Goal: Task Accomplishment & Management: Use online tool/utility

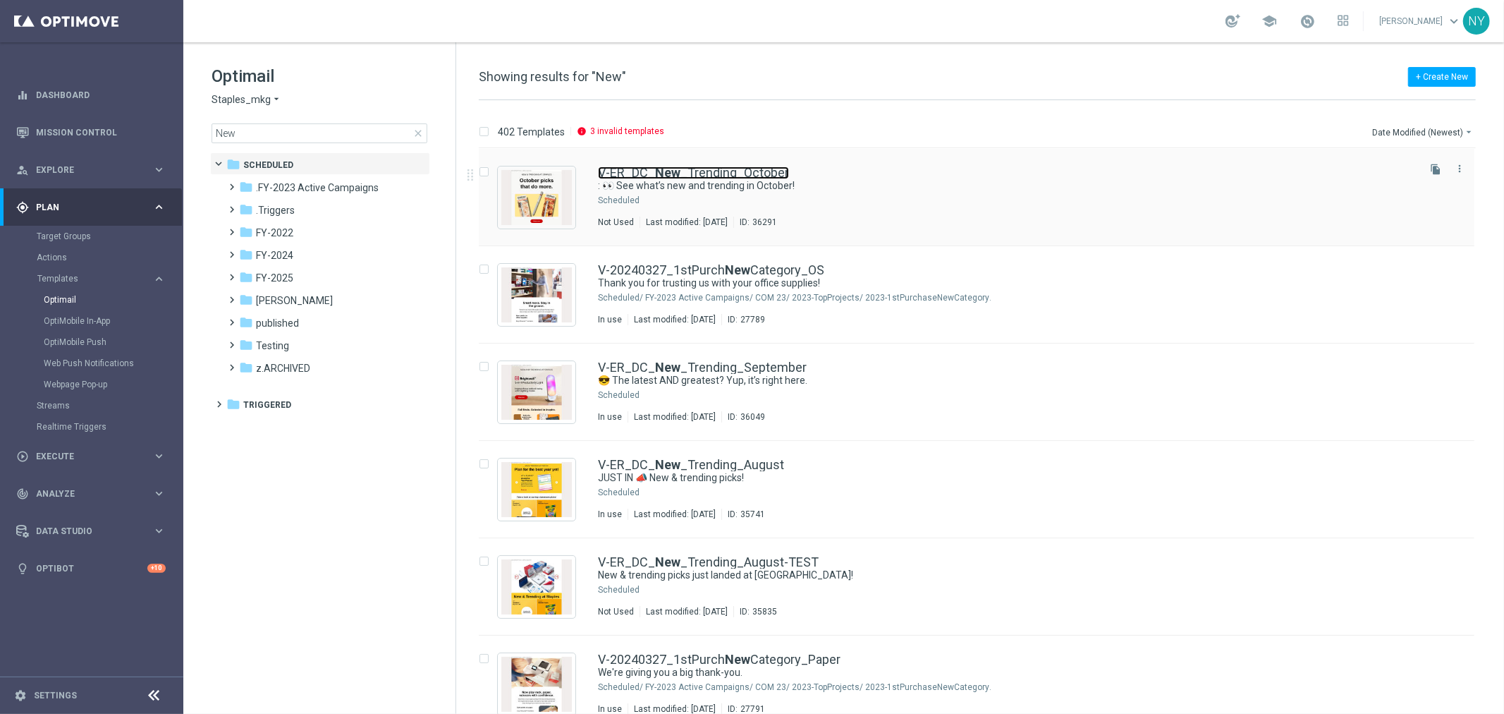
click at [674, 172] on b "New" at bounding box center [667, 172] width 25 height 15
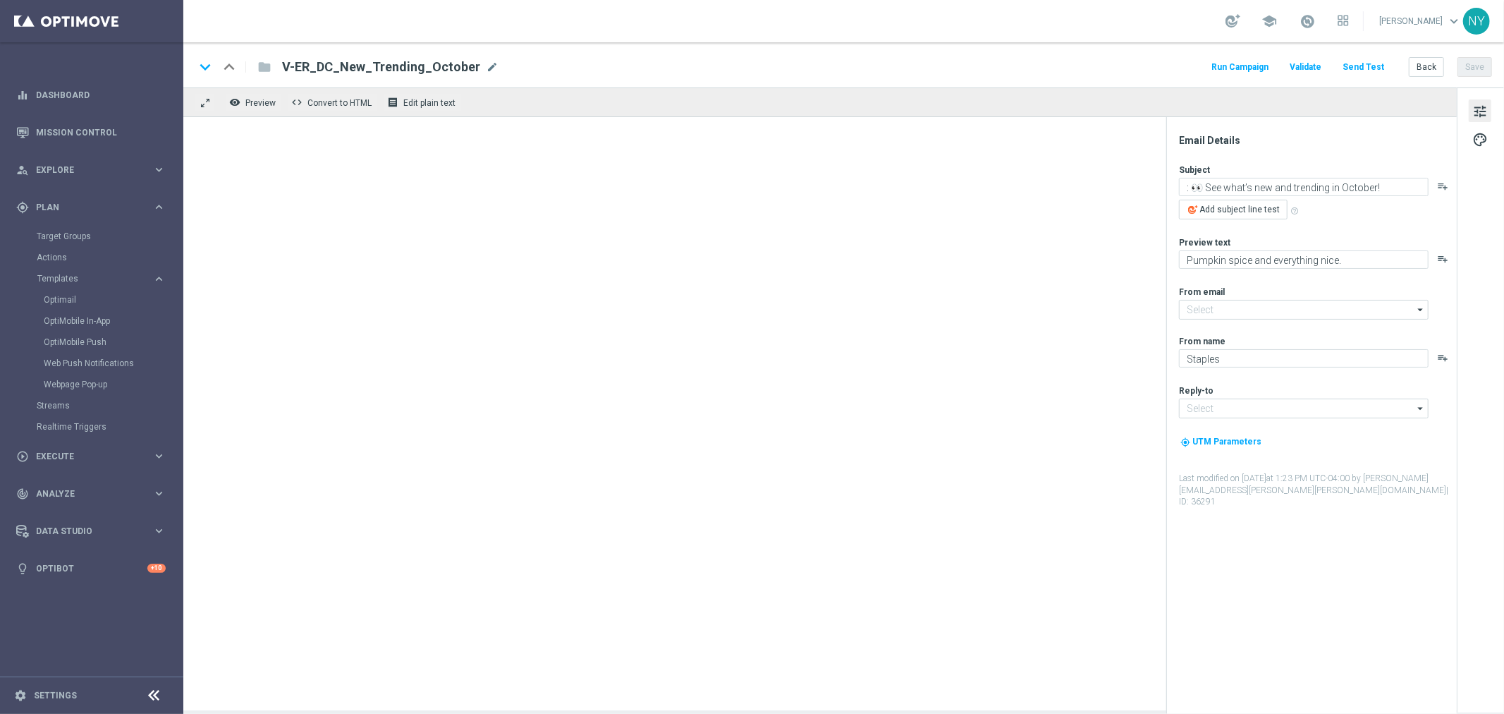
type input "[EMAIL_ADDRESS][DOMAIN_NAME]"
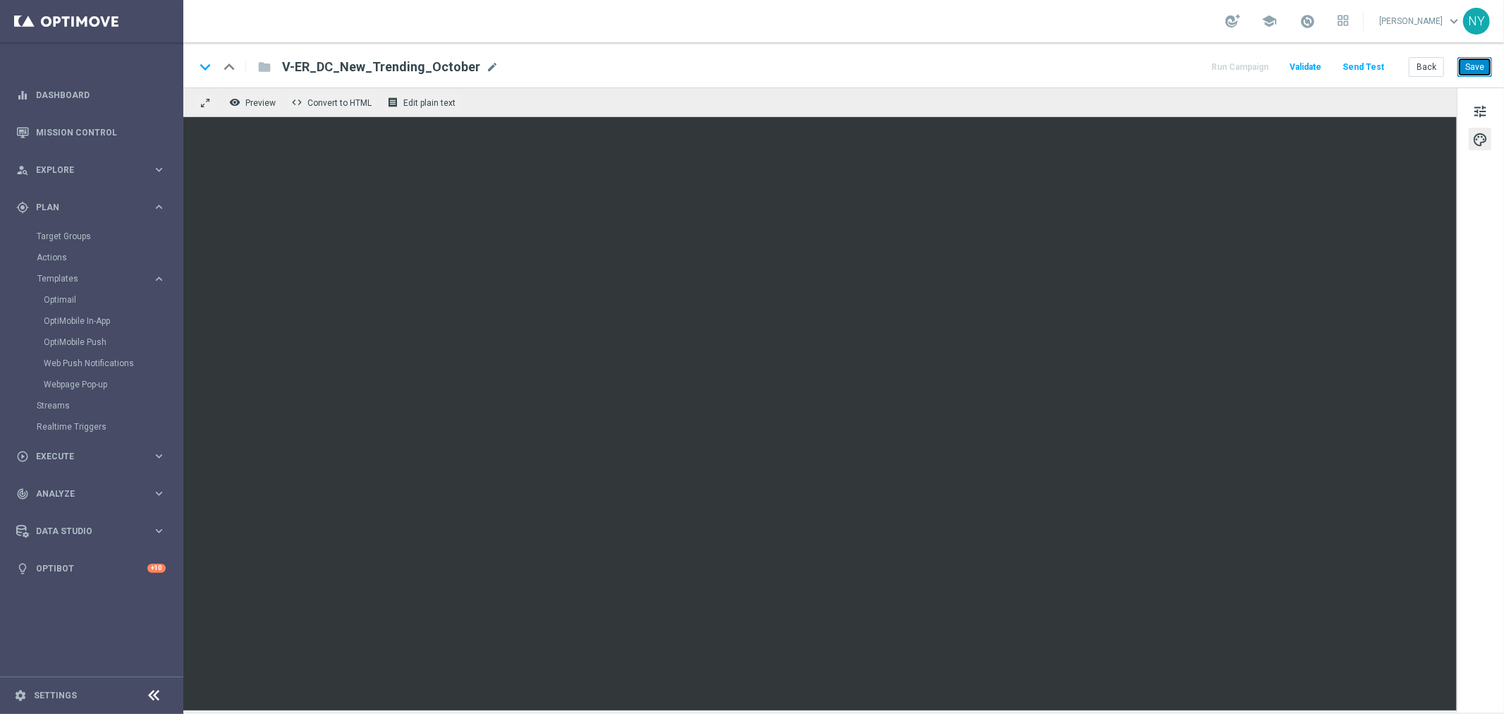
click at [1469, 62] on button "Save" at bounding box center [1475, 67] width 35 height 20
click at [1365, 63] on button "Send Test" at bounding box center [1364, 67] width 46 height 19
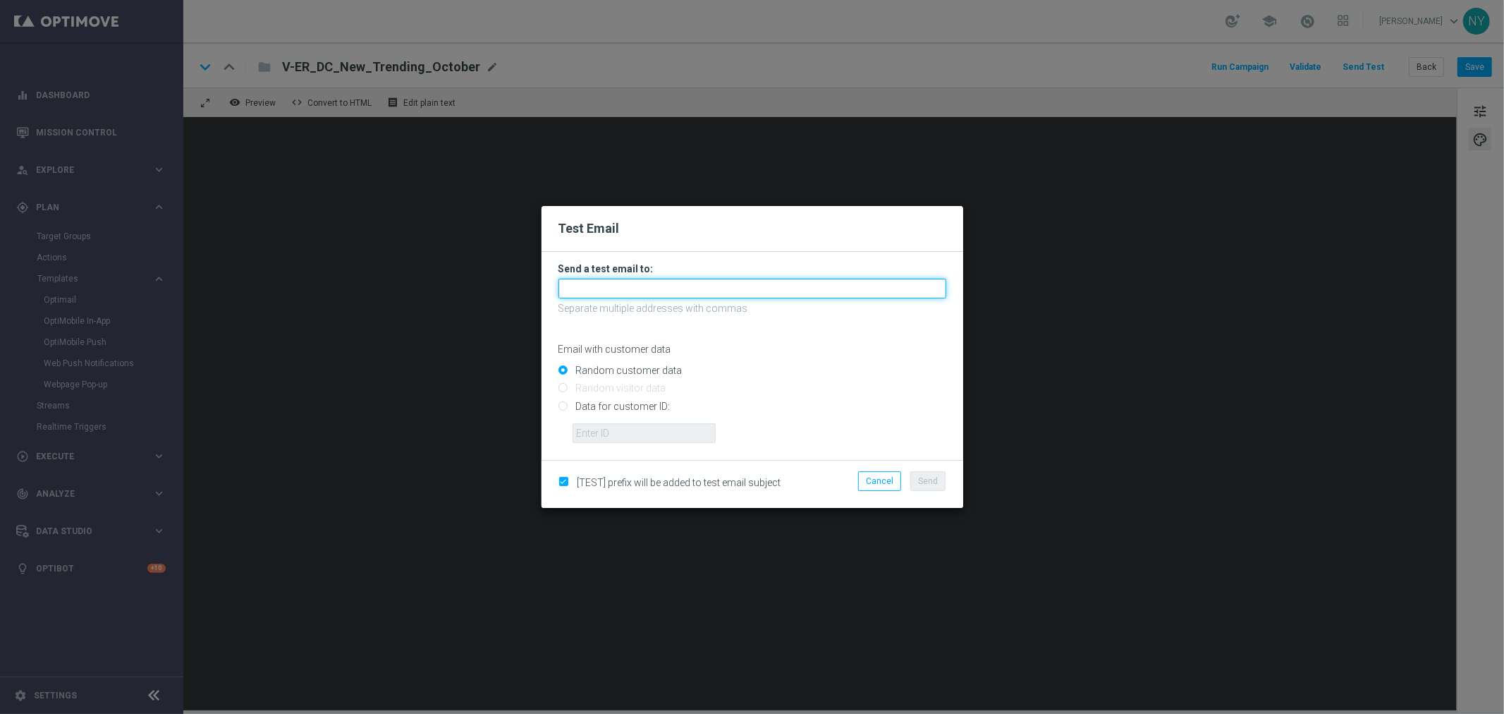
click at [626, 290] on input "text" at bounding box center [753, 289] width 388 height 20
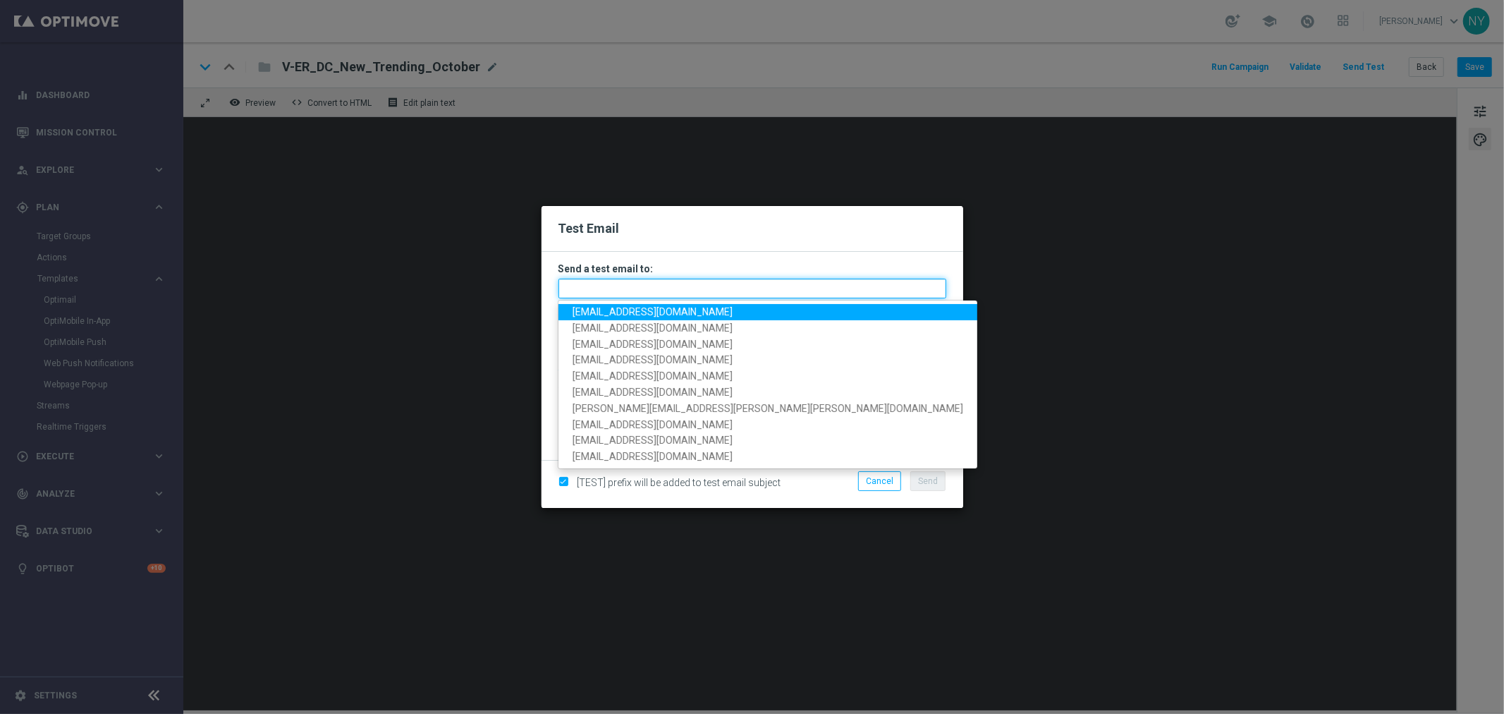
paste input "[EMAIL_ADDRESS][DOMAIN_NAME]"
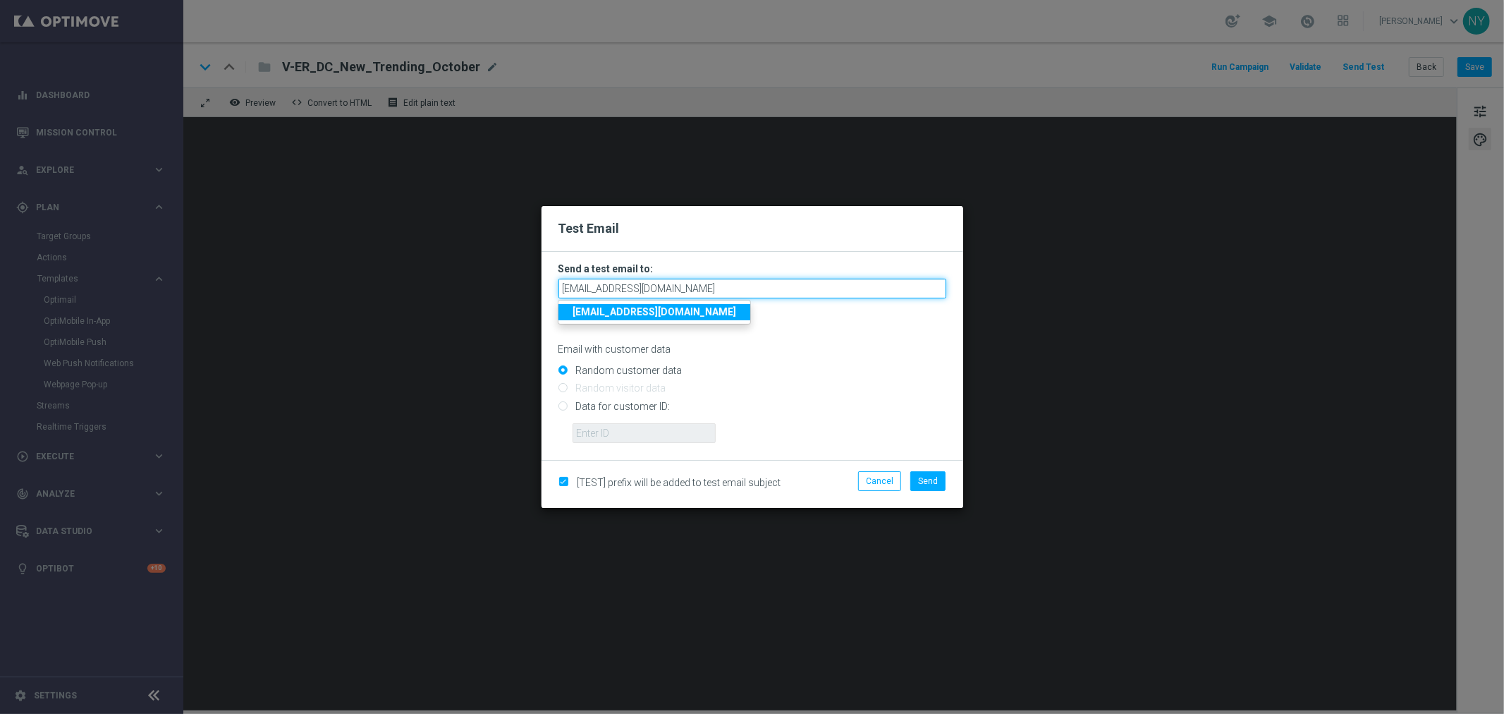
type input "[EMAIL_ADDRESS][DOMAIN_NAME]"
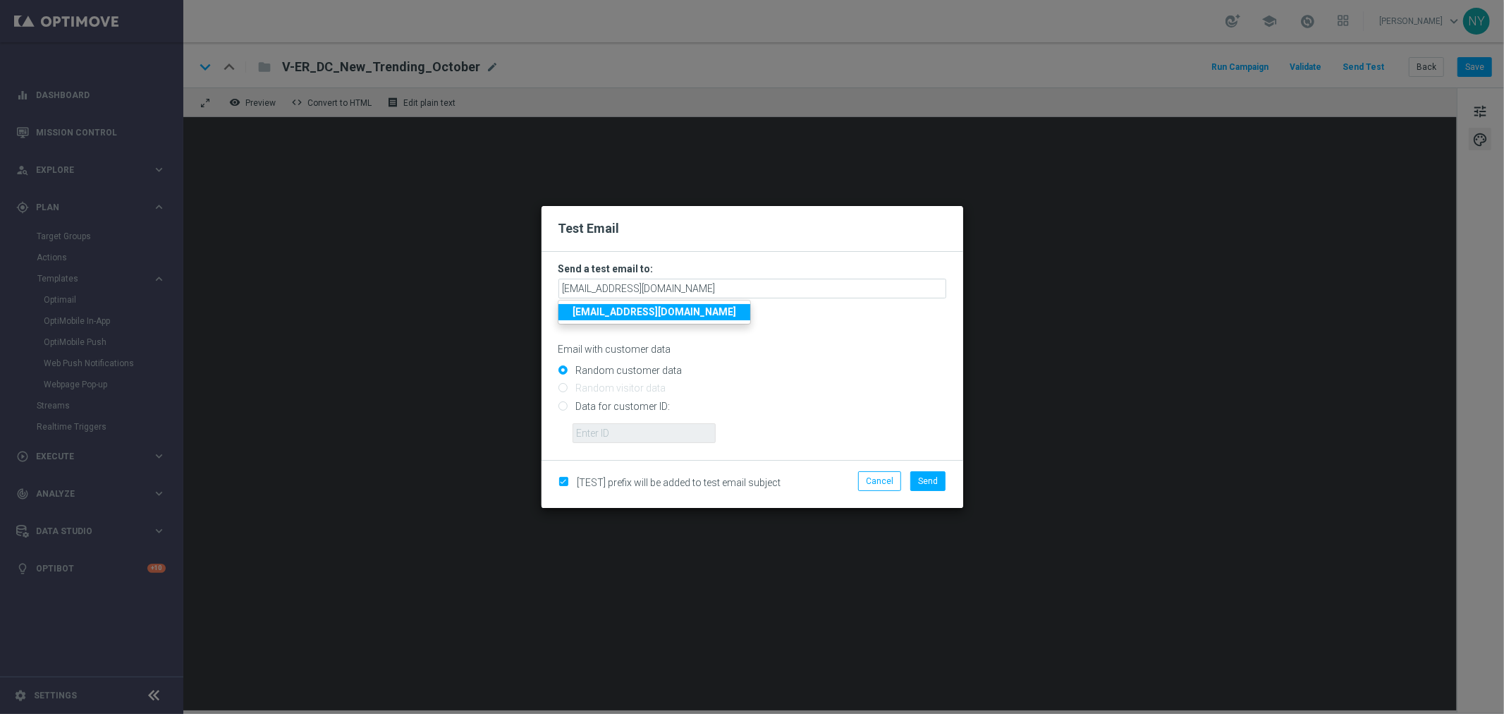
click at [567, 409] on input "Data for customer ID:" at bounding box center [753, 412] width 388 height 20
radio input "true"
click at [635, 434] on input "text" at bounding box center [644, 433] width 143 height 20
paste input "10000006208"
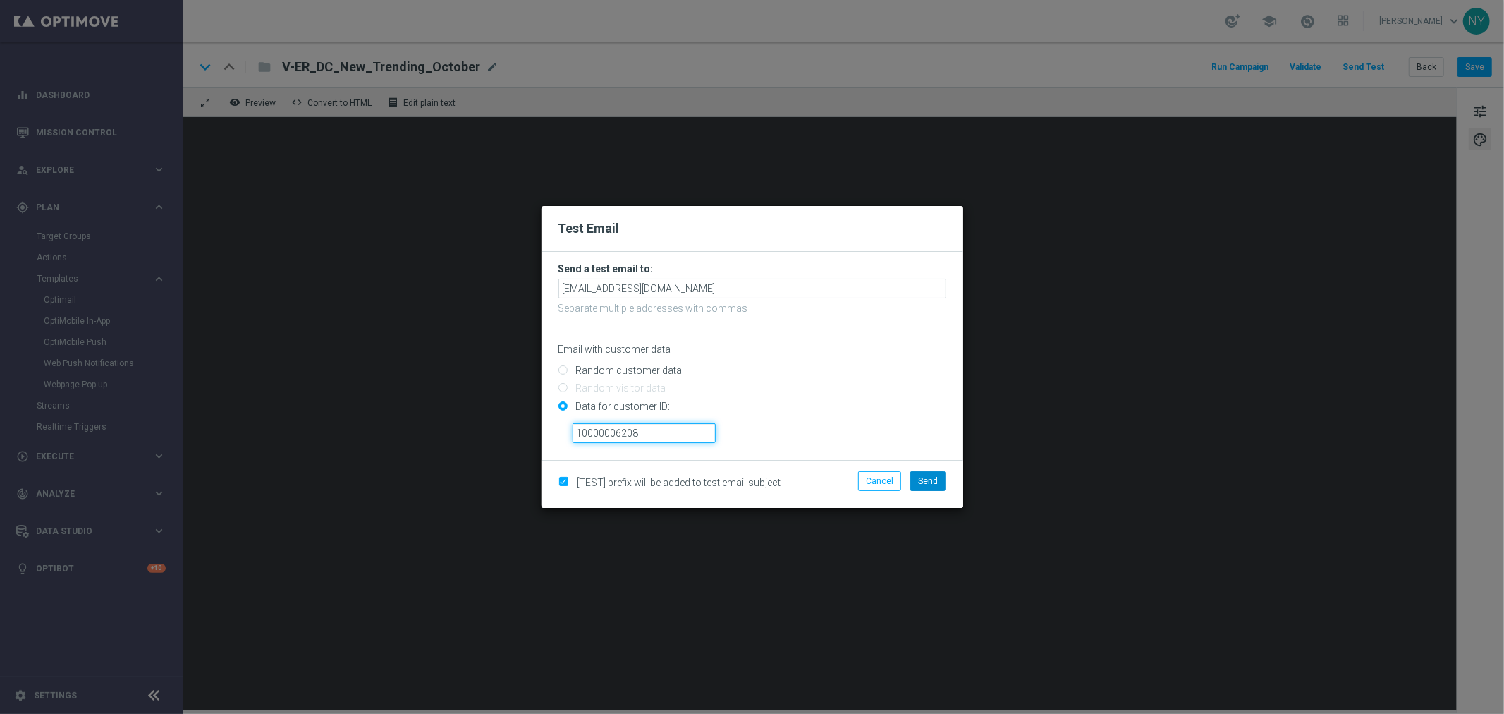
type input "10000006208"
click at [920, 482] on span "Send" at bounding box center [928, 481] width 20 height 10
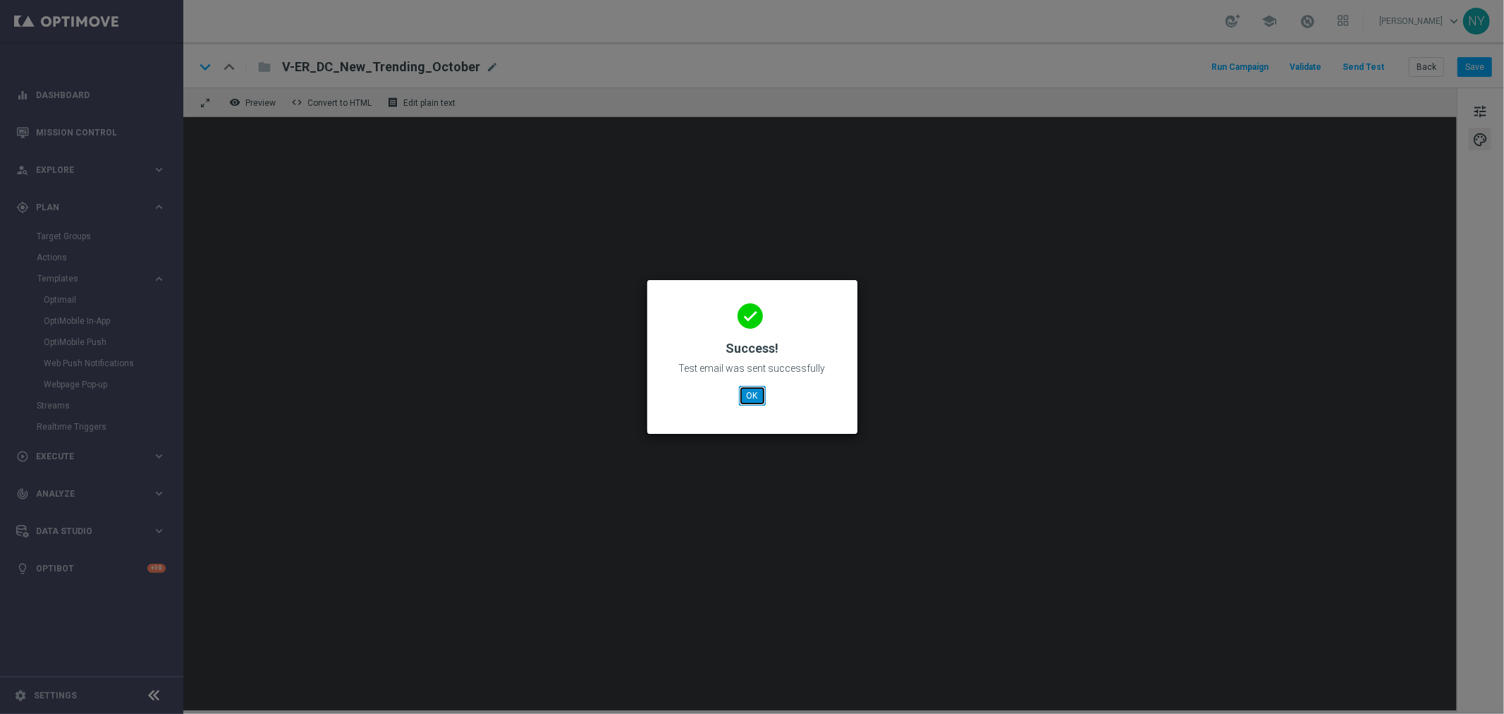
click at [757, 398] on button "OK" at bounding box center [752, 396] width 27 height 20
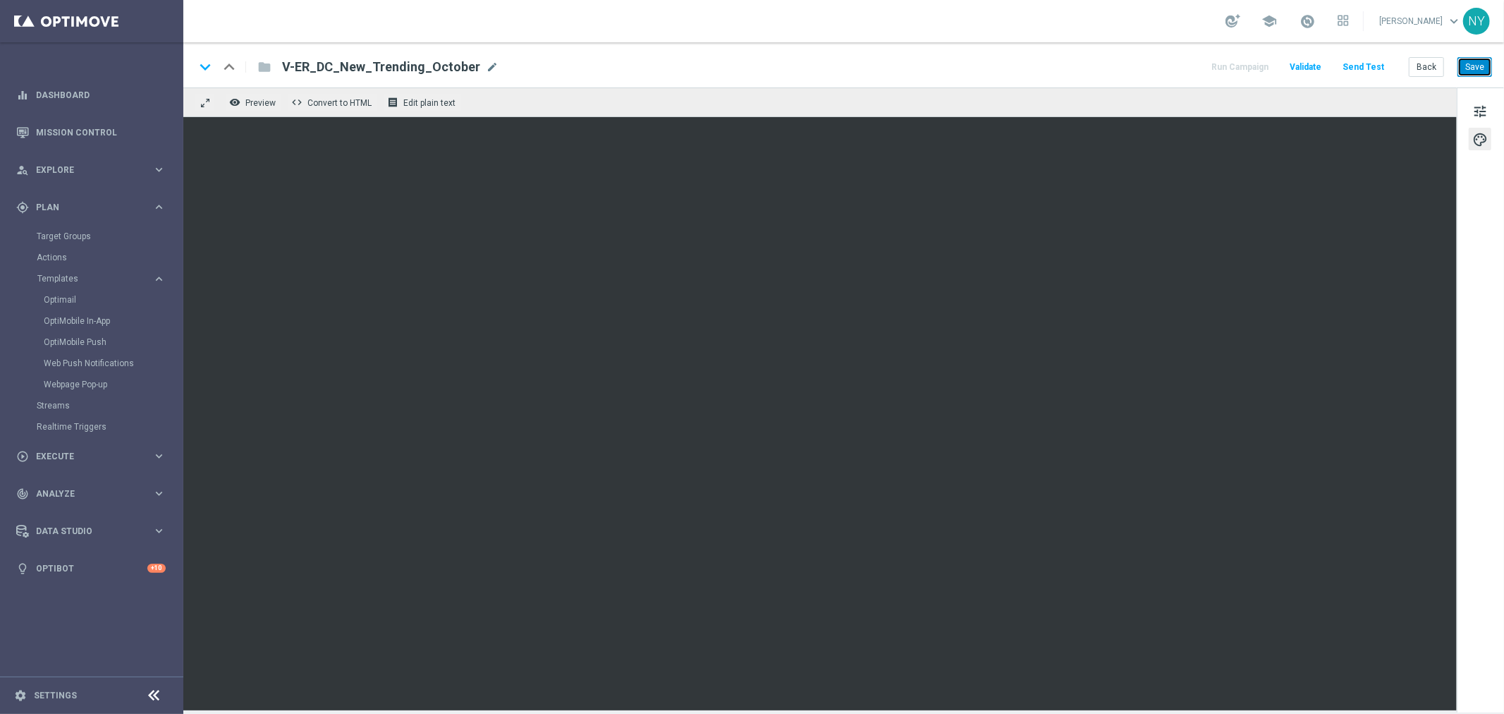
click at [1482, 68] on button "Save" at bounding box center [1475, 67] width 35 height 20
click at [1372, 68] on button "Send Test" at bounding box center [1364, 67] width 46 height 19
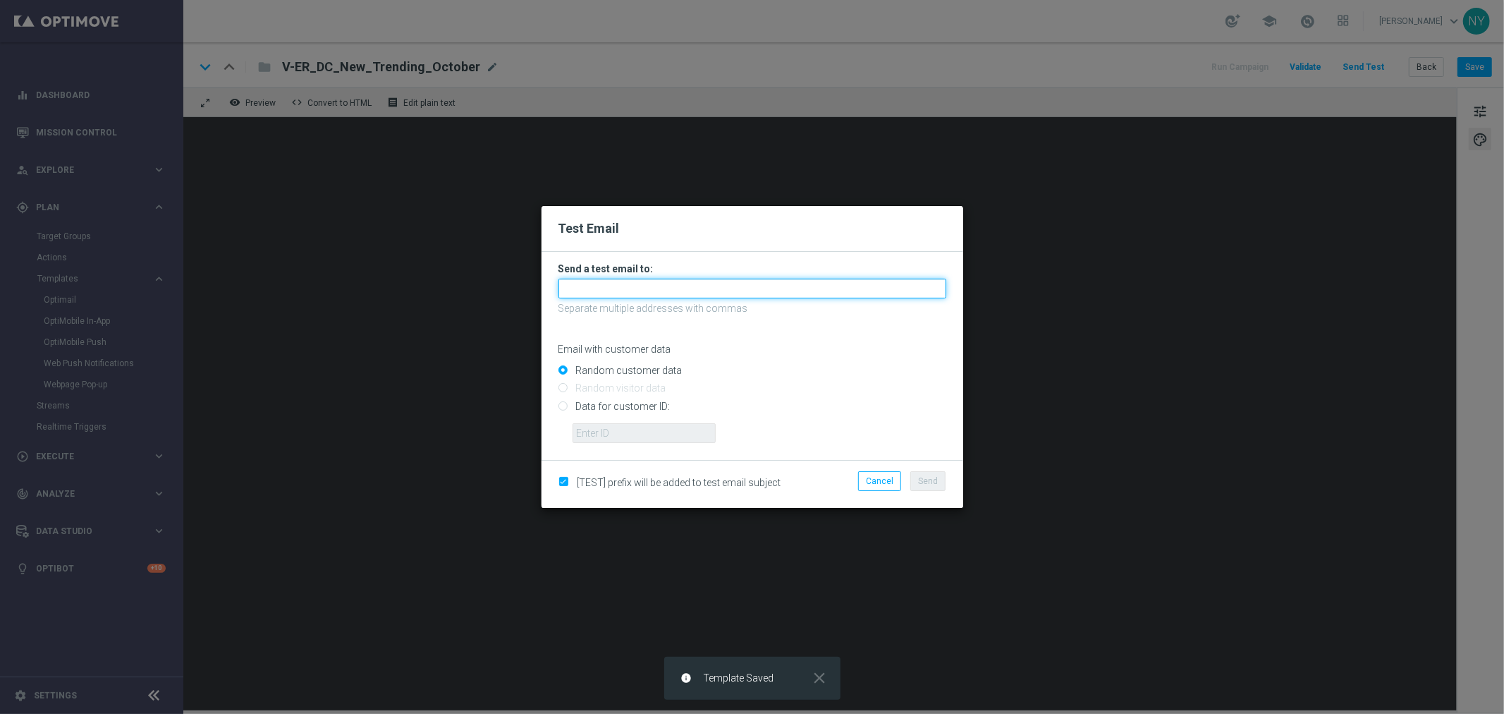
click at [622, 291] on input "text" at bounding box center [753, 289] width 388 height 20
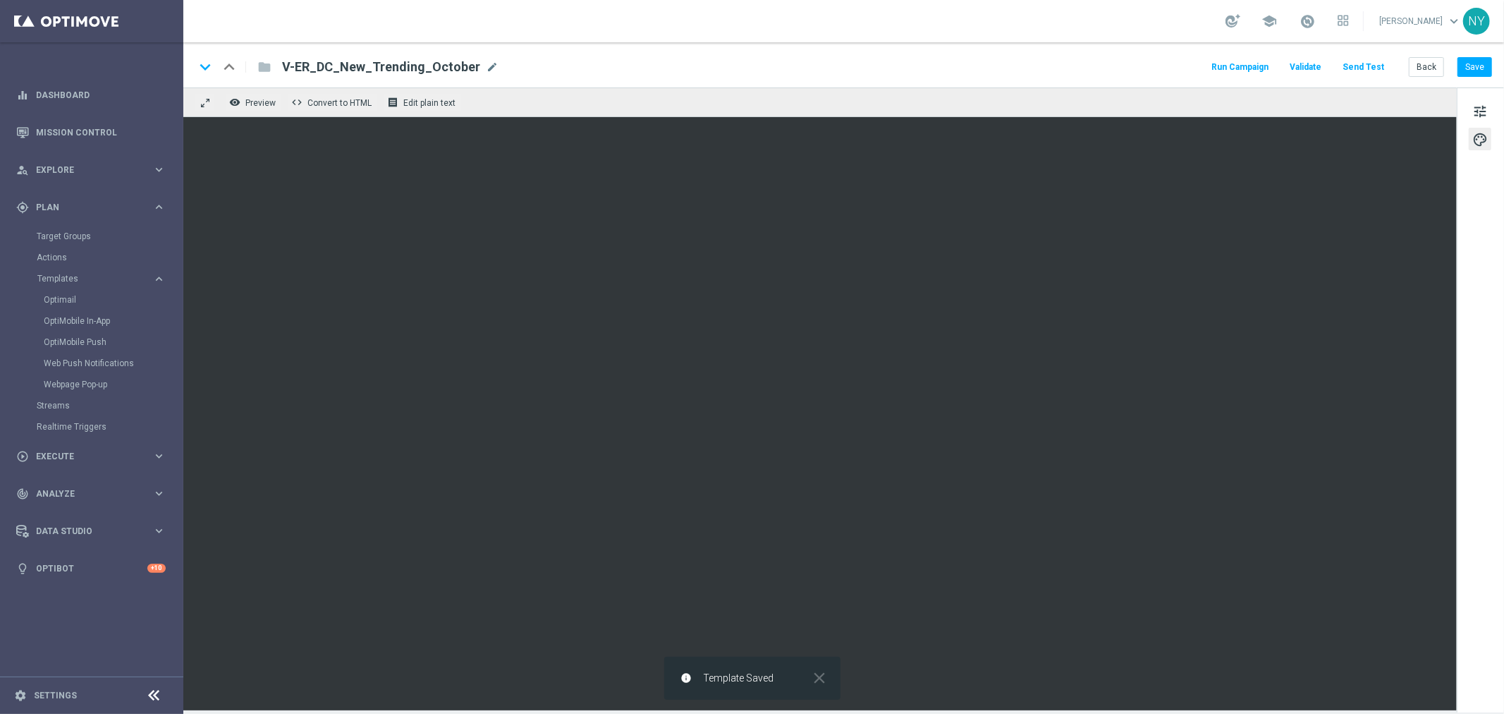
click at [1365, 65] on button "Send Test" at bounding box center [1364, 67] width 46 height 19
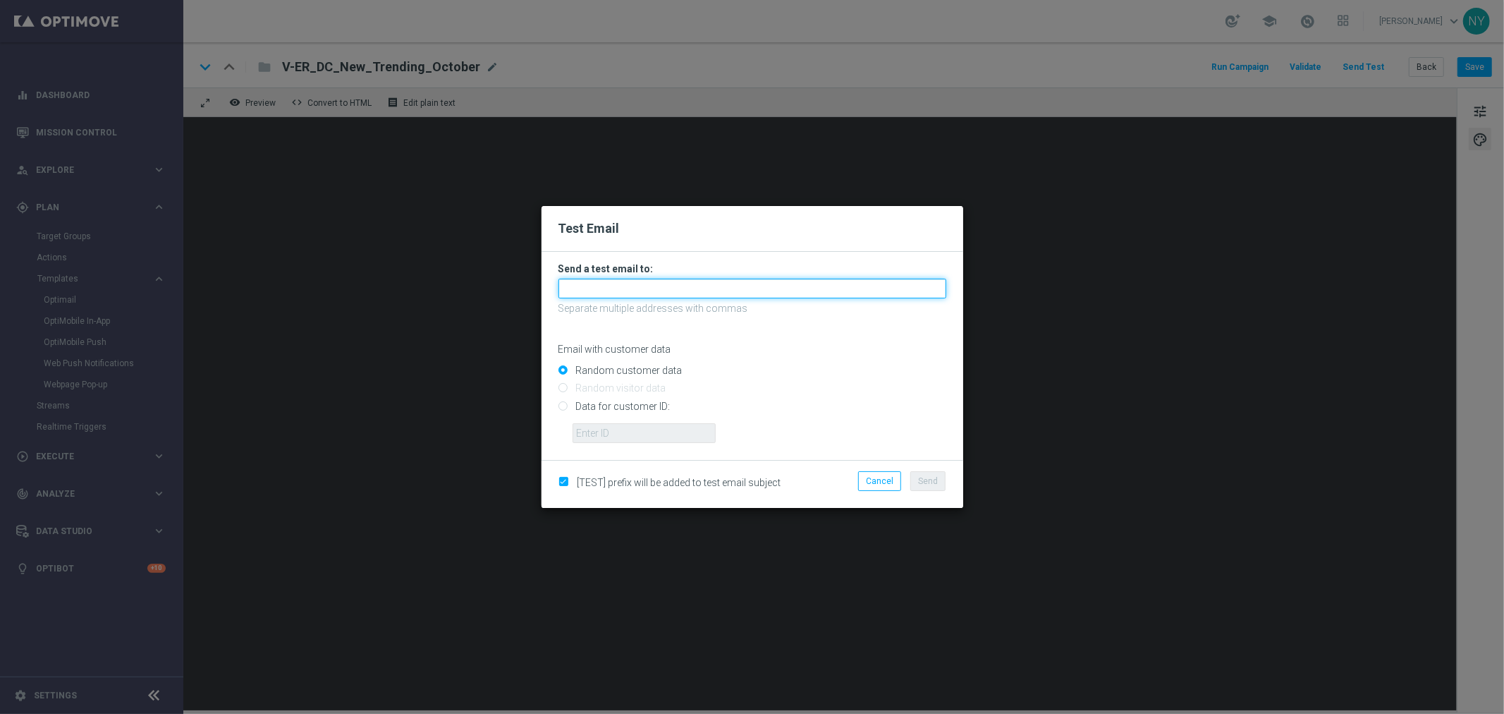
click at [611, 288] on input "text" at bounding box center [753, 289] width 388 height 20
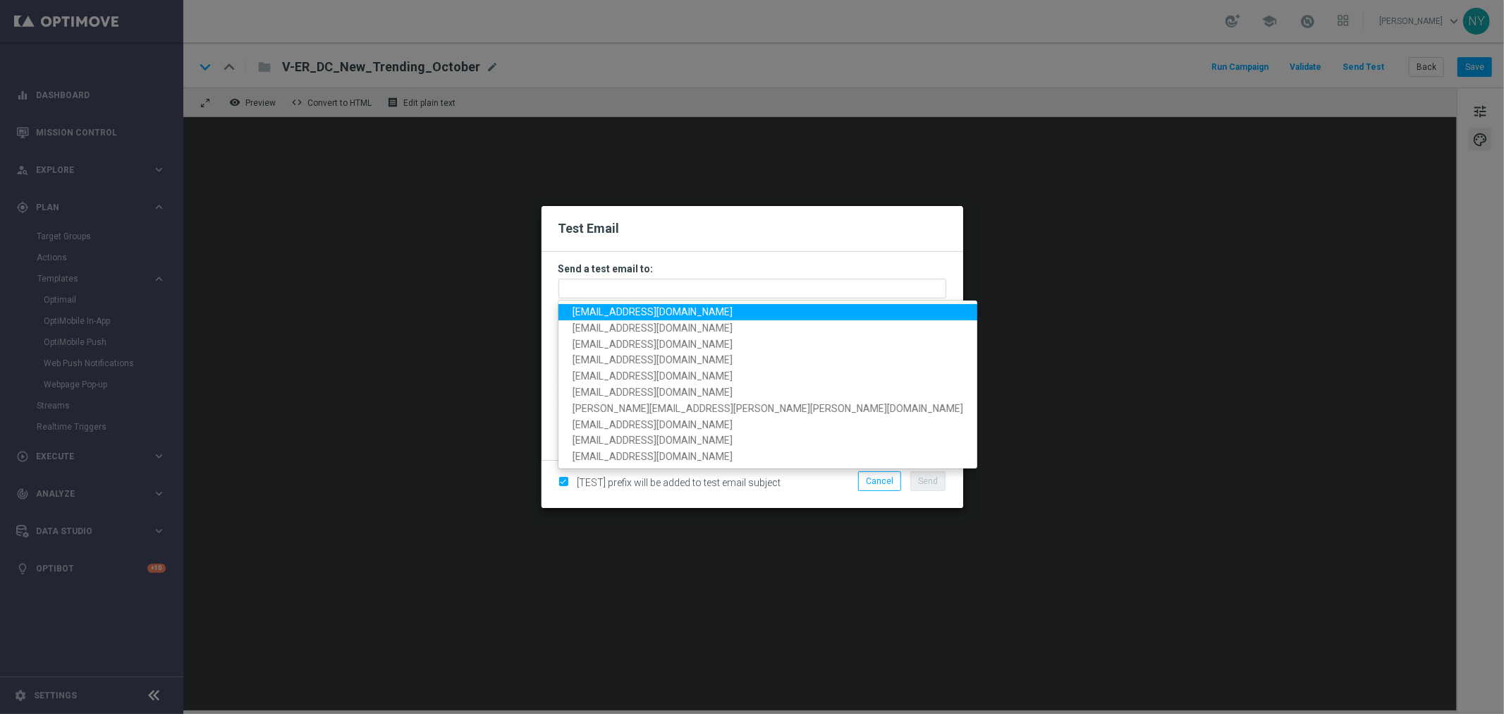
click at [615, 309] on span "[EMAIL_ADDRESS][DOMAIN_NAME]" at bounding box center [653, 311] width 160 height 11
type input "[EMAIL_ADDRESS][DOMAIN_NAME]"
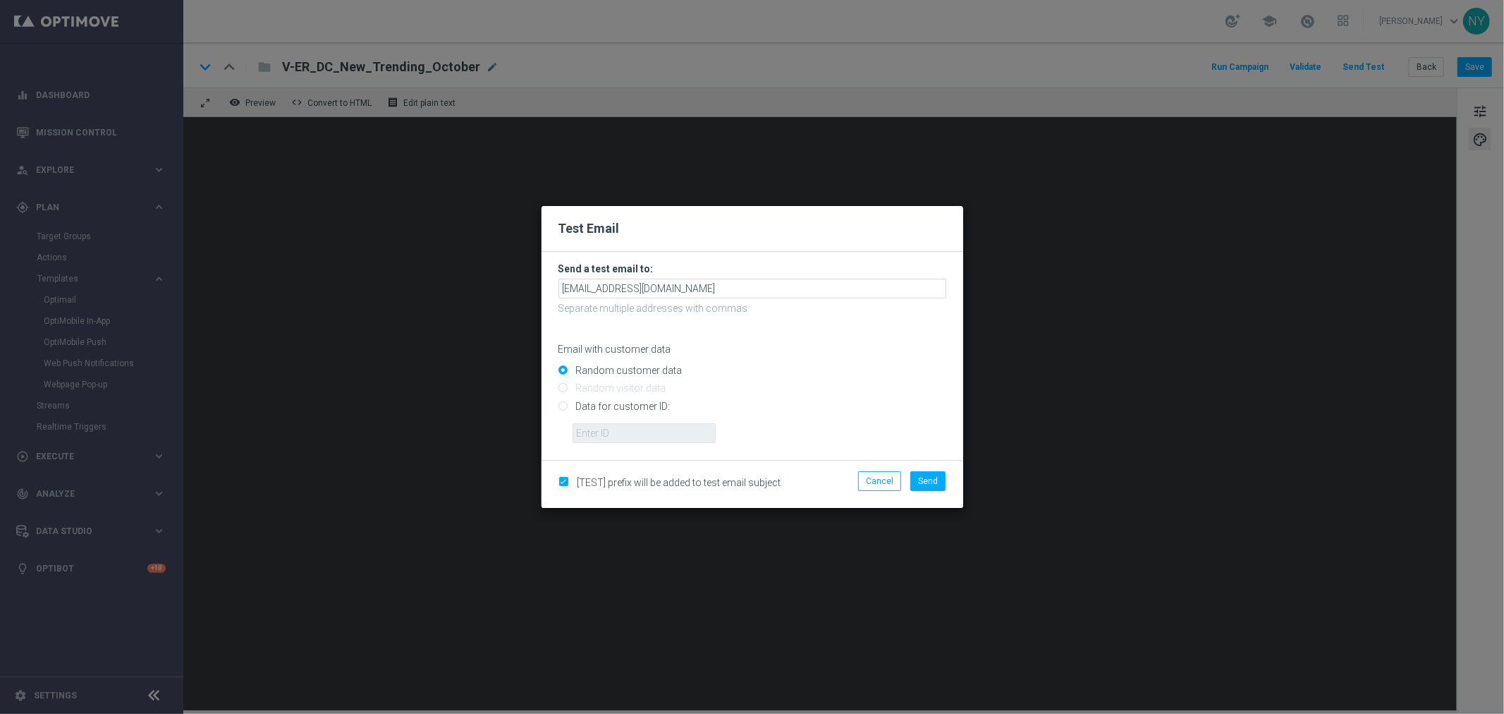
click at [562, 406] on input "Data for customer ID:" at bounding box center [753, 412] width 388 height 20
radio input "true"
click at [602, 440] on input "text" at bounding box center [644, 433] width 143 height 20
paste input "10000006208"
type input "10000006208"
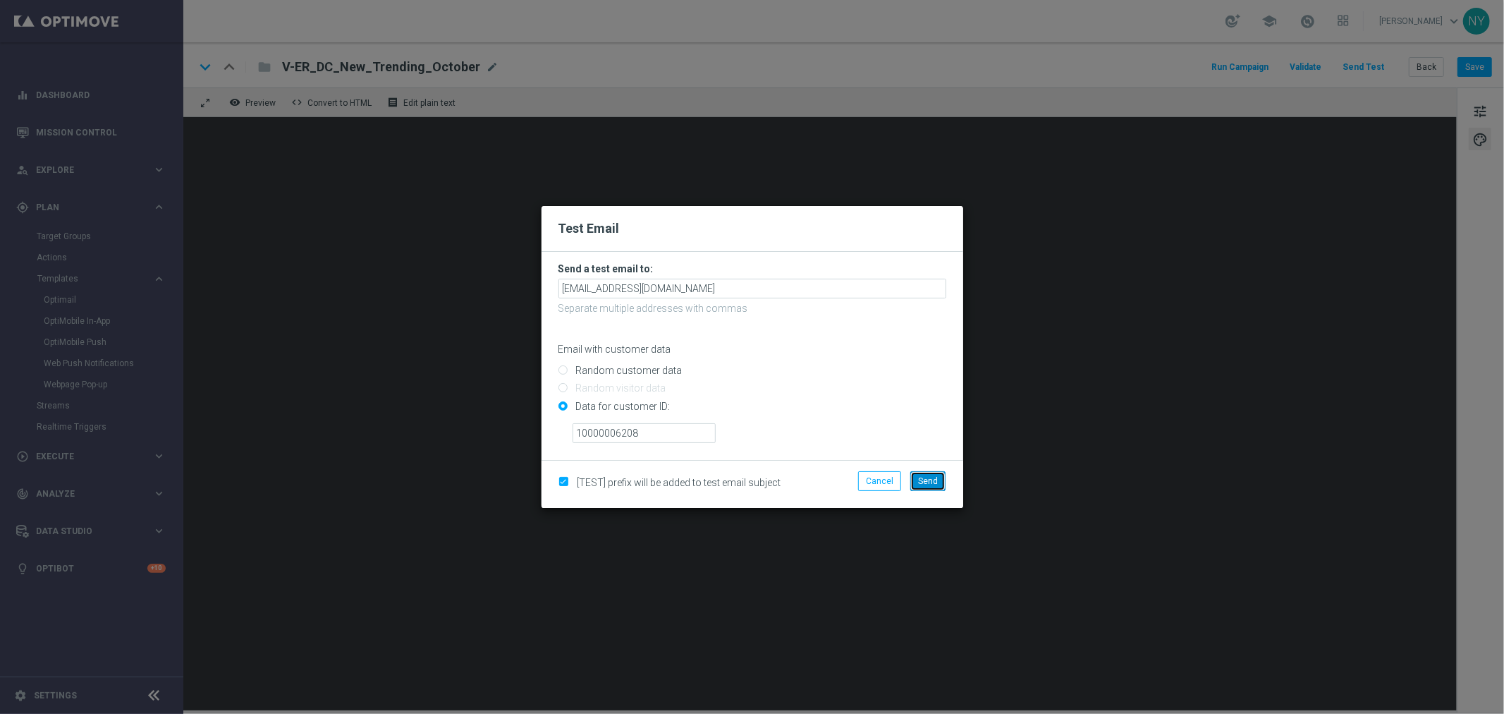
click at [932, 480] on span "Send" at bounding box center [928, 481] width 20 height 10
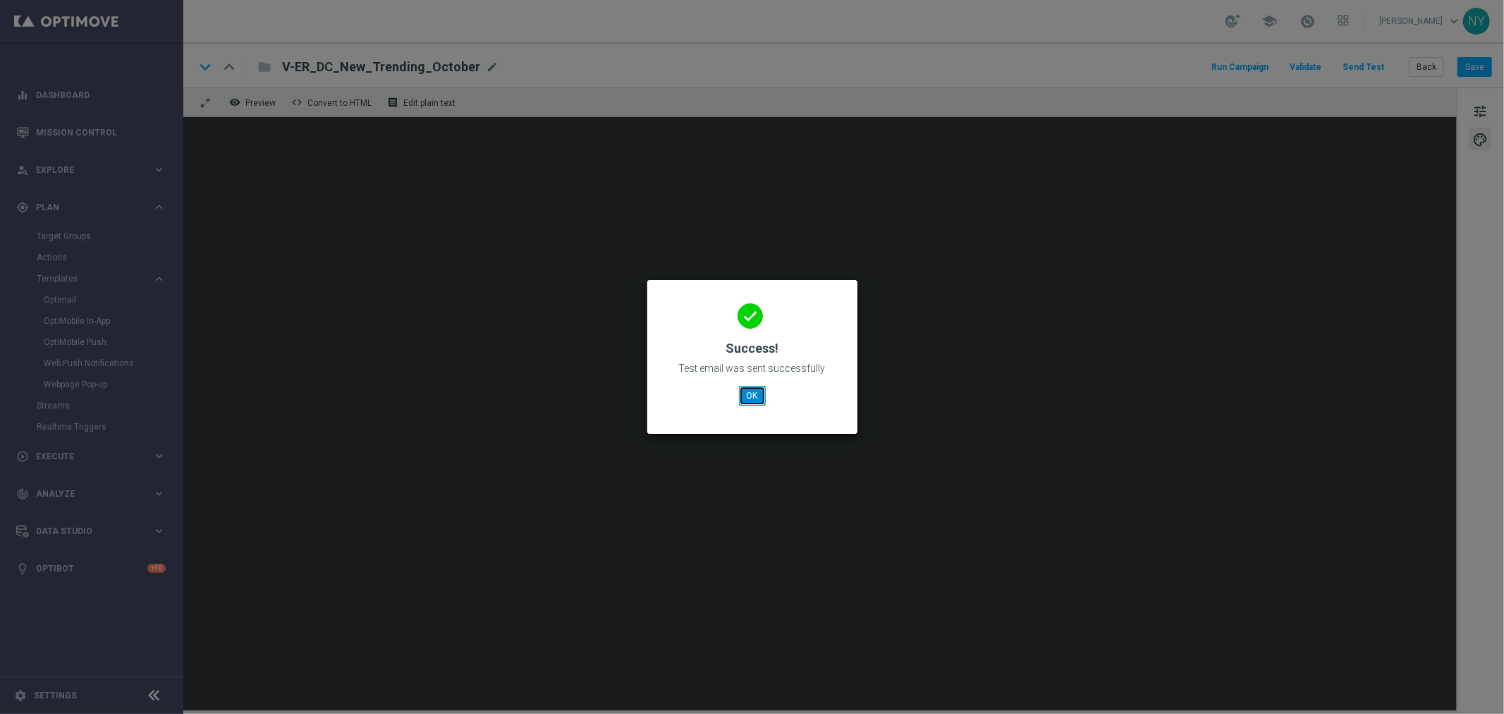
click at [760, 397] on button "OK" at bounding box center [752, 396] width 27 height 20
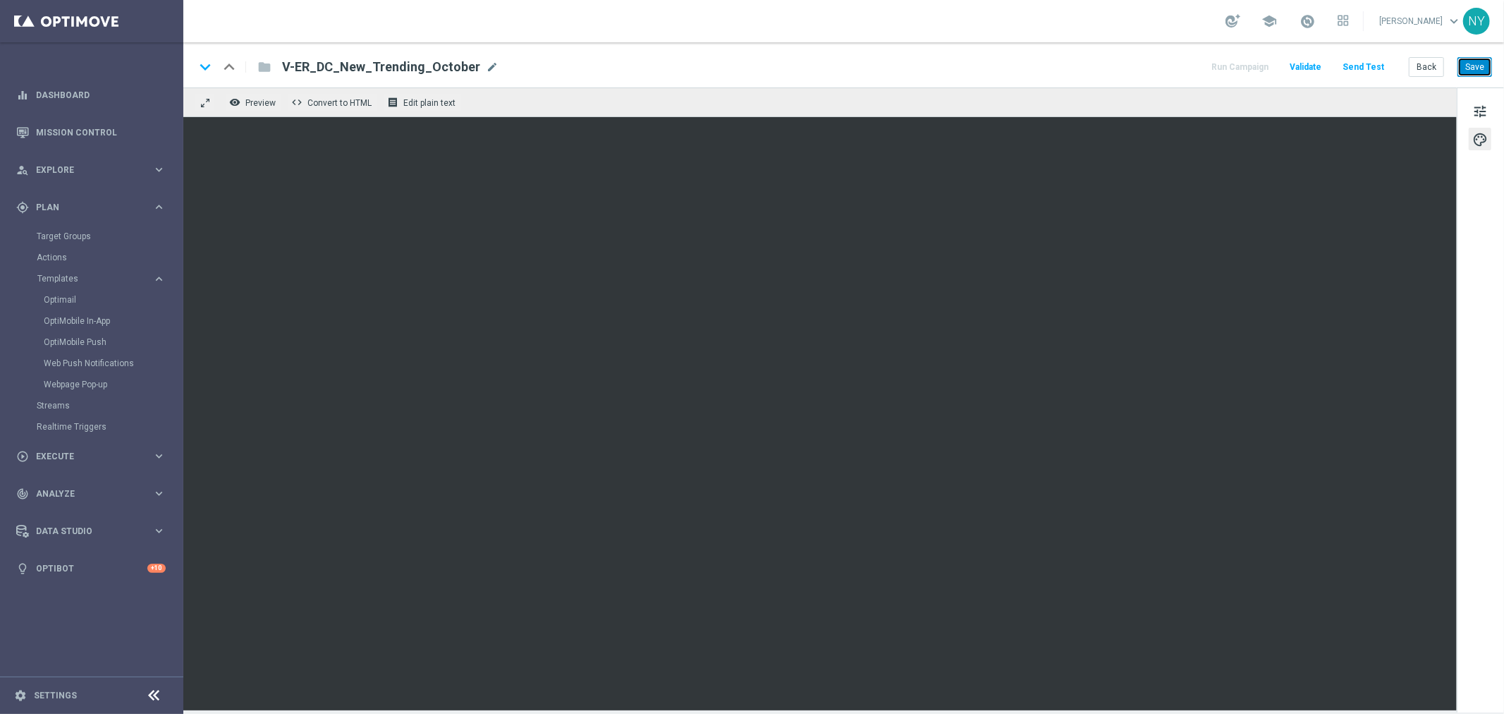
click at [1470, 62] on button "Save" at bounding box center [1475, 67] width 35 height 20
click at [1372, 65] on button "Send Test" at bounding box center [1364, 67] width 46 height 19
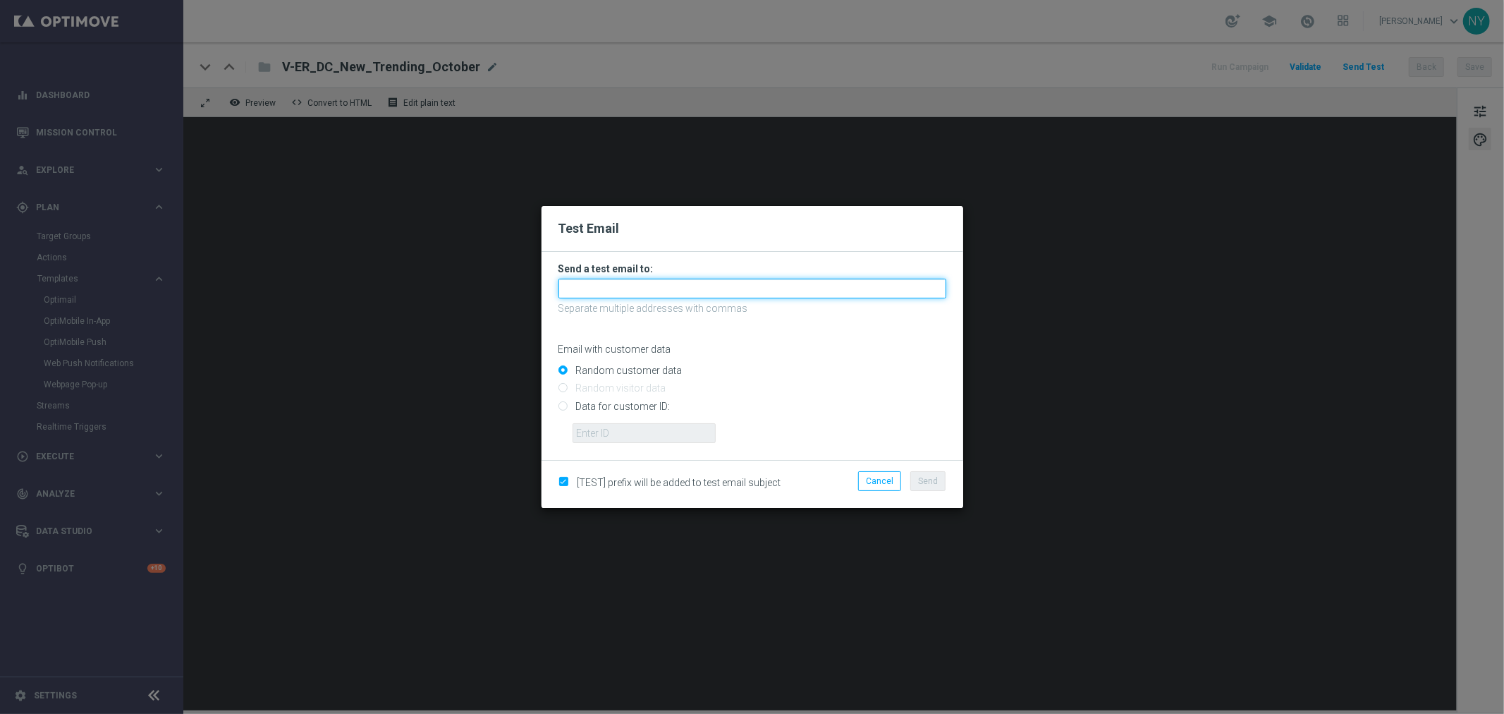
click at [597, 284] on input "text" at bounding box center [753, 289] width 388 height 20
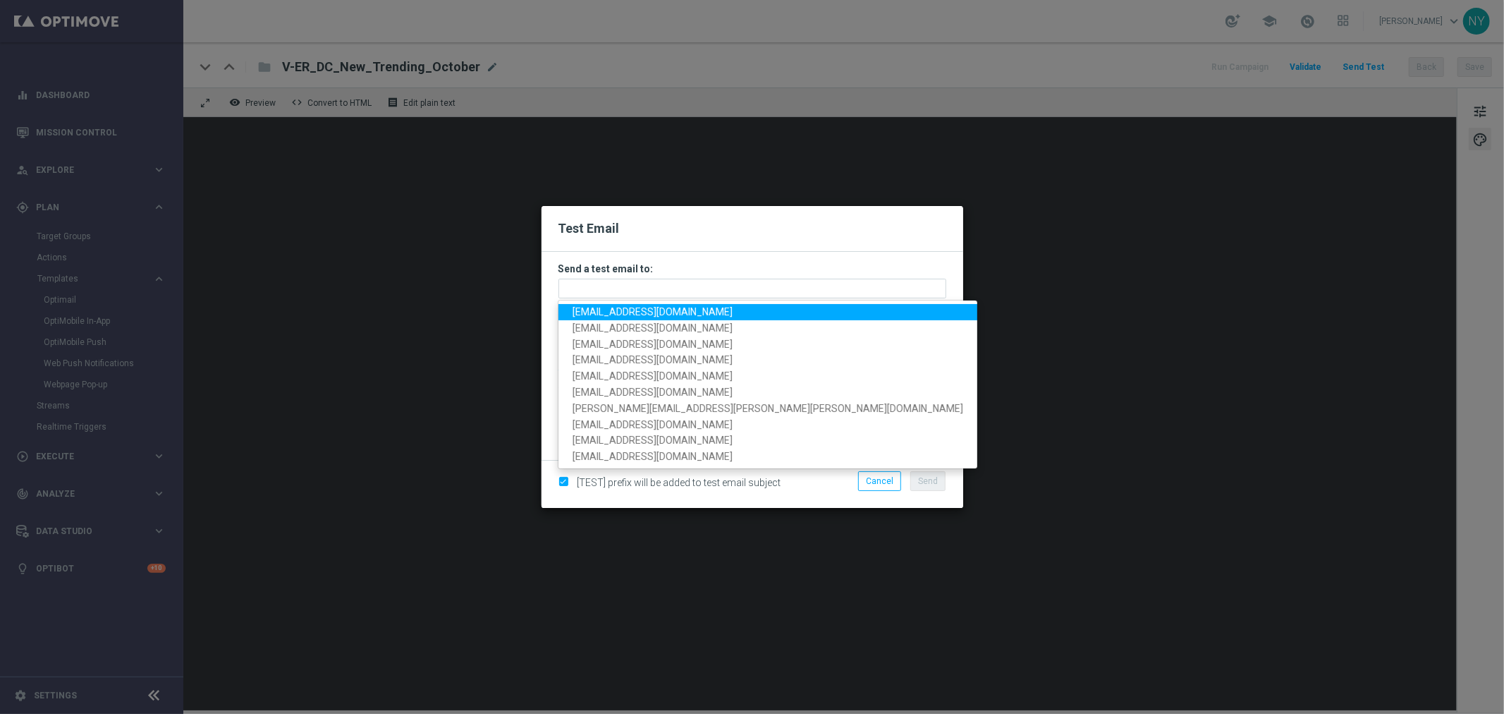
drag, startPoint x: 635, startPoint y: 312, endPoint x: 626, endPoint y: 309, distance: 8.9
click at [635, 312] on span "[EMAIL_ADDRESS][DOMAIN_NAME]" at bounding box center [653, 311] width 160 height 11
type input "[EMAIL_ADDRESS][DOMAIN_NAME]"
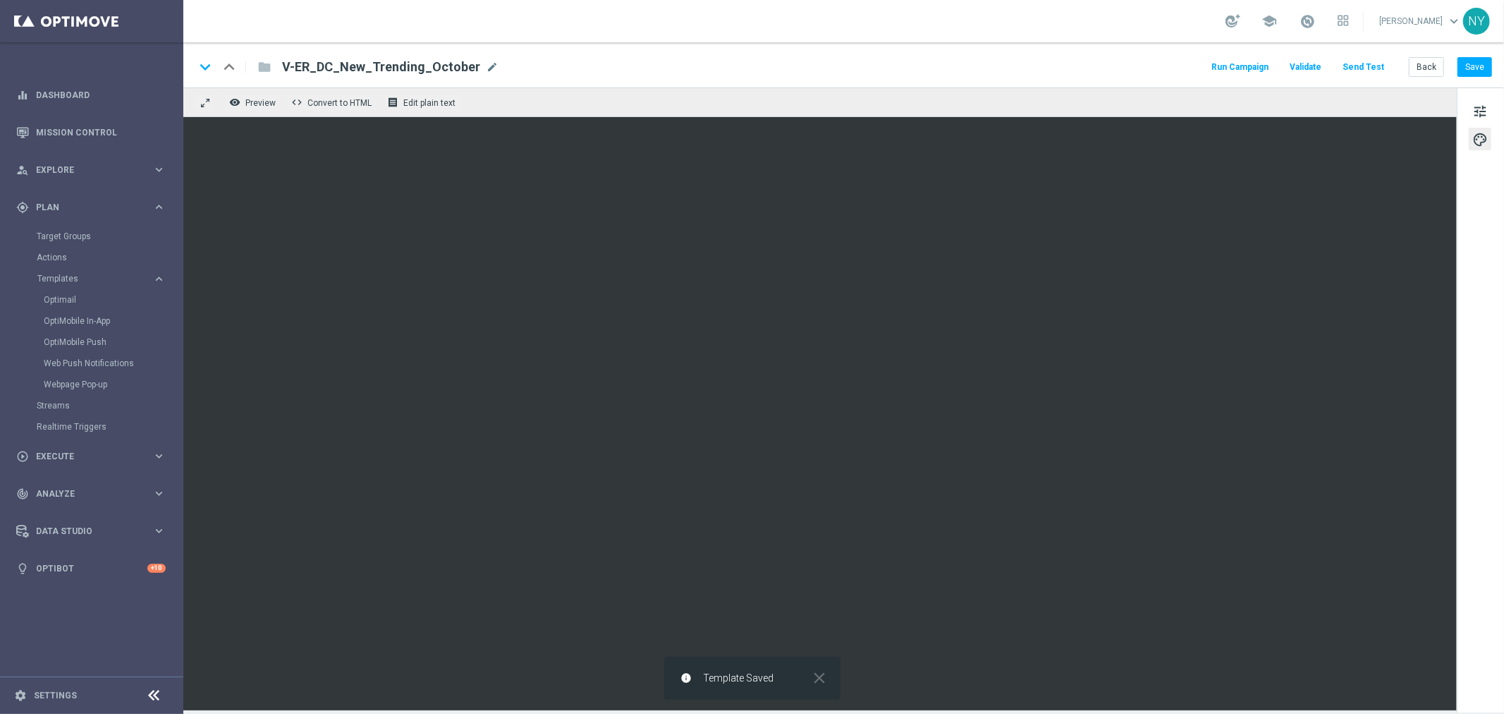
click at [1383, 61] on button "Send Test" at bounding box center [1364, 67] width 46 height 19
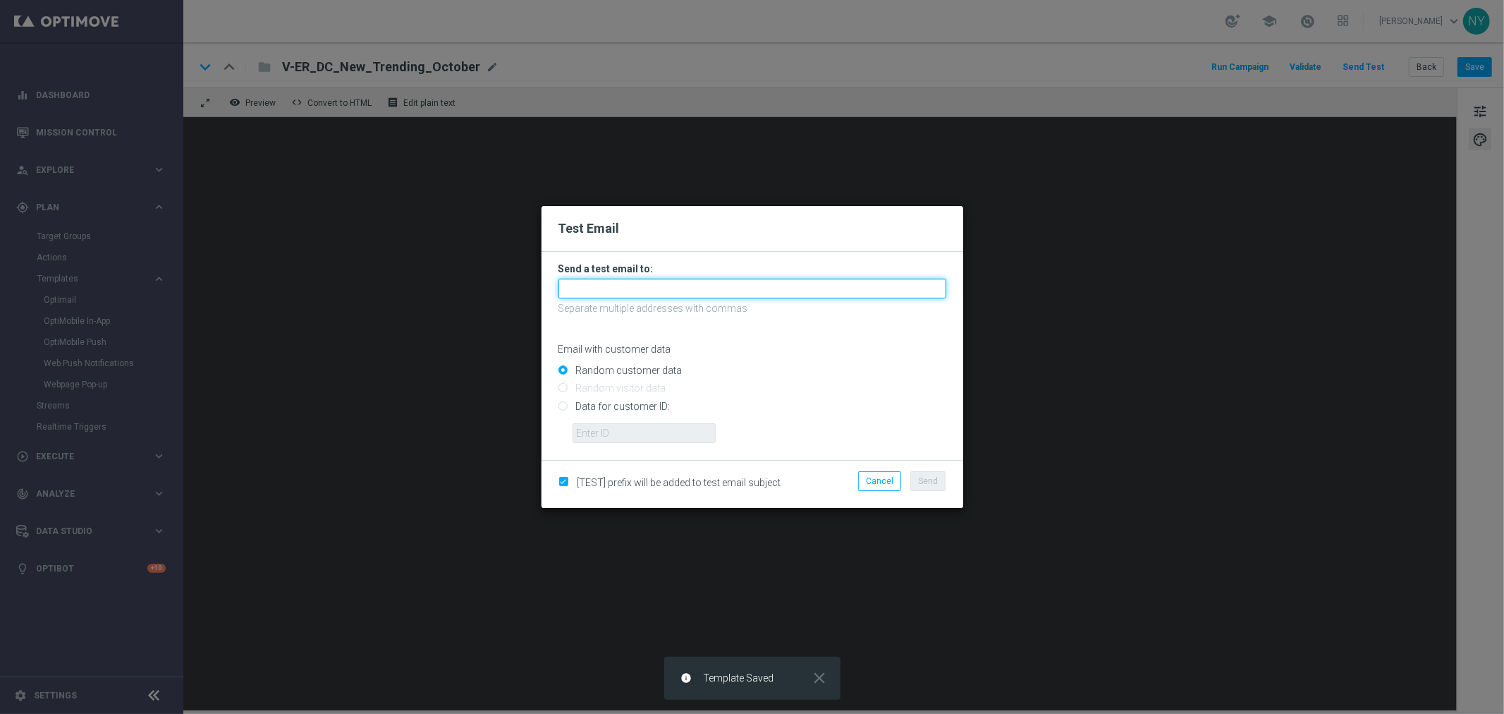
click at [589, 287] on input "text" at bounding box center [753, 289] width 388 height 20
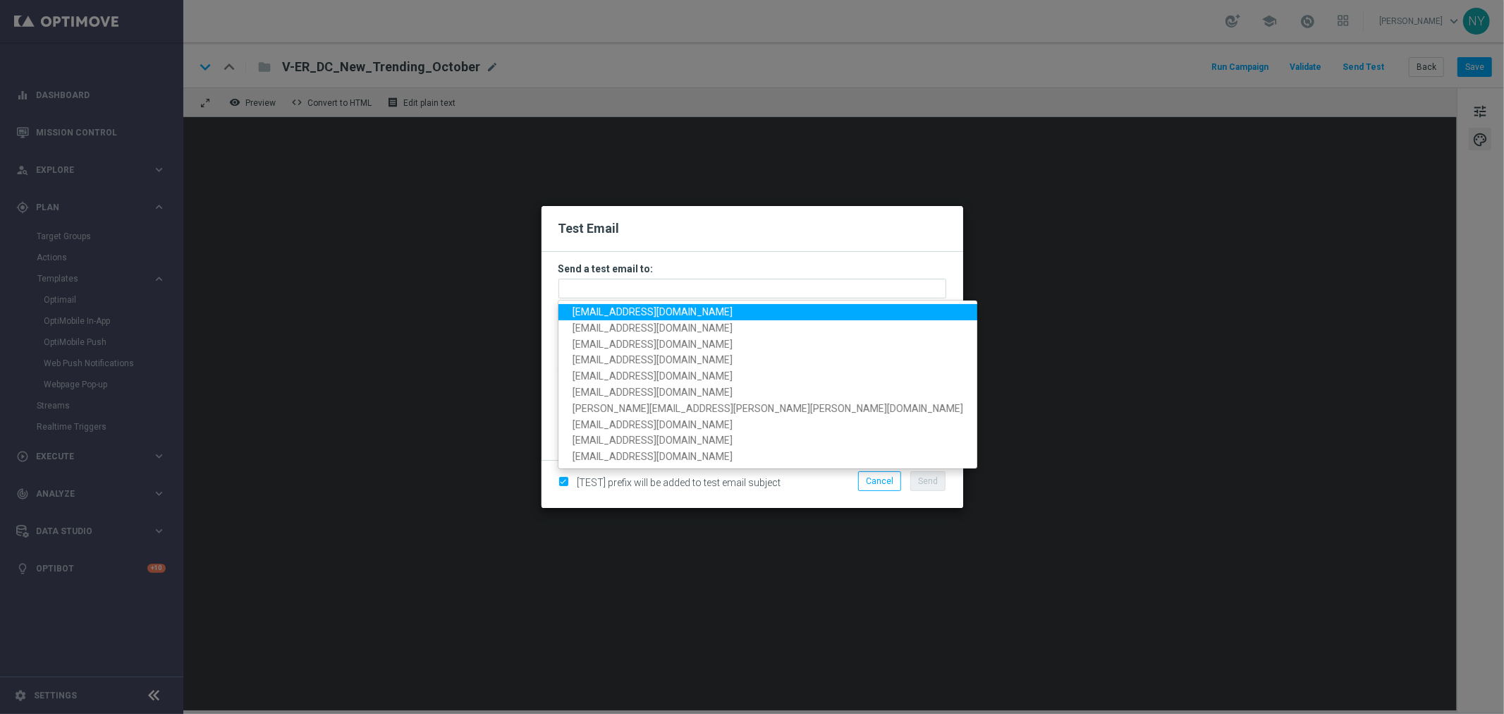
click at [595, 307] on span "[EMAIL_ADDRESS][DOMAIN_NAME]" at bounding box center [653, 311] width 160 height 11
type input "[EMAIL_ADDRESS][DOMAIN_NAME]"
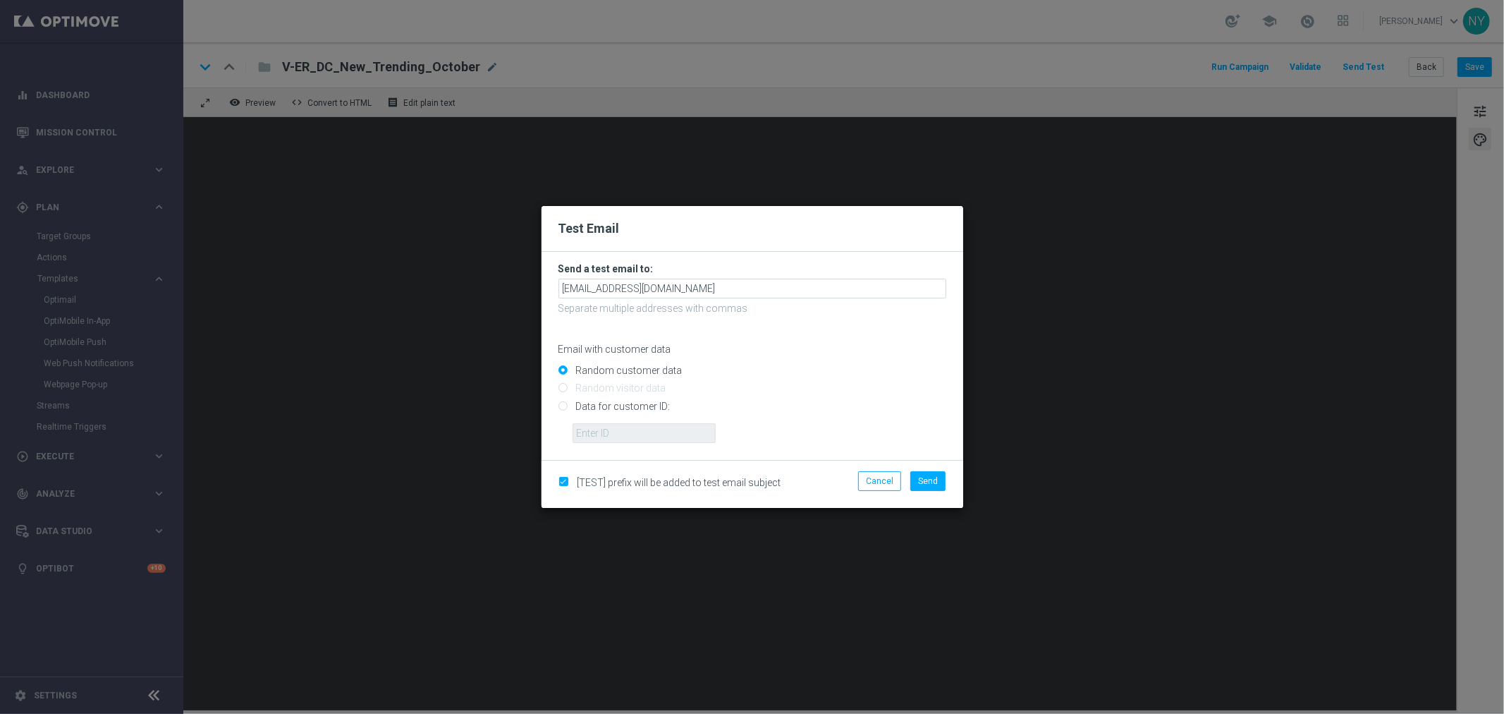
drag, startPoint x: 565, startPoint y: 406, endPoint x: 587, endPoint y: 425, distance: 29.1
click at [565, 406] on input "Data for customer ID:" at bounding box center [753, 412] width 388 height 20
radio input "true"
click at [590, 425] on input "text" at bounding box center [644, 433] width 143 height 20
paste input "10000006208"
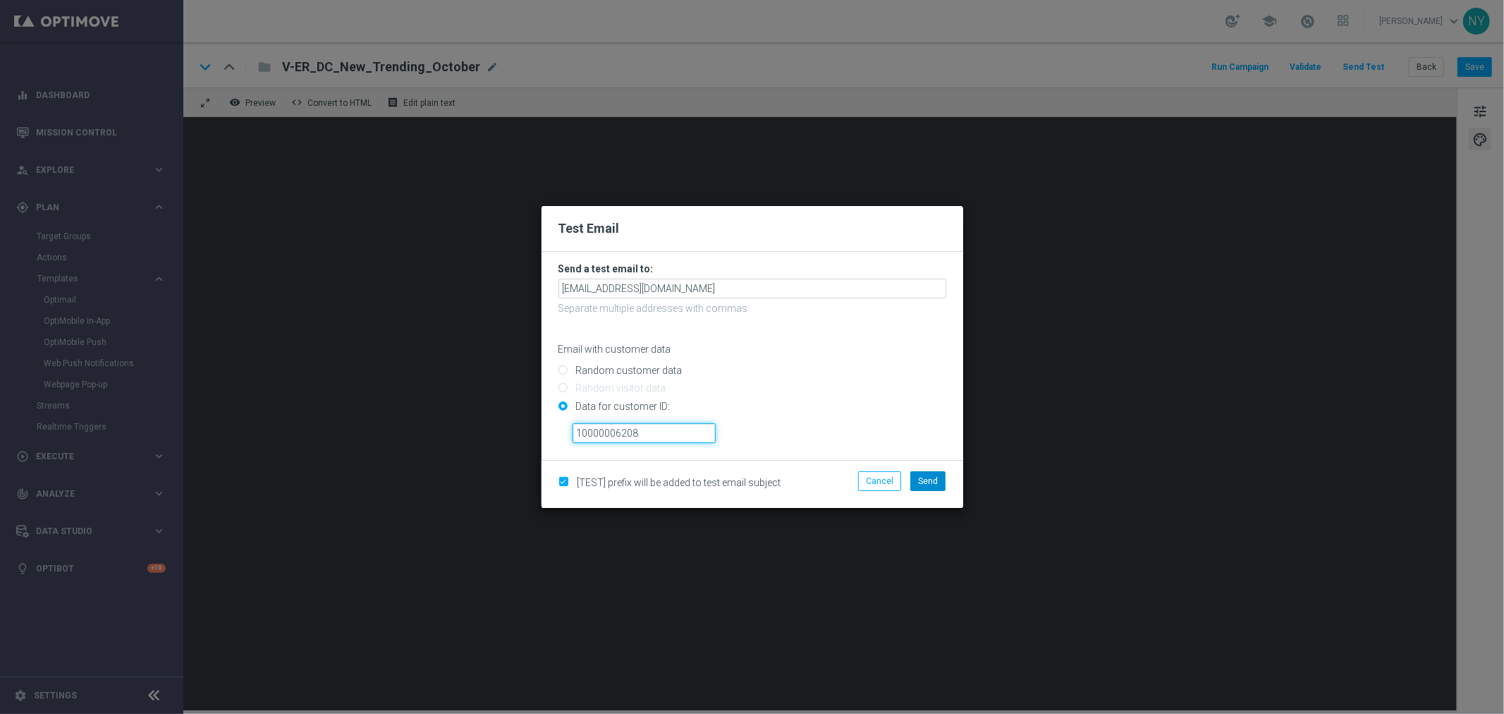
type input "10000006208"
click at [940, 482] on button "Send" at bounding box center [927, 481] width 35 height 20
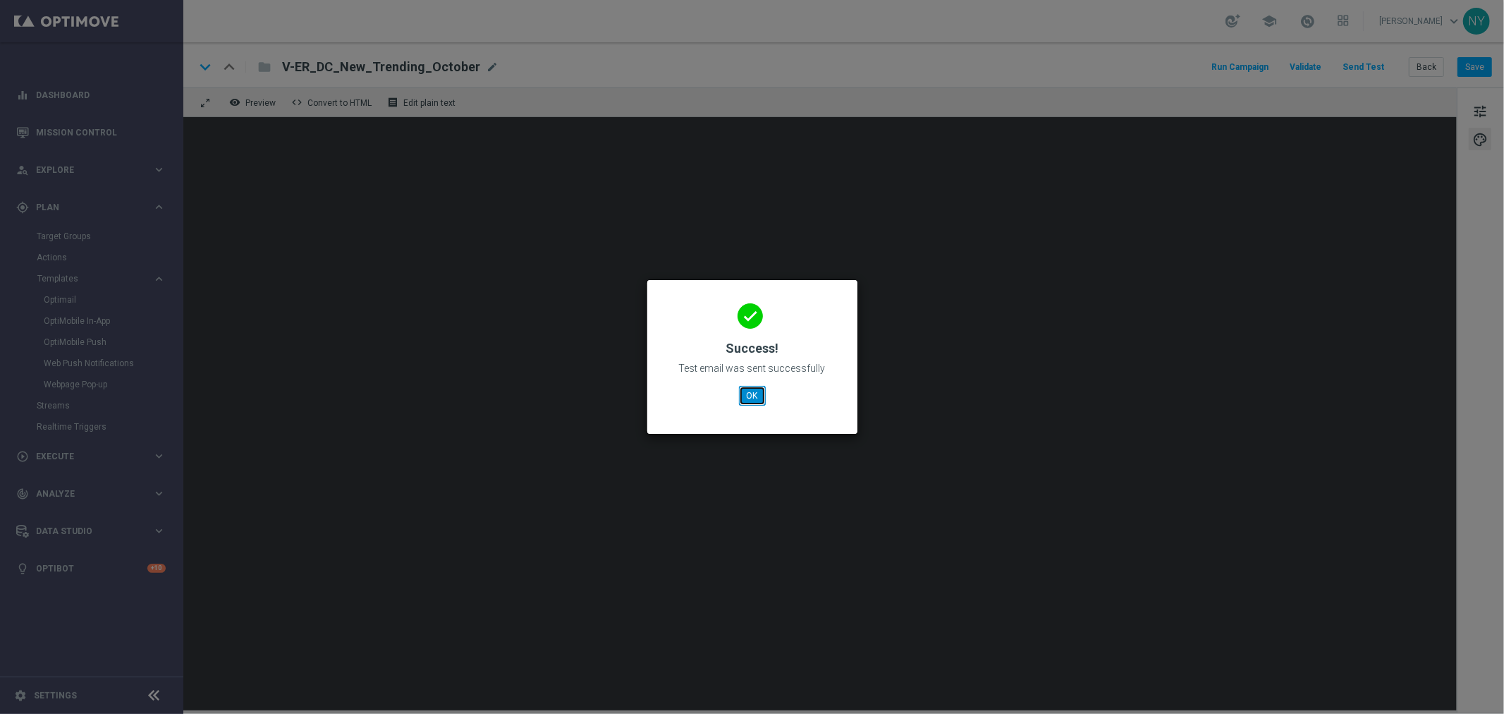
click at [755, 396] on button "OK" at bounding box center [752, 396] width 27 height 20
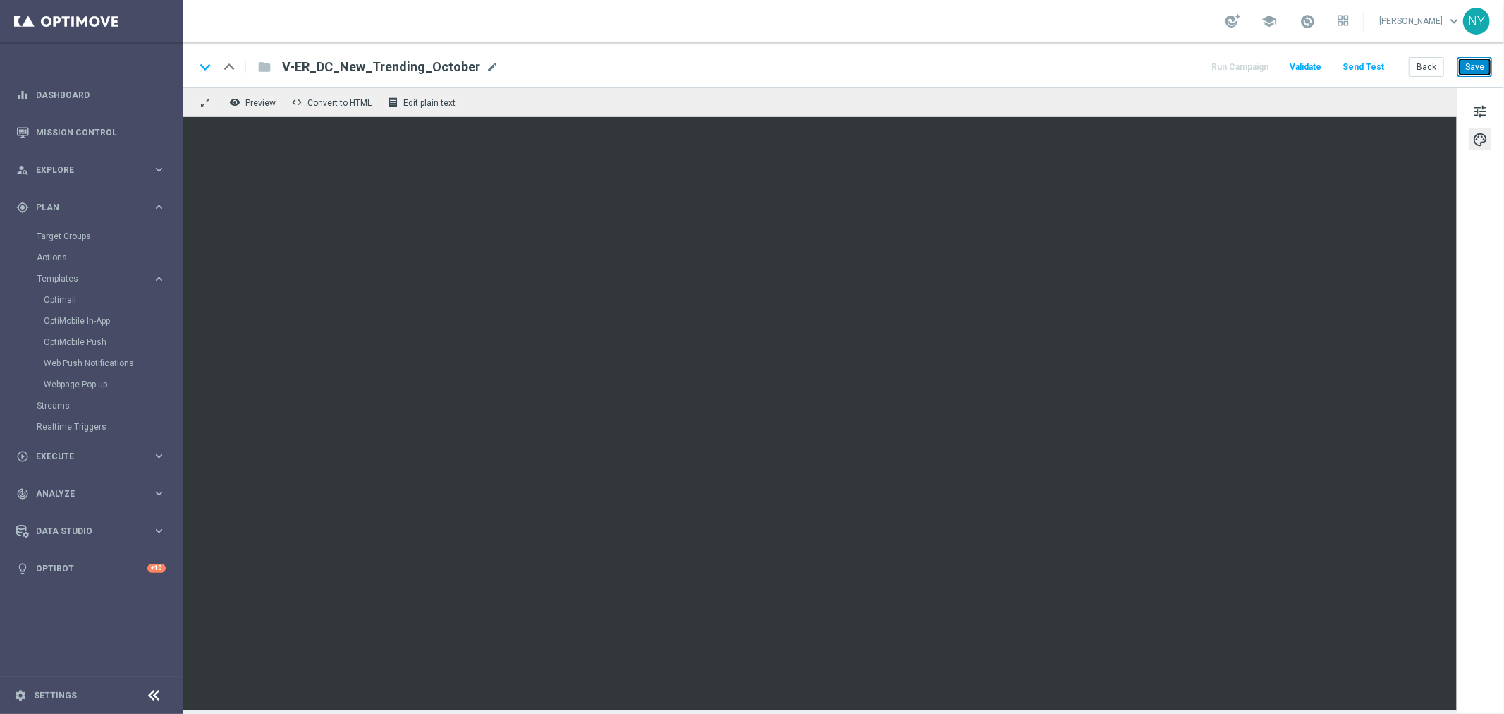
click at [1470, 61] on button "Save" at bounding box center [1475, 67] width 35 height 20
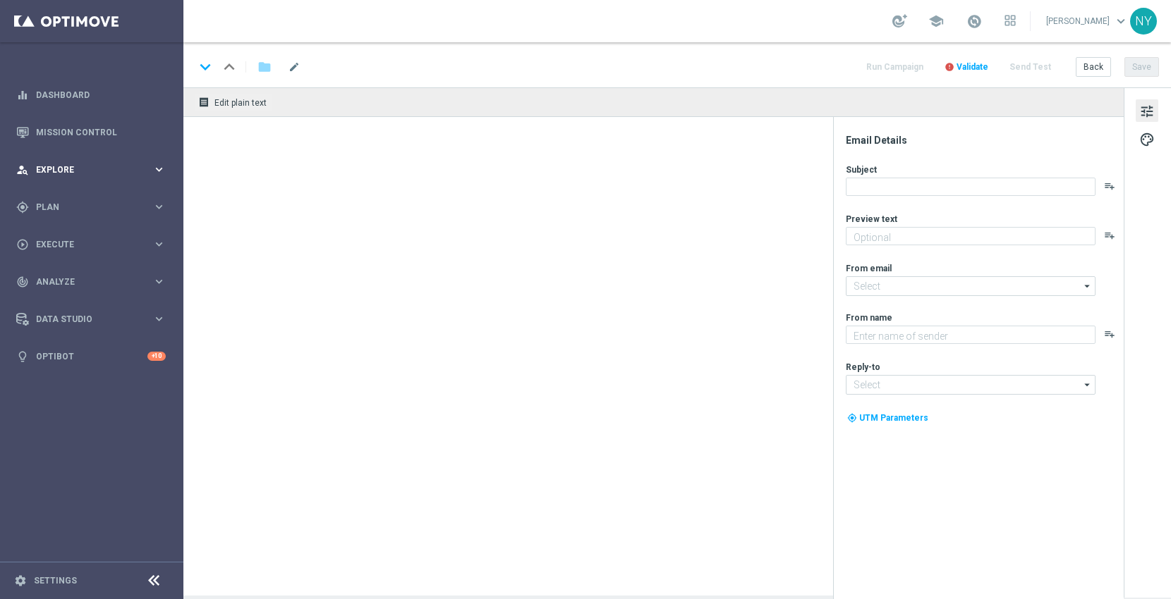
click at [50, 164] on div "person_search Explore" at bounding box center [84, 170] width 136 height 13
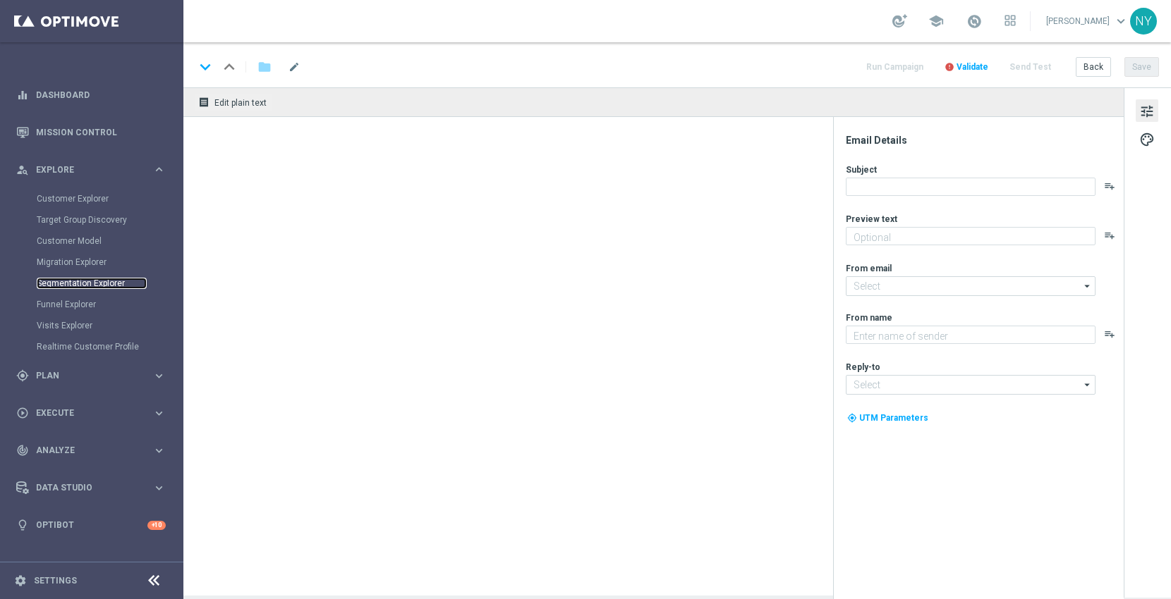
click at [64, 279] on link "Segmentation Explorer" at bounding box center [92, 283] width 110 height 11
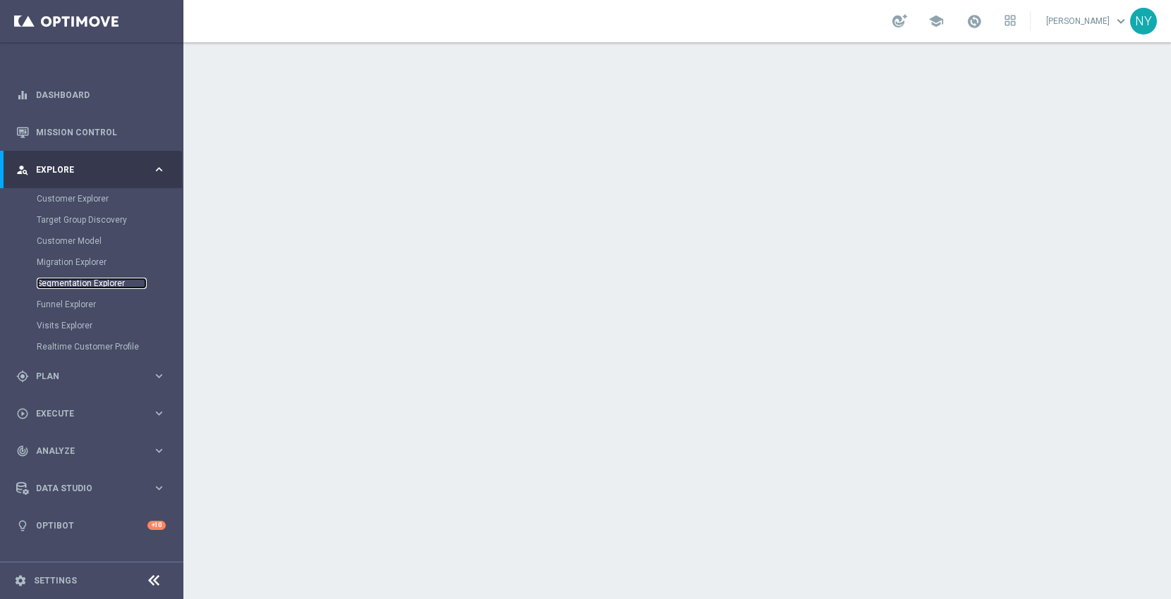
click at [66, 284] on link "Segmentation Explorer" at bounding box center [92, 283] width 110 height 11
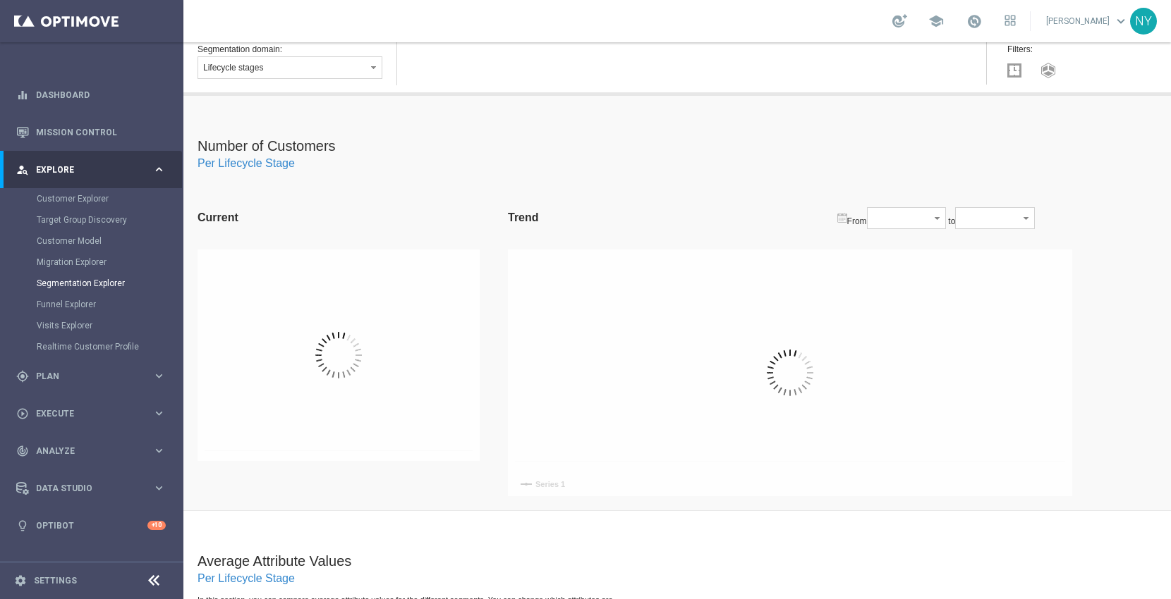
scroll to position [78, 0]
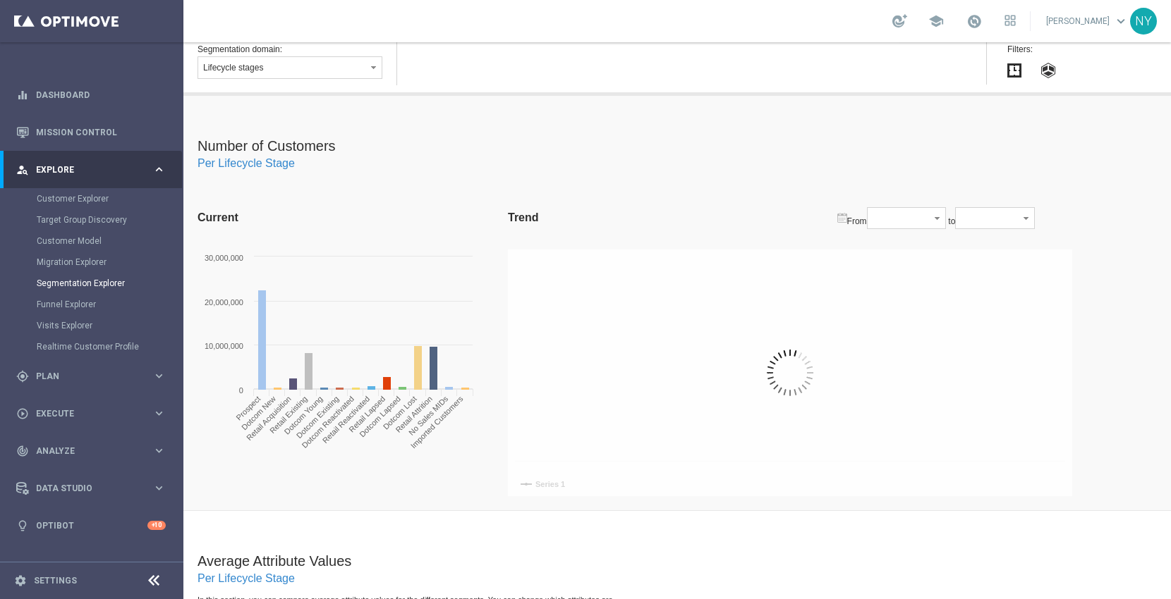
scroll to position [78, 0]
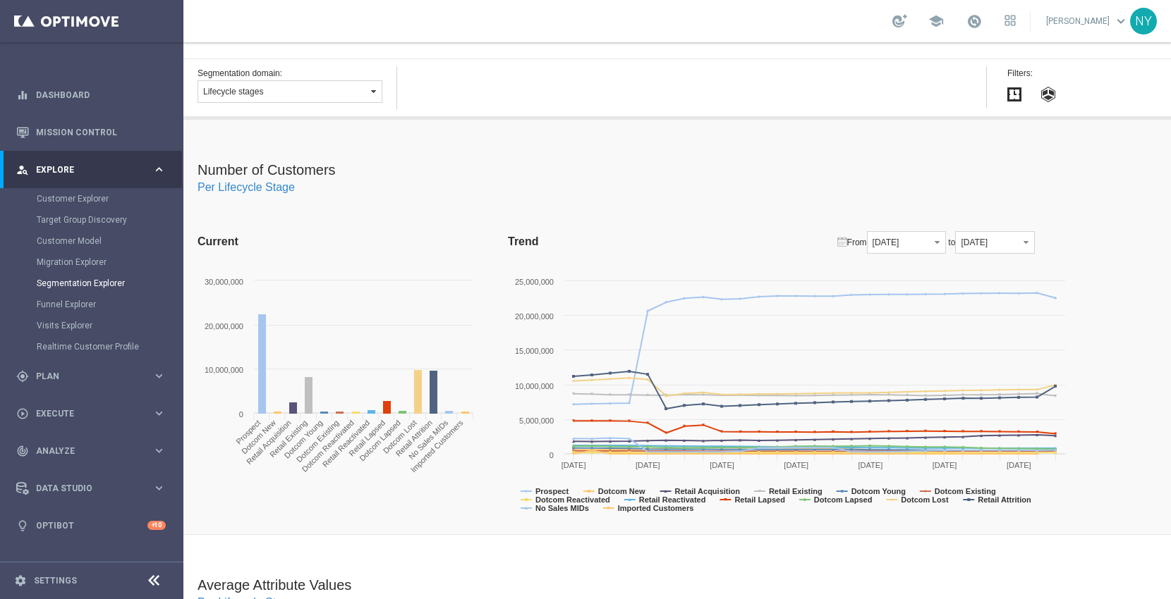
click at [317, 88] on button "Lifecycle stages" at bounding box center [289, 91] width 185 height 23
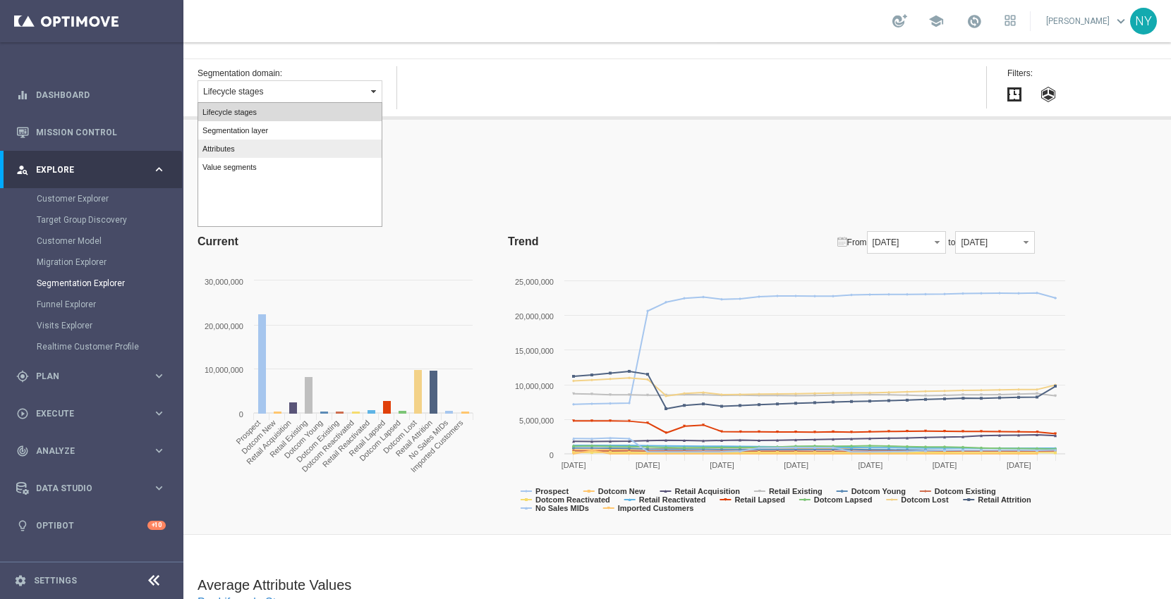
click at [240, 150] on label "Attributes" at bounding box center [289, 149] width 183 height 18
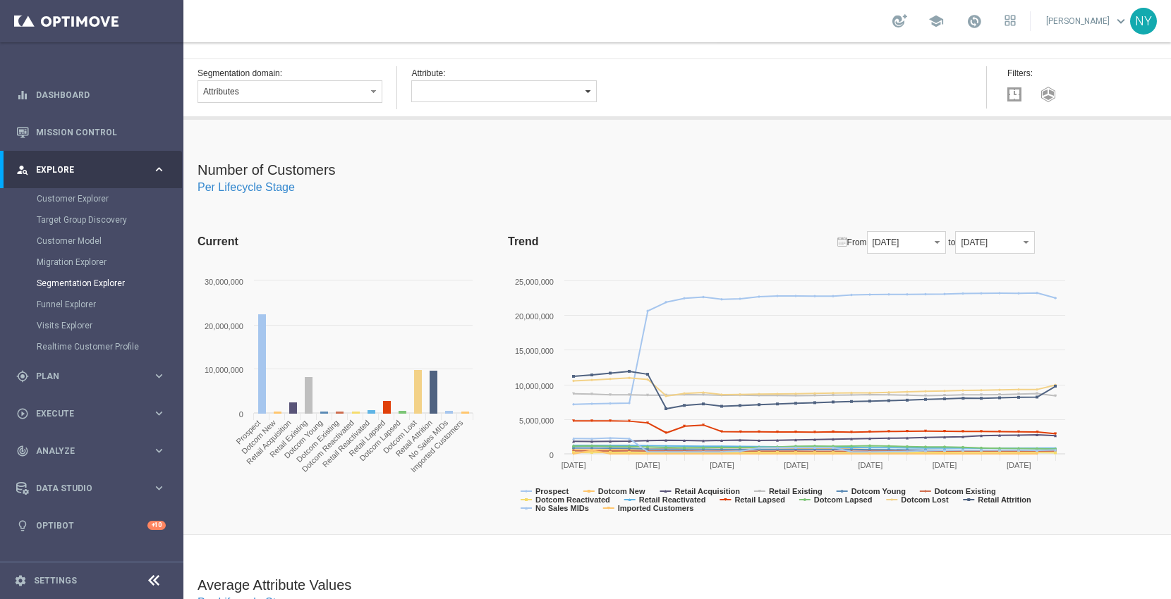
click at [535, 89] on button "button" at bounding box center [503, 91] width 185 height 22
click at [449, 134] on span "Ocp Segment" at bounding box center [439, 138] width 47 height 8
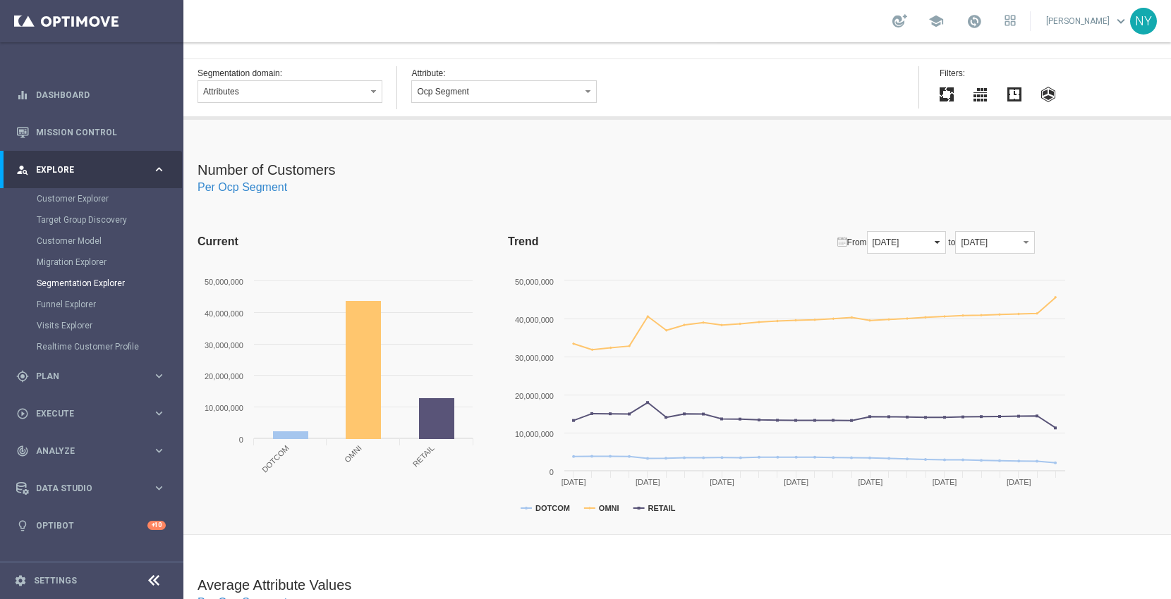
click at [941, 240] on button "2023-06-30" at bounding box center [906, 242] width 79 height 23
click at [912, 277] on span "2020-08-31" at bounding box center [900, 280] width 24 height 8
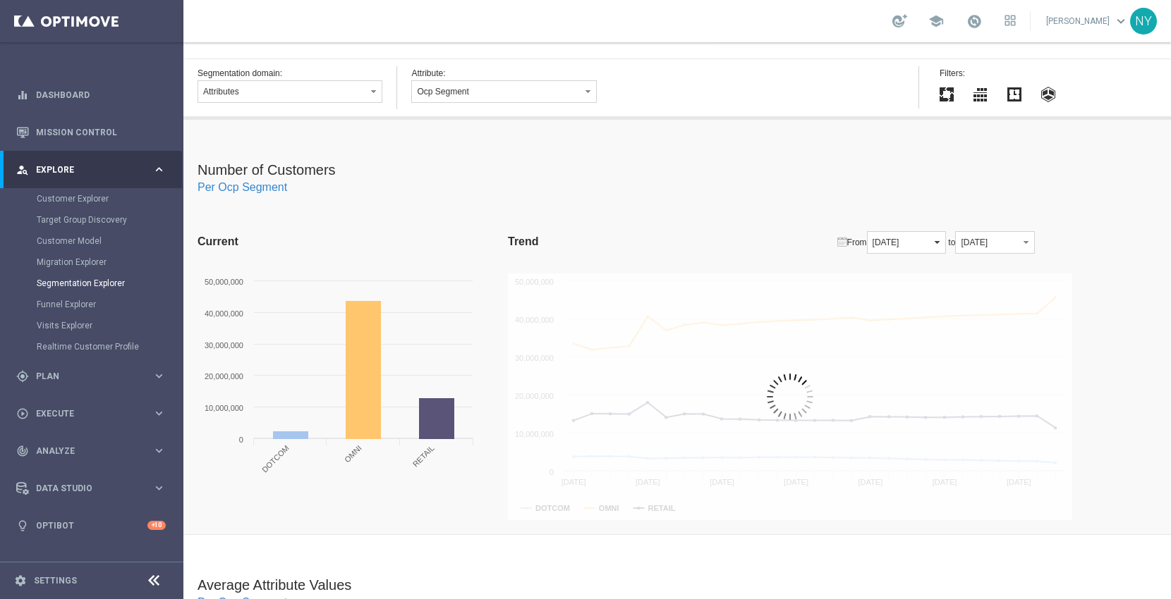
click at [946, 236] on button "2020-08-31" at bounding box center [906, 242] width 79 height 23
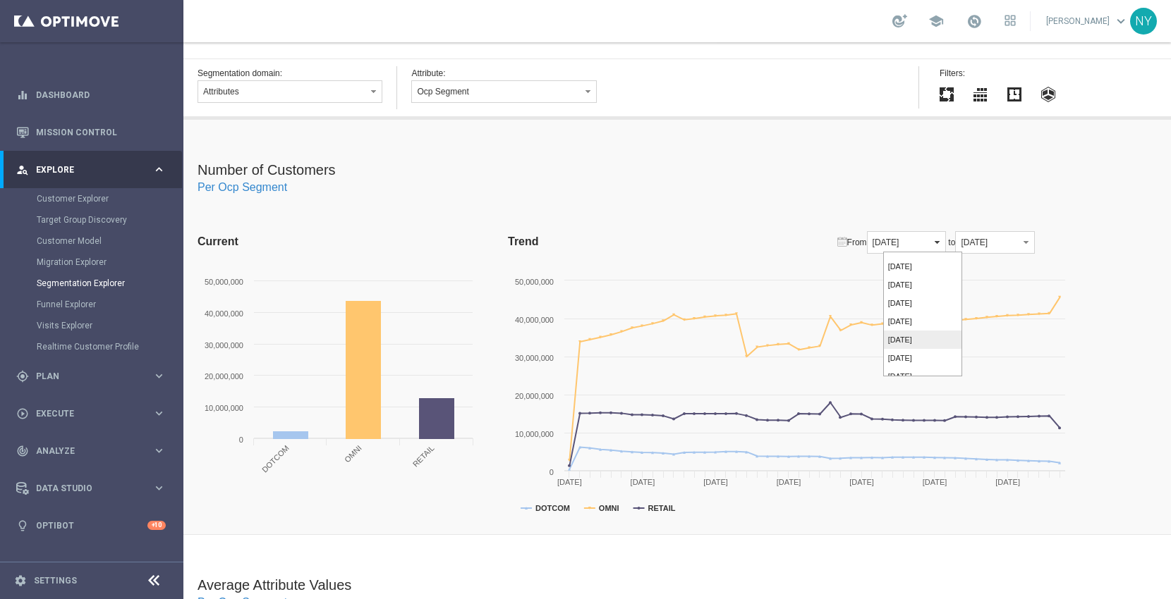
scroll to position [376, 0]
click at [910, 322] on span "2023-08-31" at bounding box center [900, 326] width 24 height 8
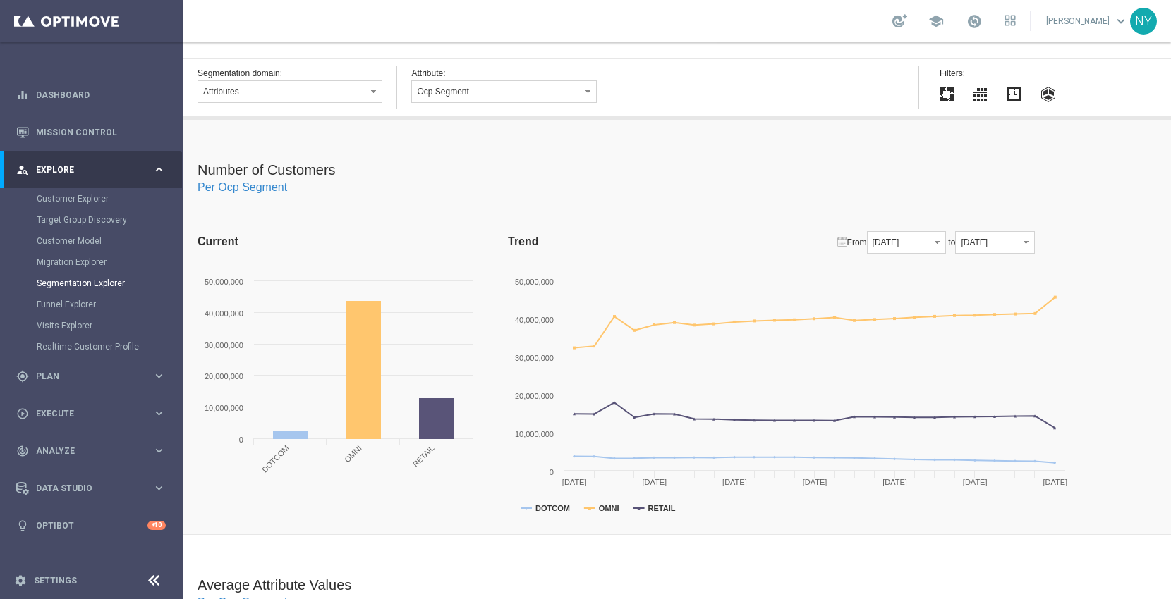
scroll to position [78, 0]
click at [502, 87] on button "Ocp Segment" at bounding box center [503, 91] width 185 height 23
click at [467, 120] on span "Deliverability Score" at bounding box center [448, 120] width 65 height 8
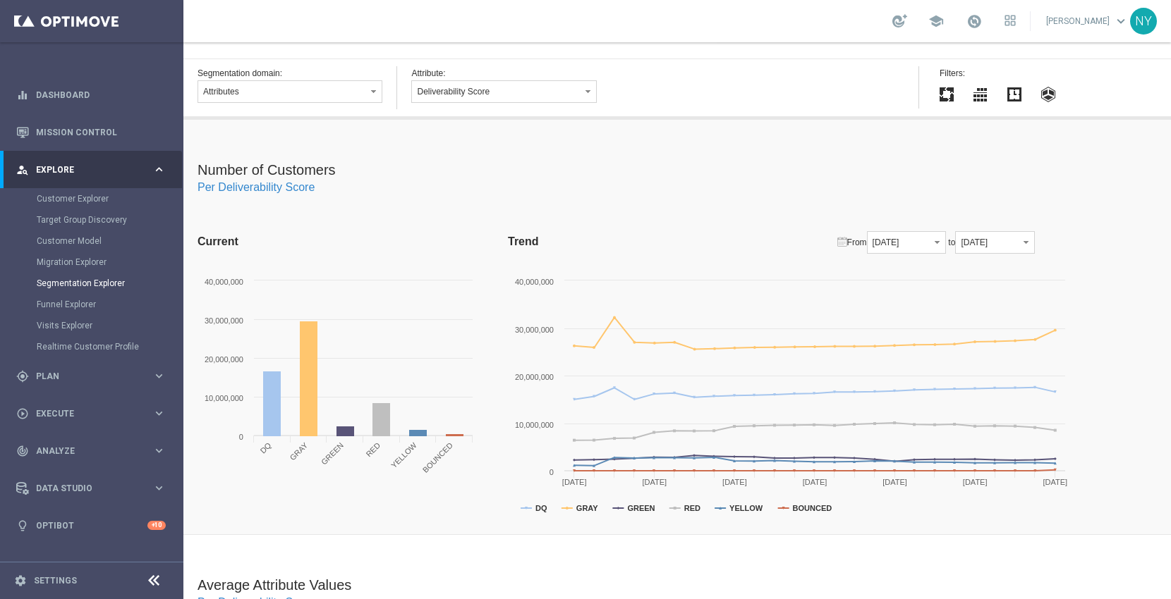
click at [528, 504] on icon "Created with Highcharts 4.0.4 DQ GRAY GREEN RED YELLOW BOUNCED 2023-08-31 2023-…" at bounding box center [790, 397] width 564 height 247
click at [568, 508] on icon at bounding box center [566, 508] width 11 height 0
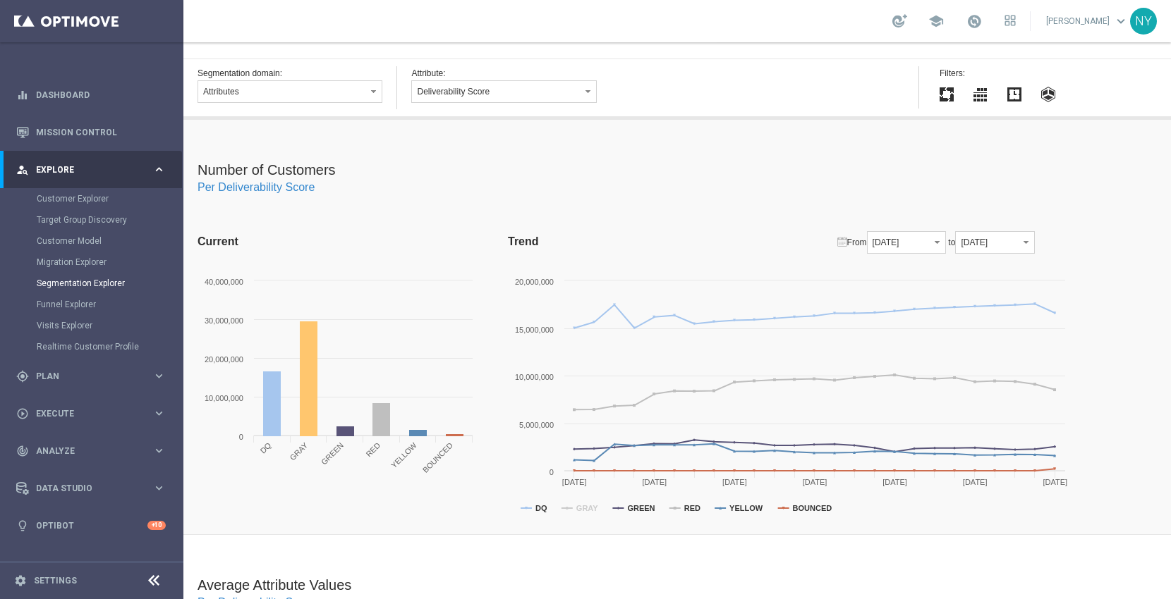
click at [620, 502] on icon "Created with Highcharts 4.0.4 DQ GRAY GREEN RED YELLOW BOUNCED 2023-08-31 2023-…" at bounding box center [790, 397] width 564 height 247
click at [621, 508] on icon "Created with Highcharts 4.0.4 DQ GRAY GREEN RED YELLOW BOUNCED 2023-08-31 2023-…" at bounding box center [790, 397] width 564 height 247
click at [72, 281] on link "Segmentation Explorer" at bounding box center [92, 283] width 110 height 11
click at [499, 93] on button "Deliverability Score" at bounding box center [503, 91] width 185 height 23
click at [295, 97] on button "Attributes" at bounding box center [289, 91] width 185 height 23
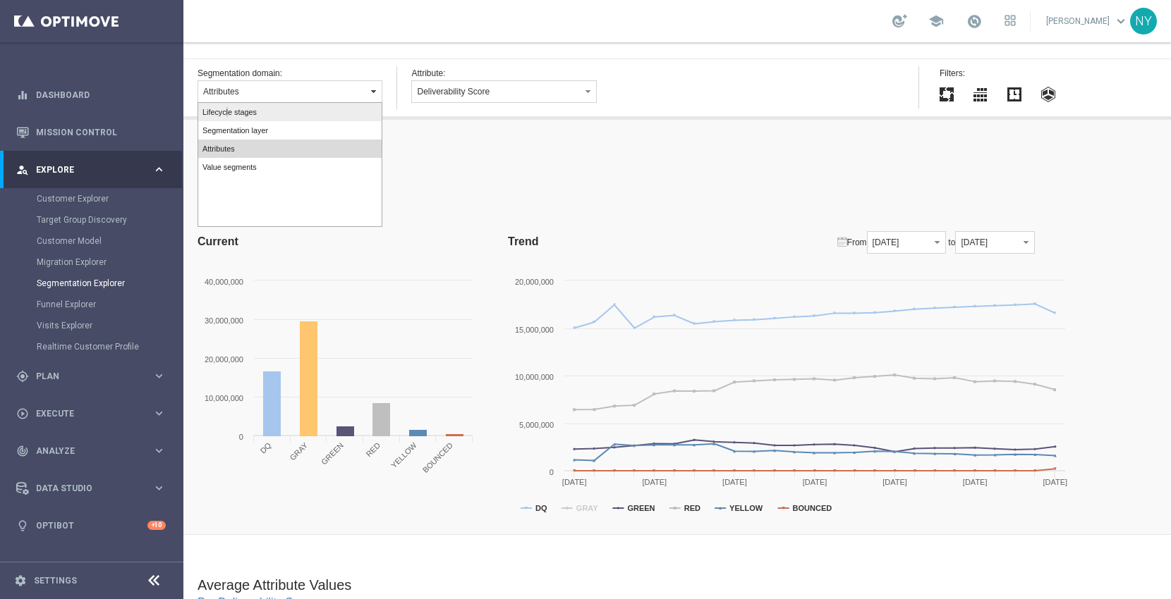
click at [226, 114] on span "Lifecycle stages" at bounding box center [229, 112] width 54 height 8
click at [272, 112] on label "Lifecycle stages" at bounding box center [289, 112] width 183 height 18
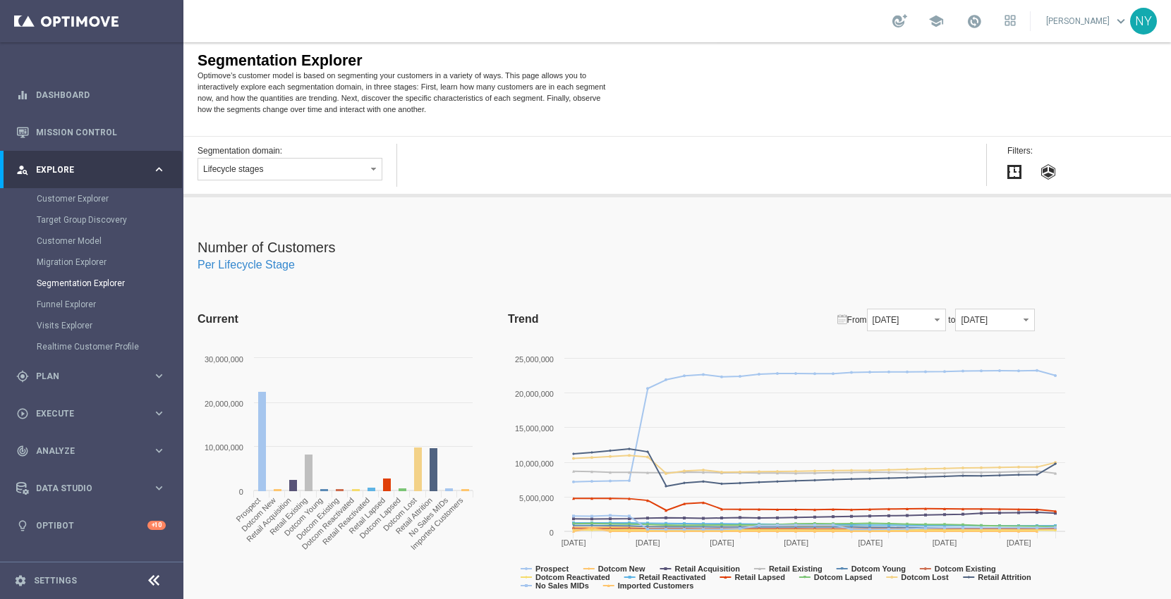
scroll to position [0, 0]
click at [323, 173] on button "Lifecycle stages" at bounding box center [289, 170] width 185 height 23
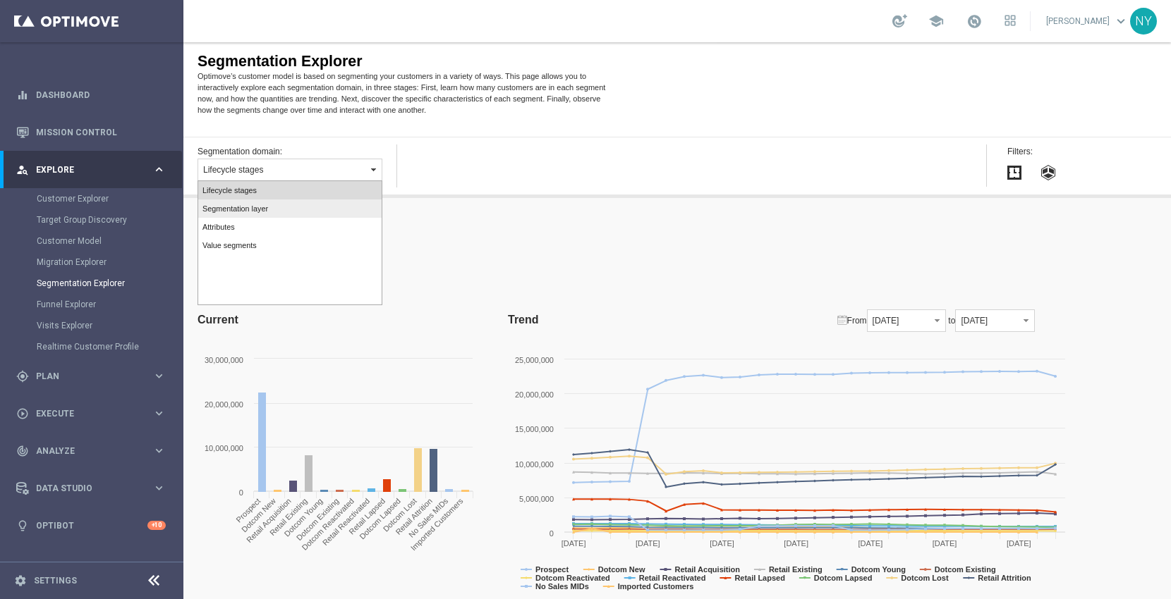
click at [235, 209] on span "Segmentation layer" at bounding box center [235, 209] width 66 height 8
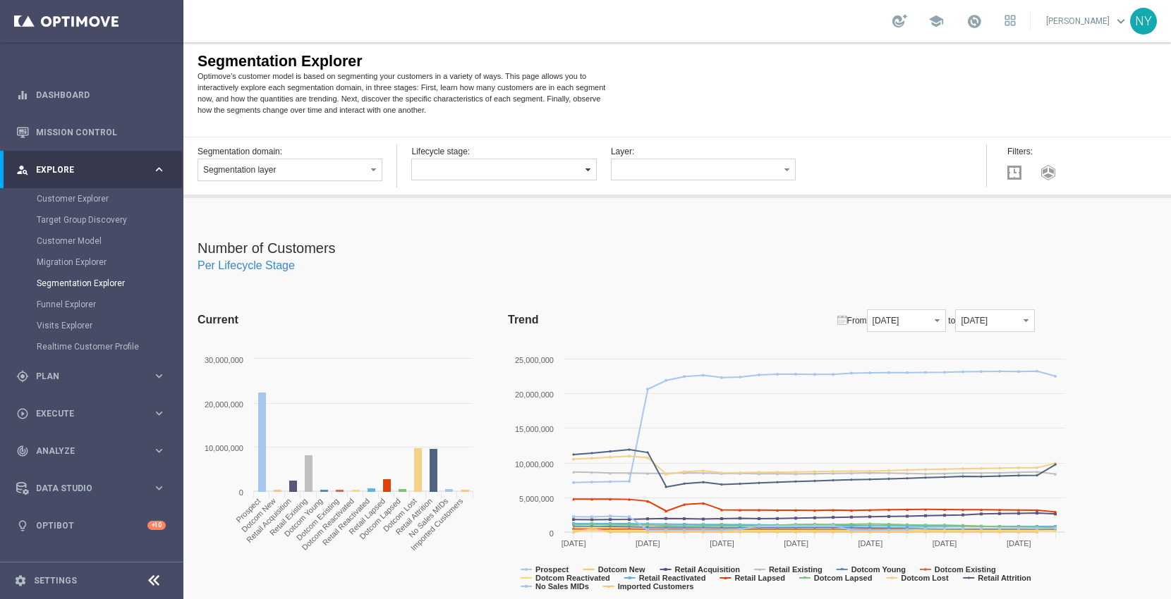
click at [568, 172] on button "button" at bounding box center [503, 170] width 185 height 22
click at [702, 121] on div "Segmentation Explorer Optimove’s customer model is based on segmenting your cus…" at bounding box center [676, 89] width 987 height 95
click at [648, 174] on button "button" at bounding box center [703, 170] width 185 height 22
click at [673, 97] on div "Segmentation Explorer Optimove’s customer model is based on segmenting your cus…" at bounding box center [676, 89] width 987 height 95
click at [312, 166] on button "Segmentation layer" at bounding box center [289, 170] width 185 height 23
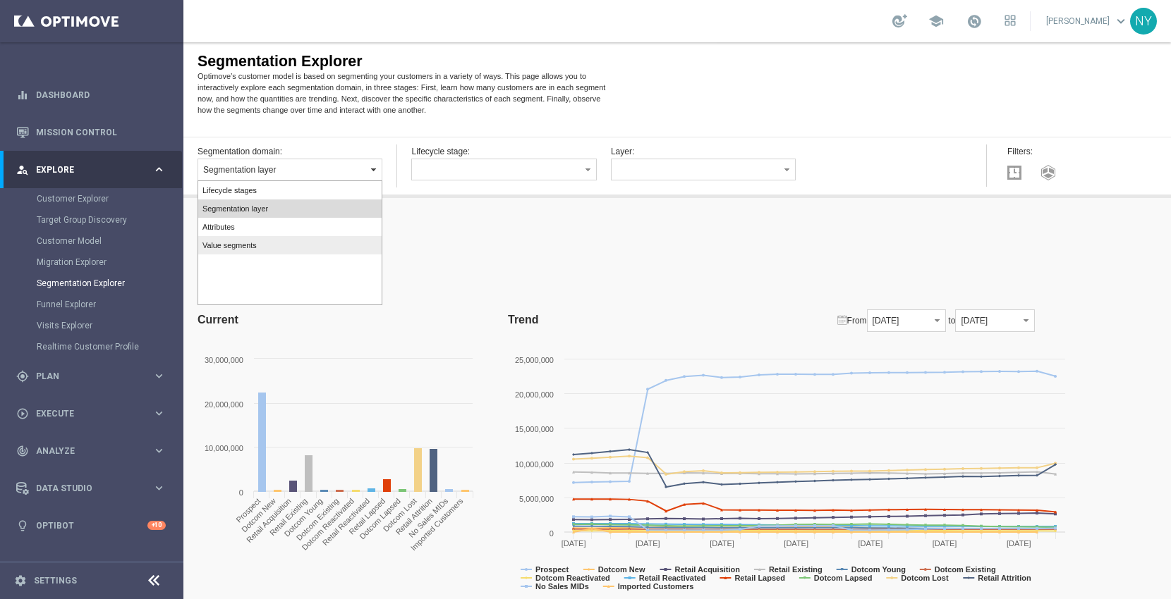
click at [237, 241] on span "Value segments" at bounding box center [229, 245] width 54 height 8
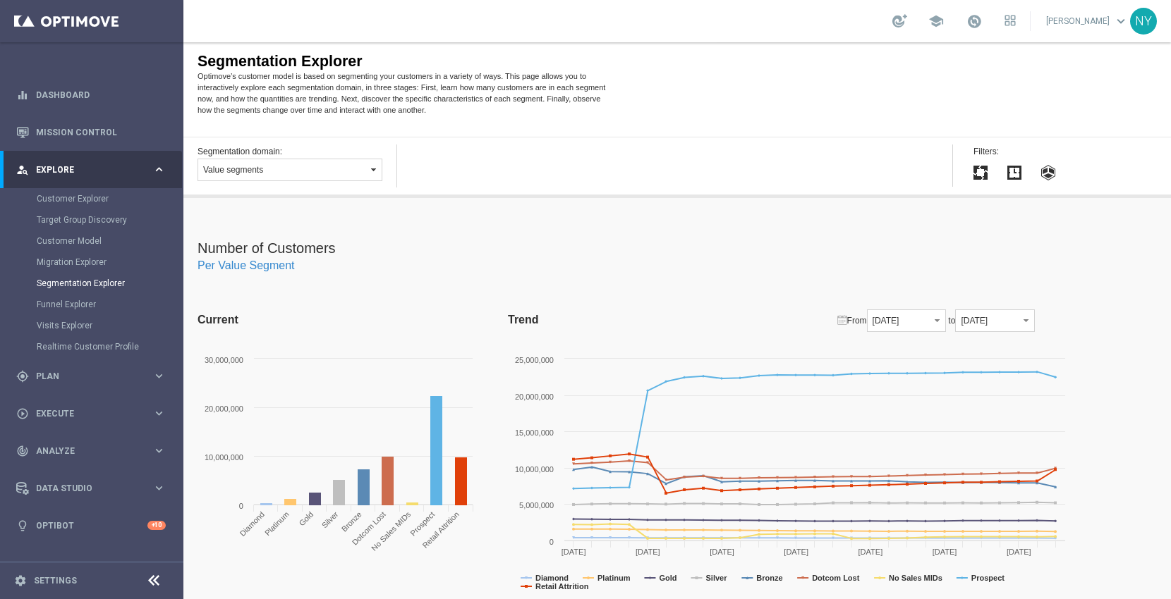
click at [279, 169] on button "Value segments" at bounding box center [289, 170] width 185 height 23
click at [238, 226] on label "Attributes" at bounding box center [289, 227] width 183 height 18
click at [485, 170] on button "button" at bounding box center [503, 170] width 185 height 22
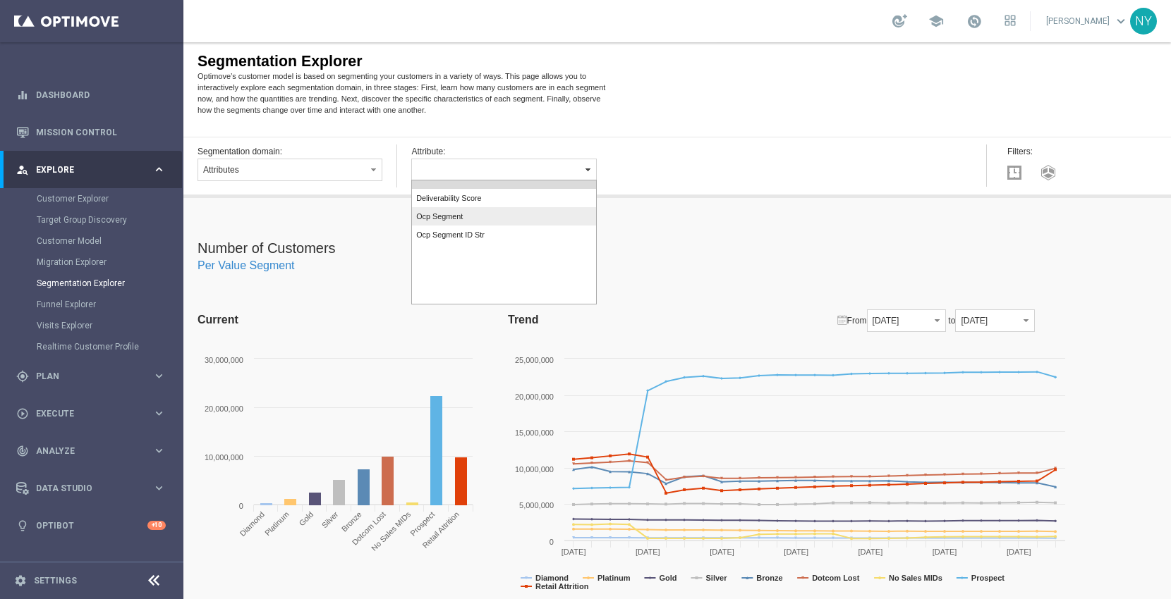
click at [451, 219] on label "Ocp Segment" at bounding box center [503, 216] width 183 height 18
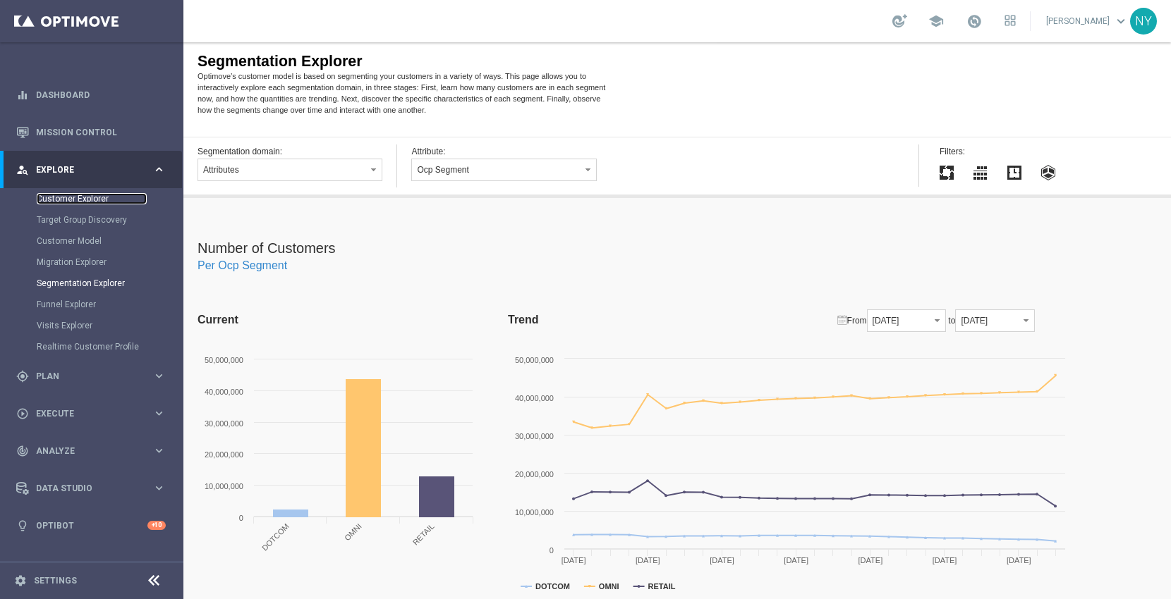
click at [82, 197] on link "Customer Explorer" at bounding box center [92, 198] width 110 height 11
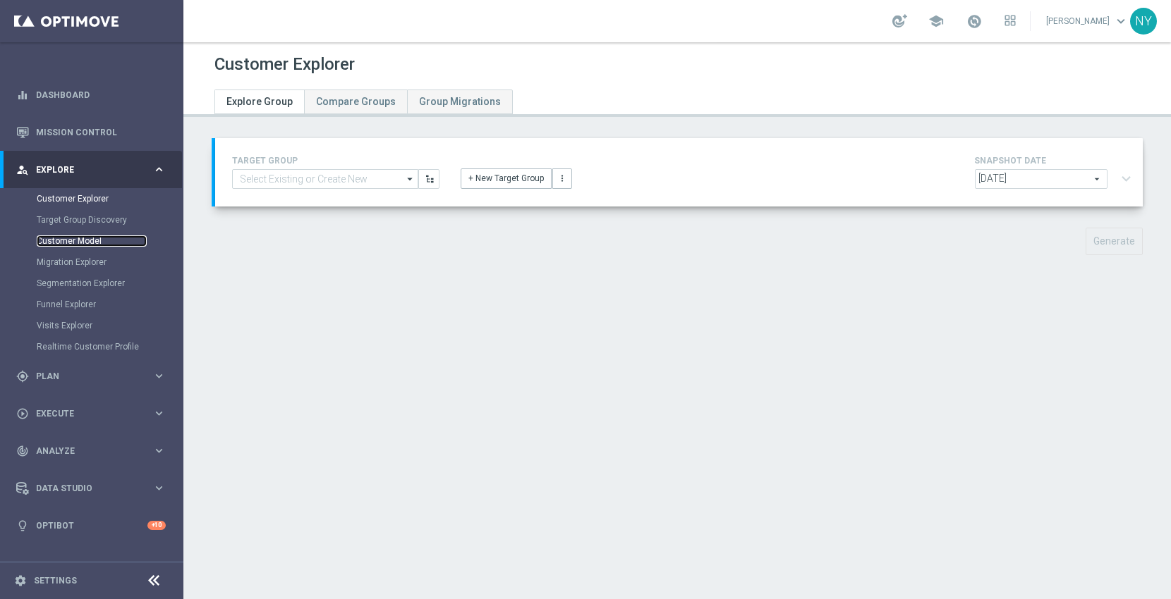
click at [82, 239] on link "Customer Model" at bounding box center [92, 241] width 110 height 11
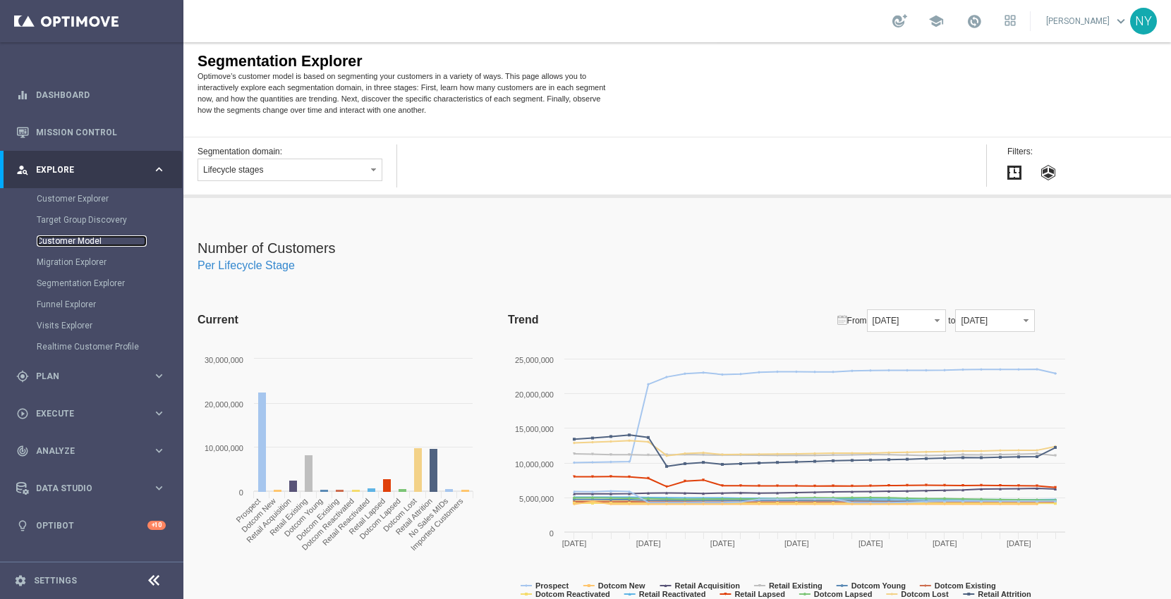
scroll to position [78, 0]
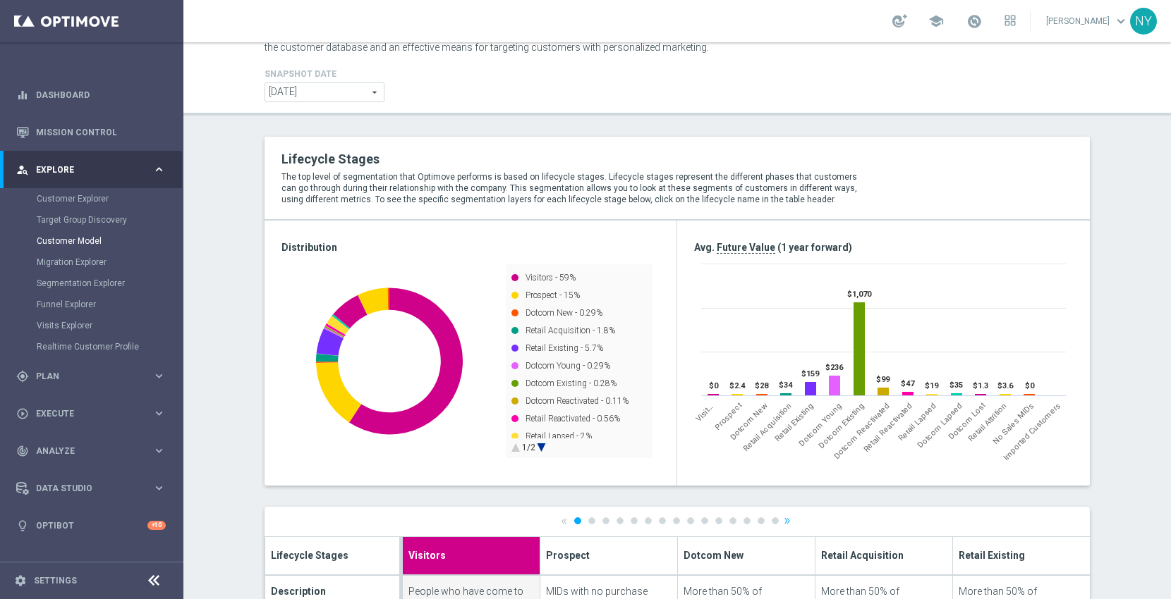
scroll to position [78, 0]
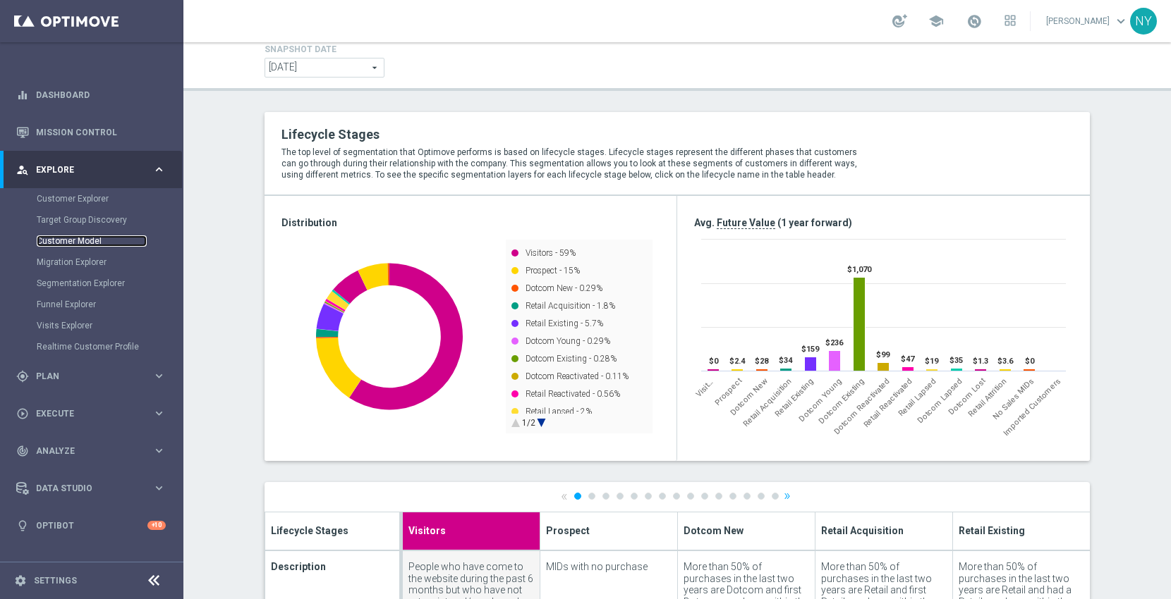
click at [536, 422] on circle at bounding box center [541, 423] width 22 height 22
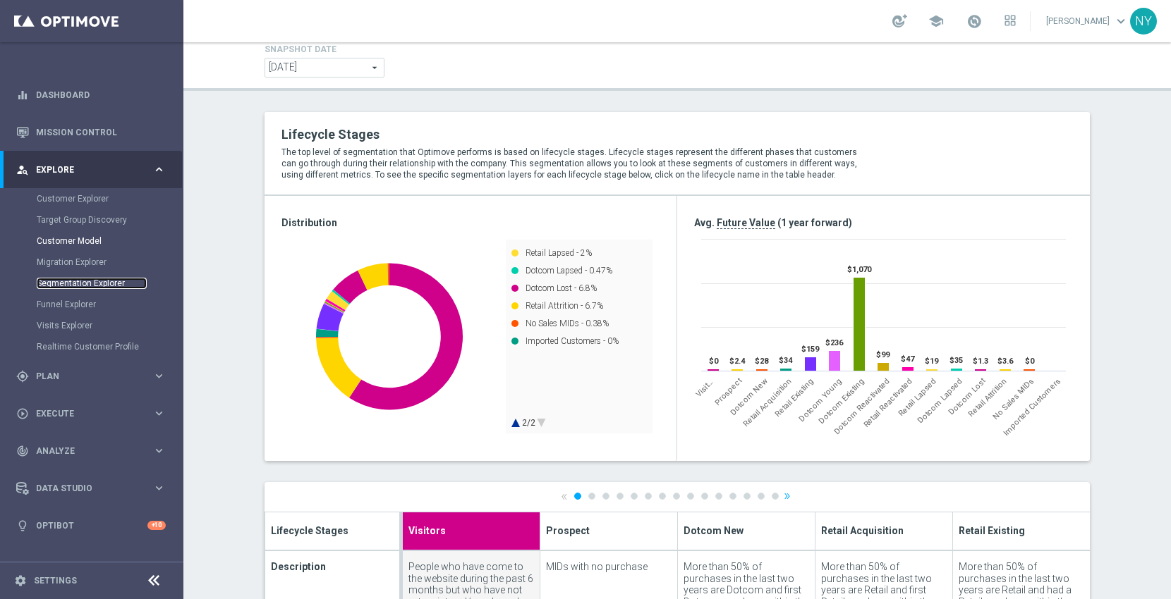
click at [71, 281] on link "Segmentation Explorer" at bounding box center [92, 283] width 110 height 11
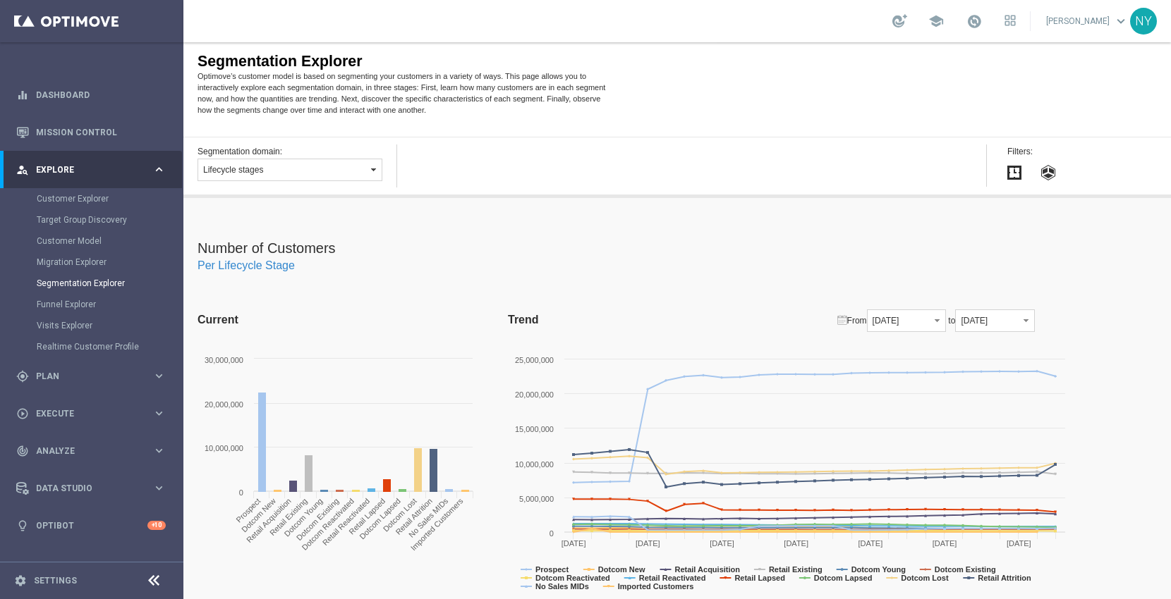
click at [339, 162] on button "Lifecycle stages" at bounding box center [289, 170] width 185 height 23
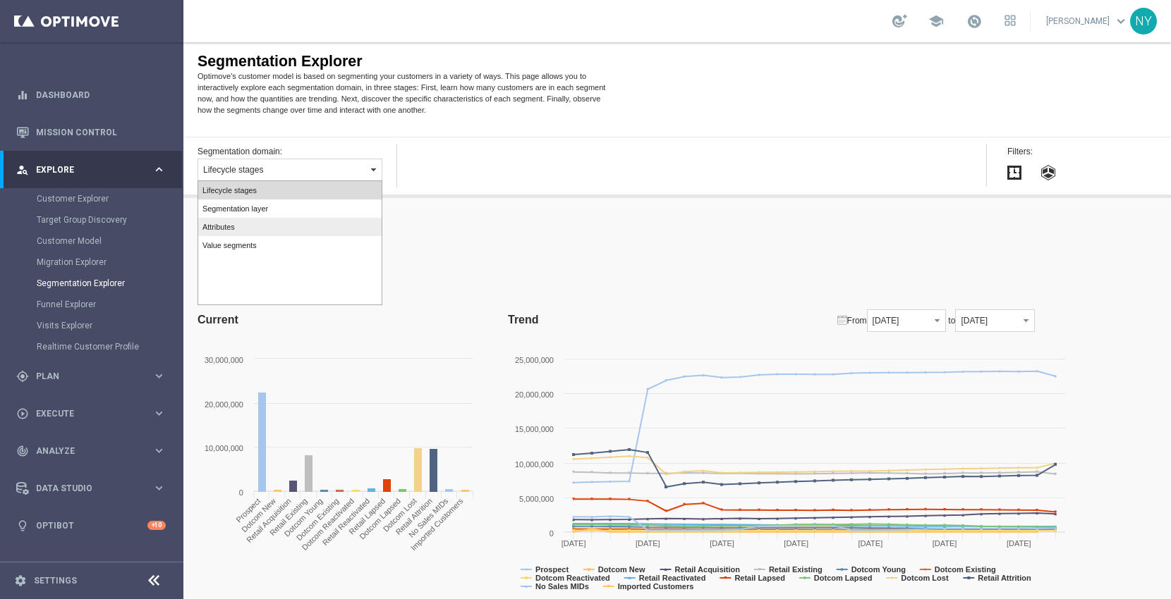
click at [213, 226] on span "Attributes" at bounding box center [218, 227] width 32 height 8
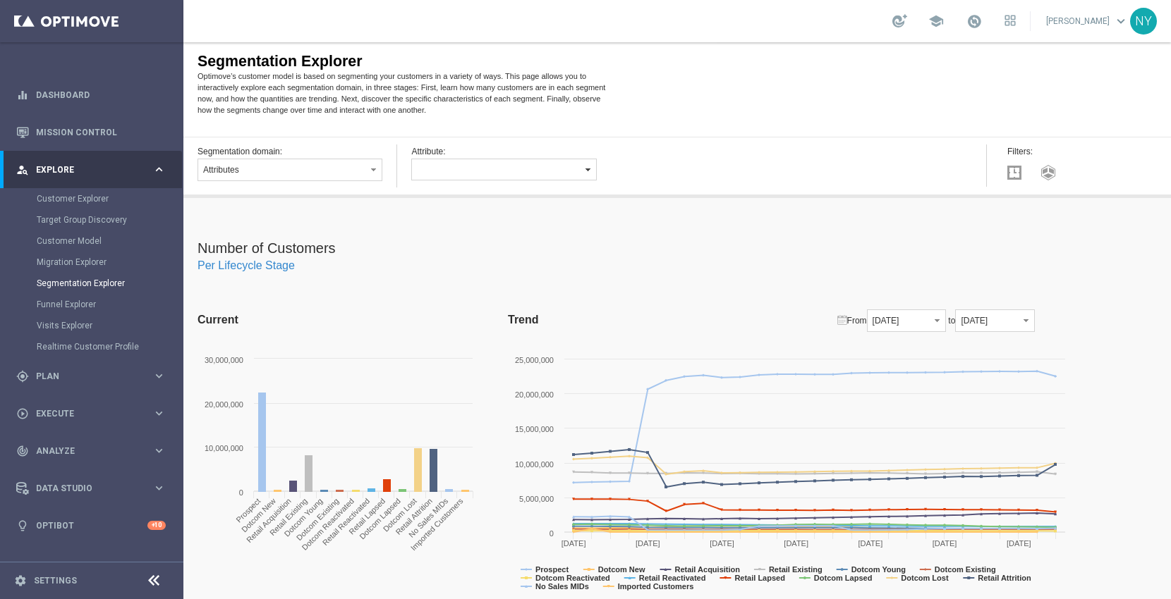
click at [501, 172] on button "button" at bounding box center [503, 170] width 185 height 22
click at [460, 221] on label "Ocp Segment" at bounding box center [503, 216] width 183 height 18
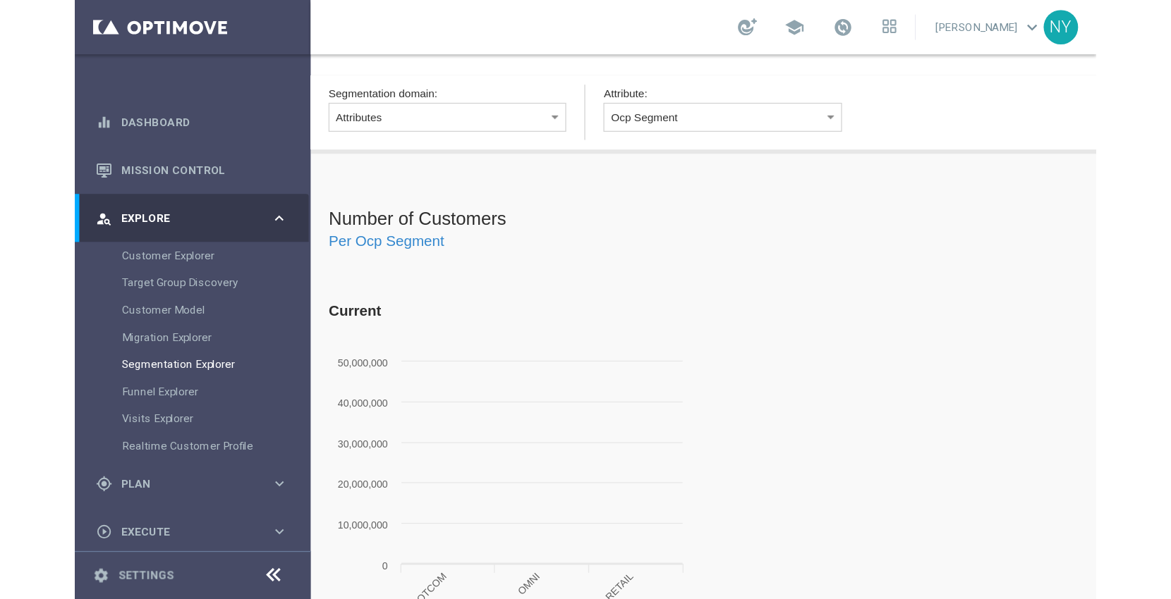
scroll to position [78, 0]
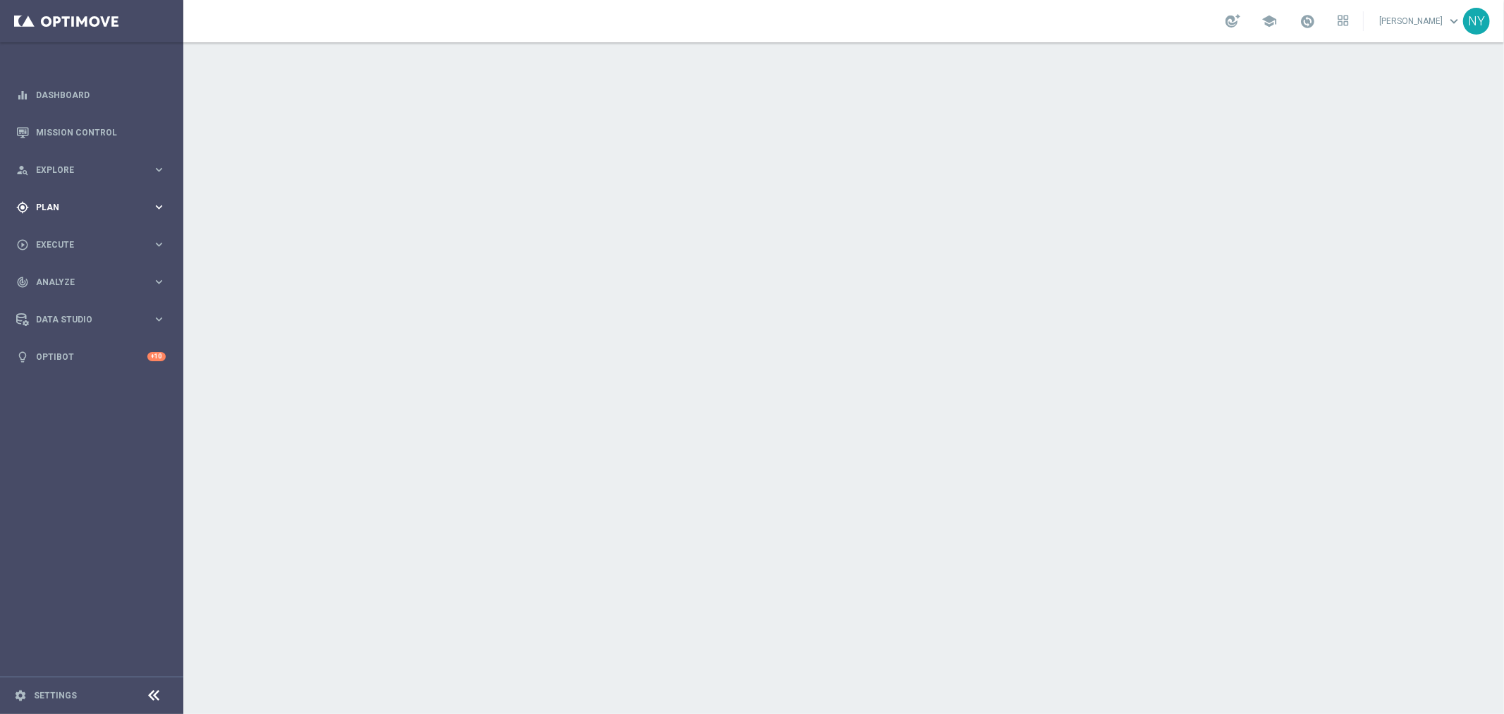
click at [48, 207] on span "Plan" at bounding box center [94, 207] width 116 height 8
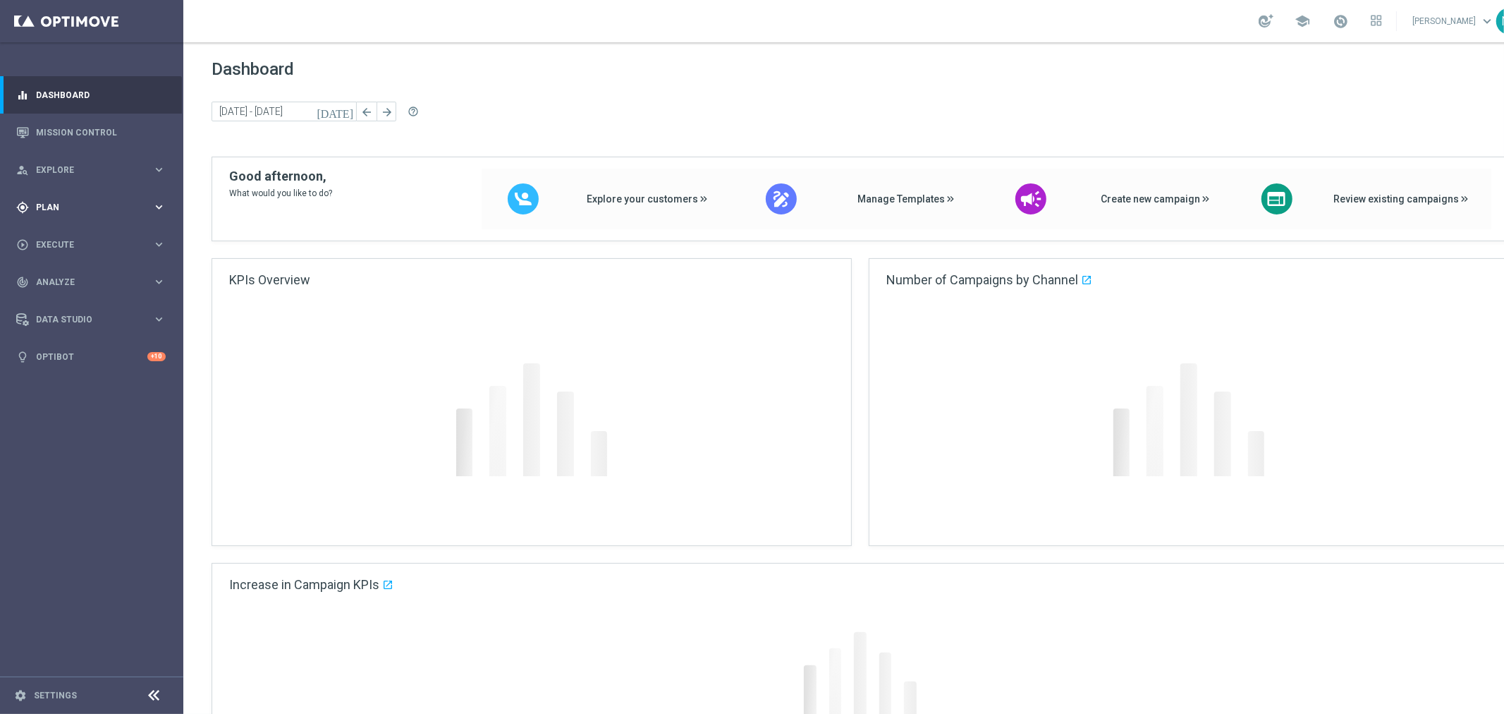
click at [59, 203] on span "Plan" at bounding box center [94, 207] width 116 height 8
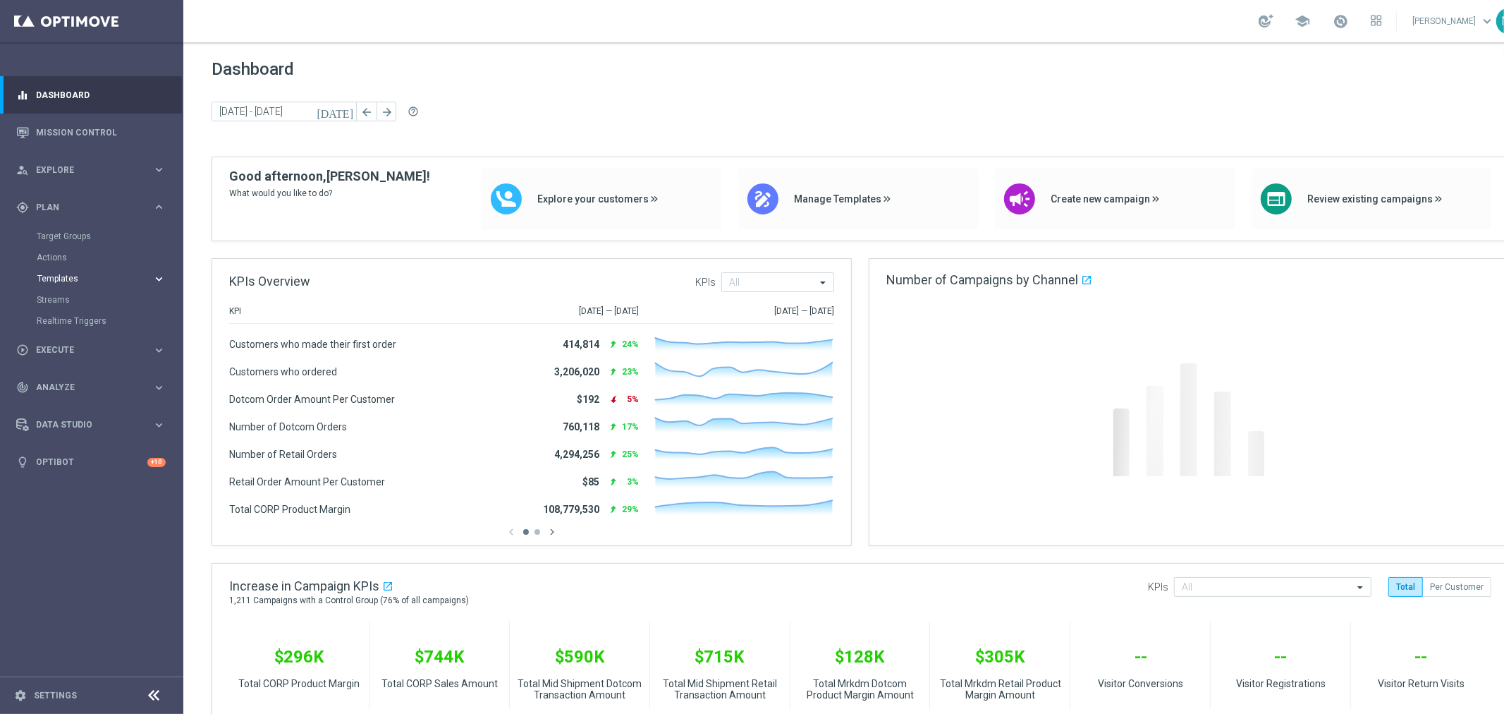
click at [55, 278] on span "Templates" at bounding box center [87, 278] width 101 height 8
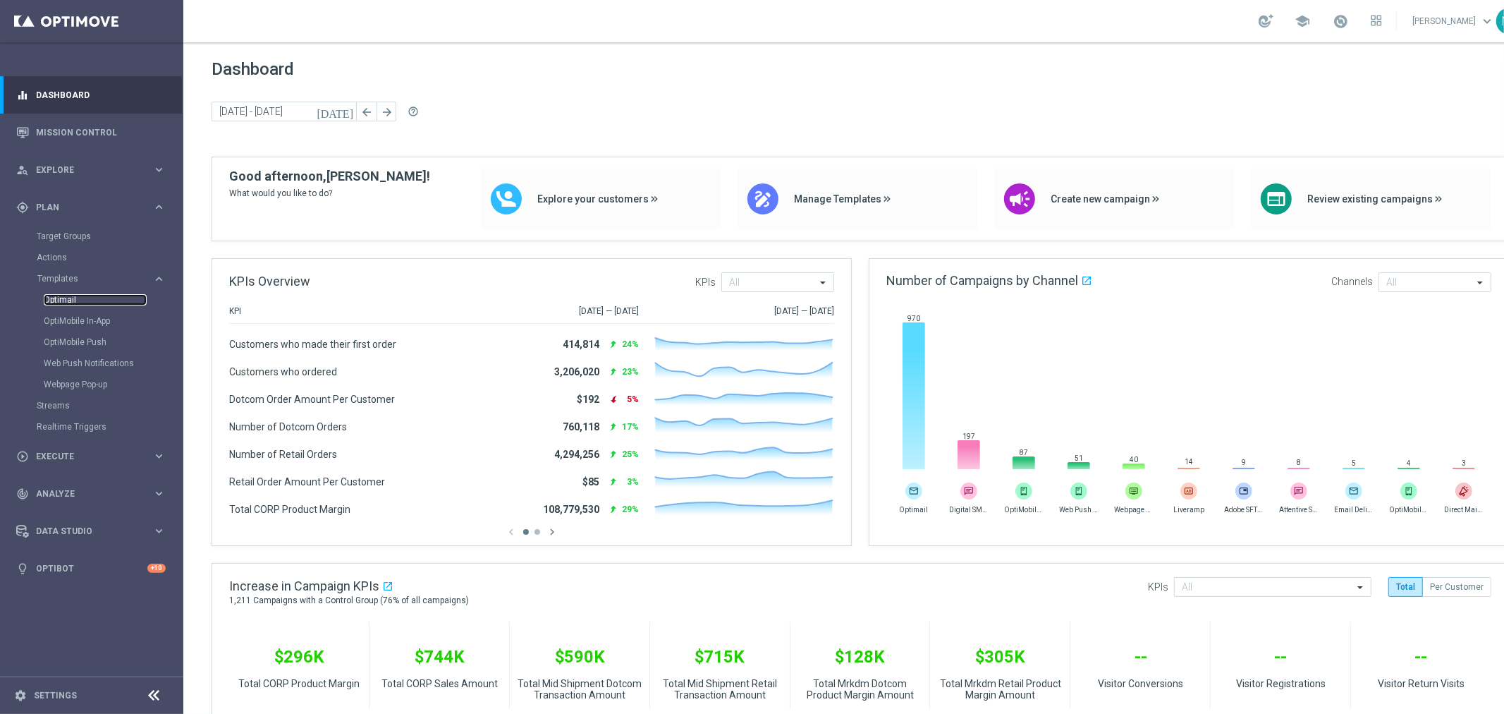
click at [71, 299] on link "Optimail" at bounding box center [95, 299] width 103 height 11
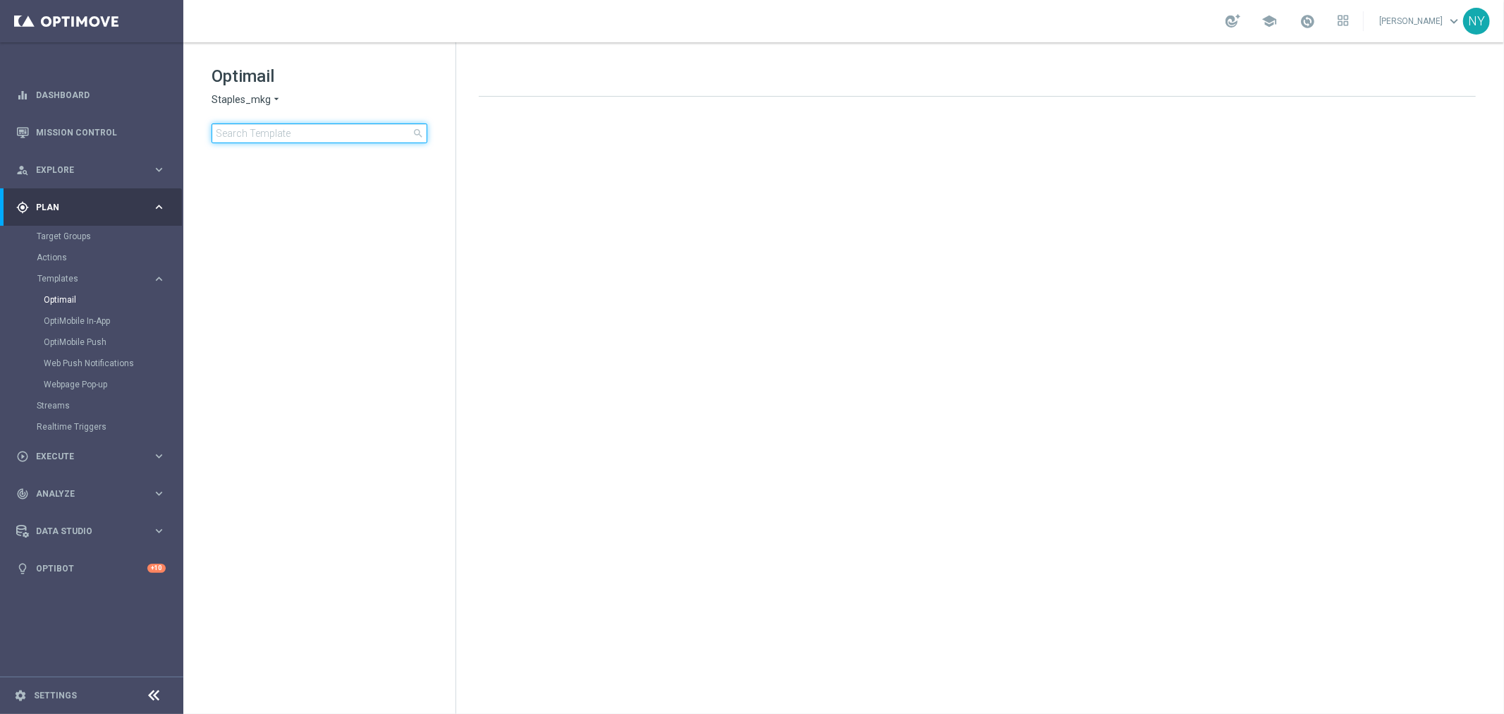
click at [295, 132] on input at bounding box center [320, 133] width 216 height 20
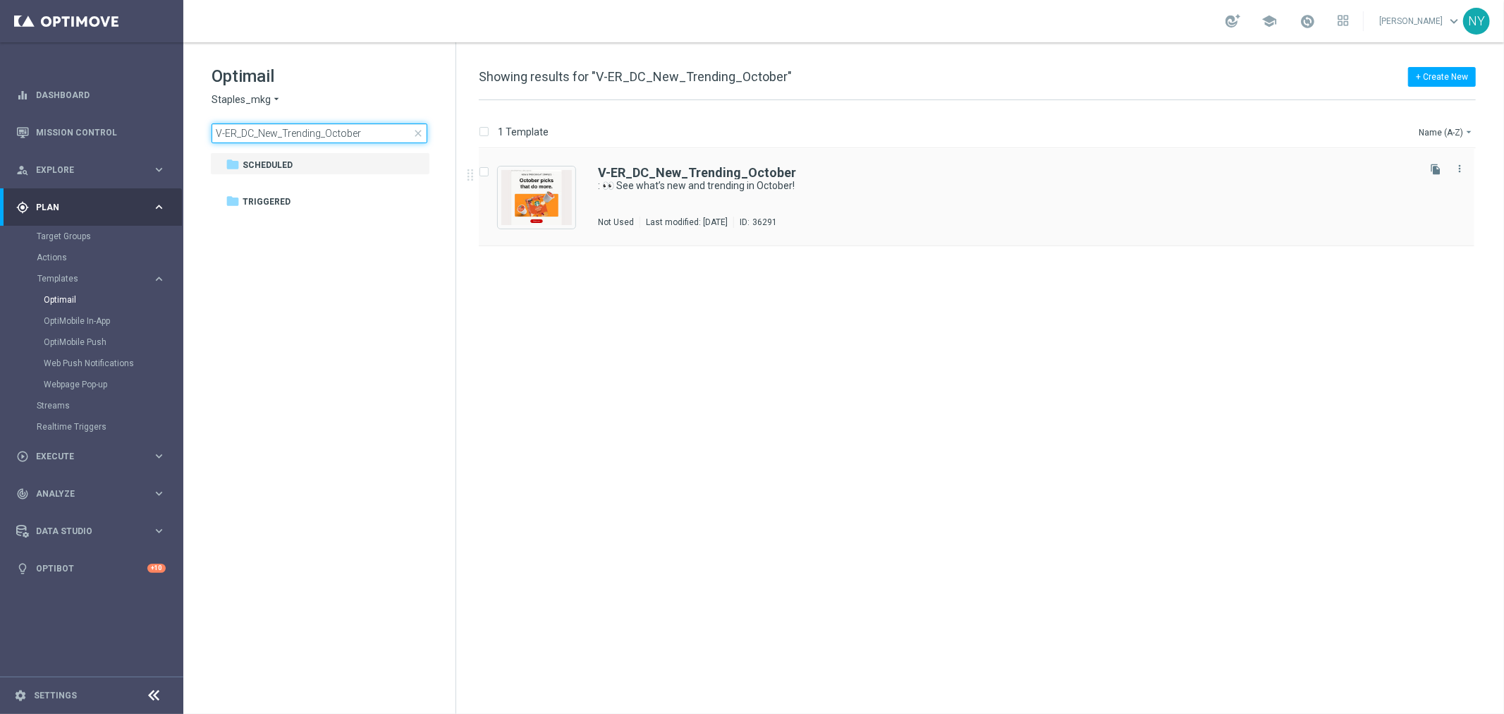
type input "V-ER_DC_New_Trending_October"
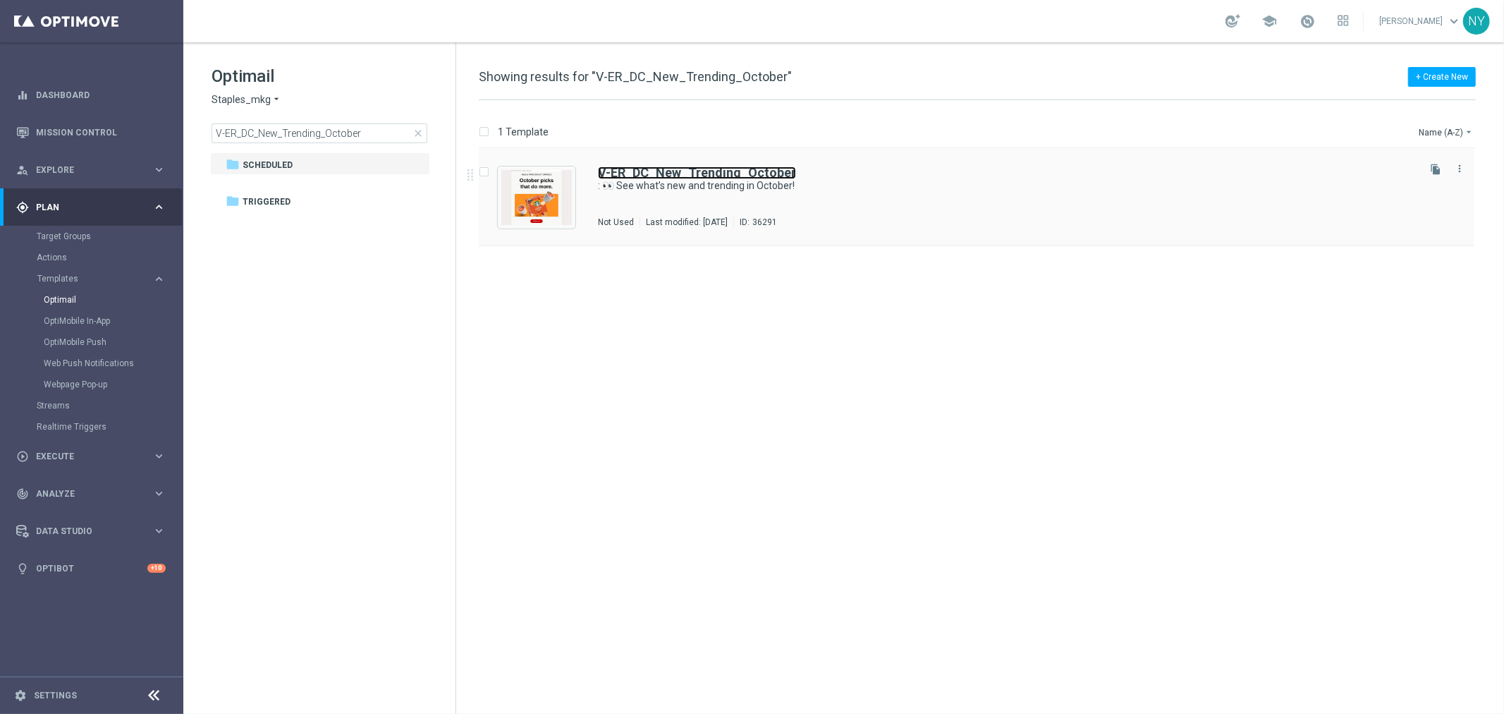
click at [703, 170] on b "V-ER_DC_New_Trending_October" at bounding box center [697, 172] width 198 height 15
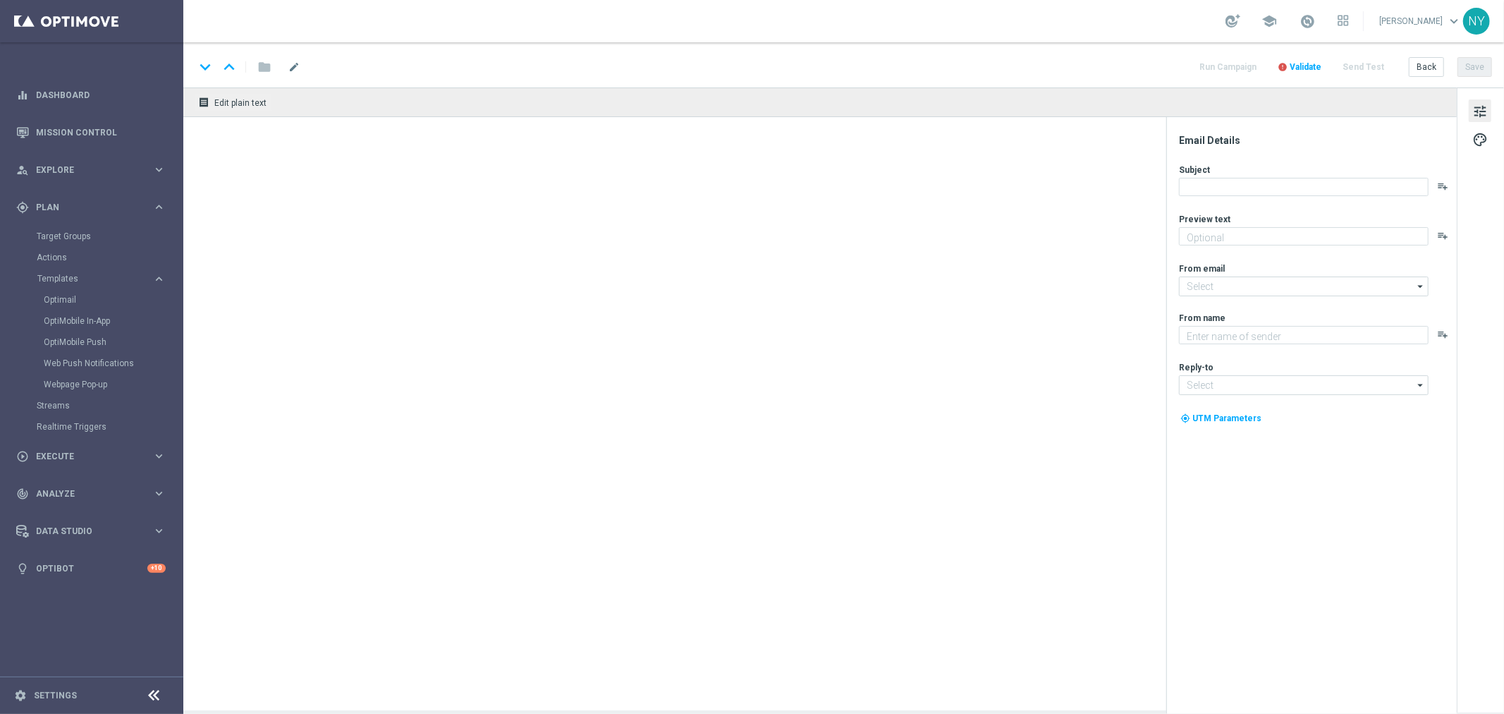
type textarea "Pumpkin spice and everything nice."
type input "[EMAIL_ADDRESS][DOMAIN_NAME]"
type textarea "Staples"
type input "[EMAIL_ADDRESS][DOMAIN_NAME]"
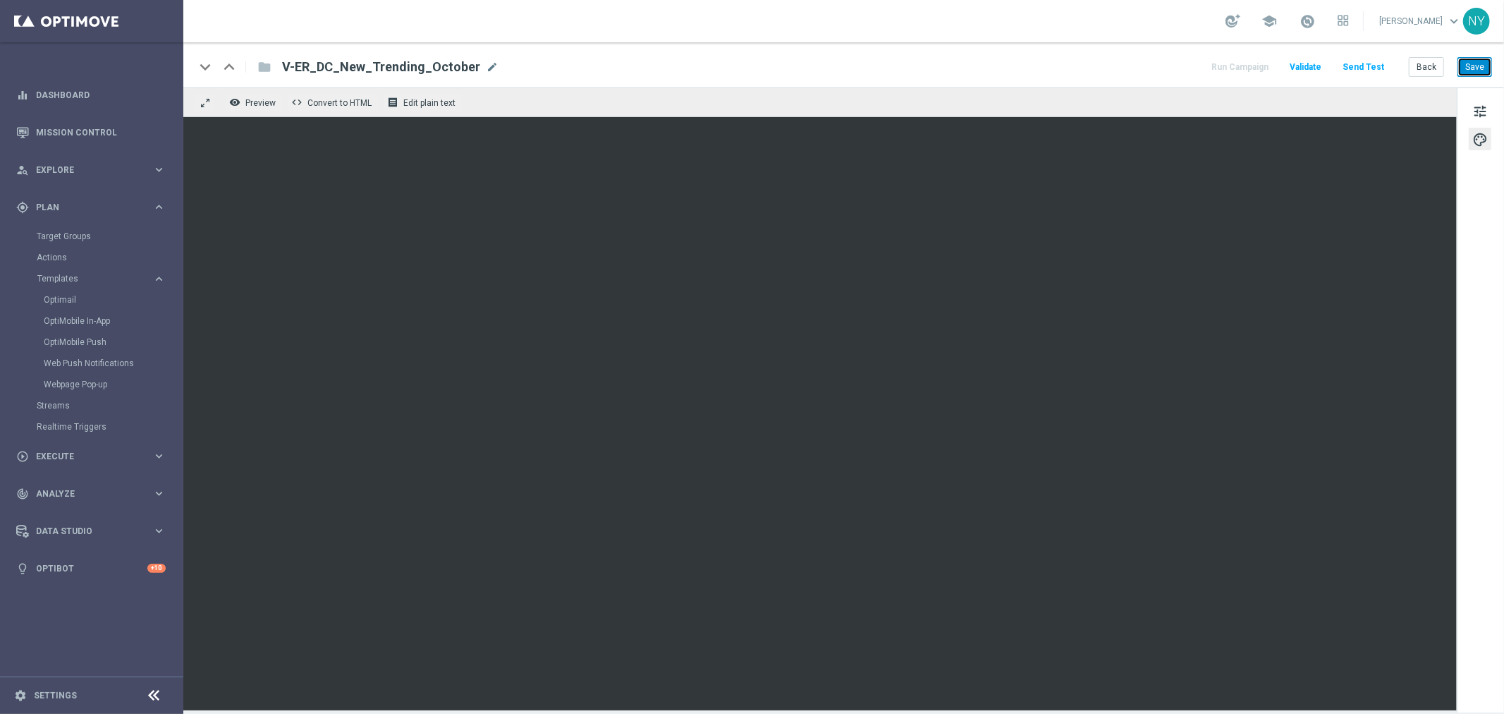
click at [1476, 66] on button "Save" at bounding box center [1475, 67] width 35 height 20
click at [1358, 64] on button "Send Test" at bounding box center [1364, 67] width 46 height 19
click at [1374, 65] on button "Send Test" at bounding box center [1364, 67] width 46 height 19
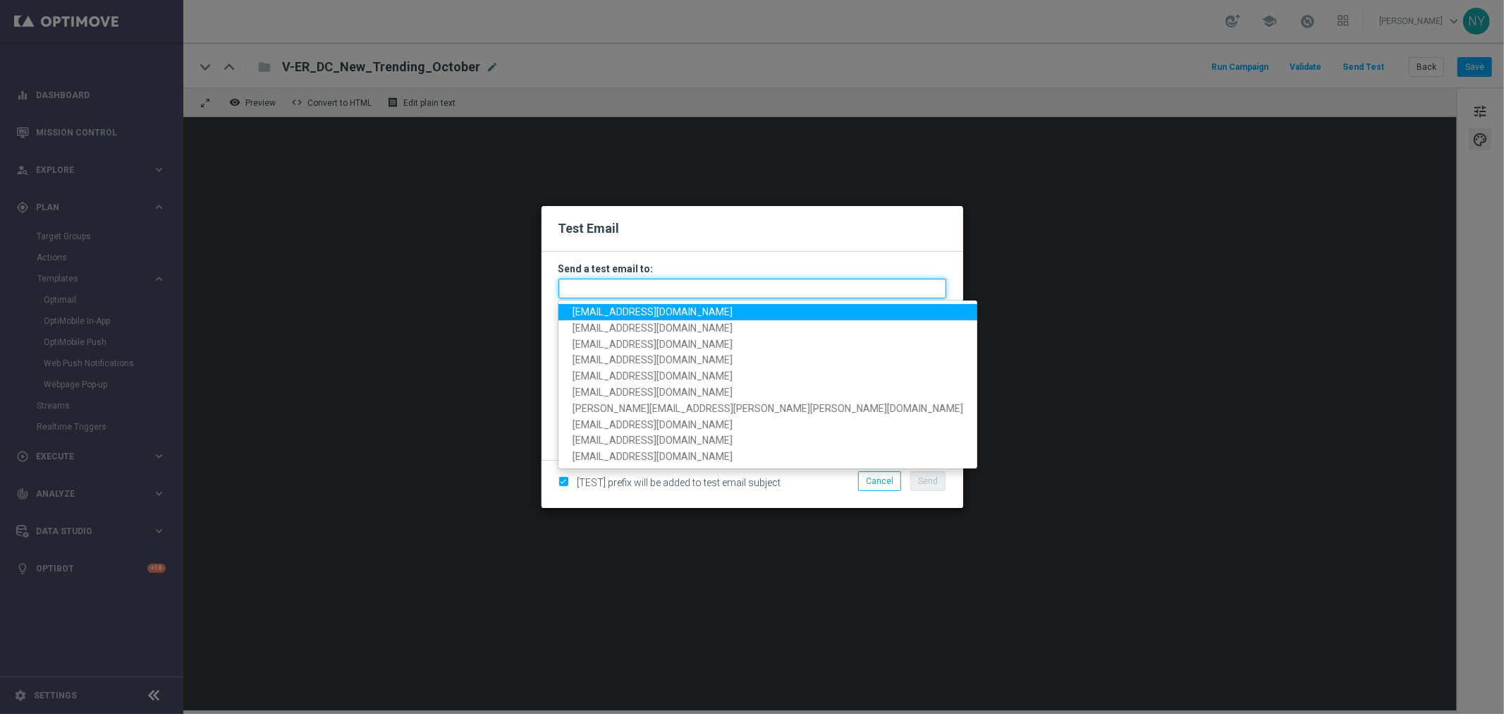
click at [603, 289] on input "text" at bounding box center [753, 289] width 388 height 20
paste input "[EMAIL_ADDRESS][DOMAIN_NAME]"
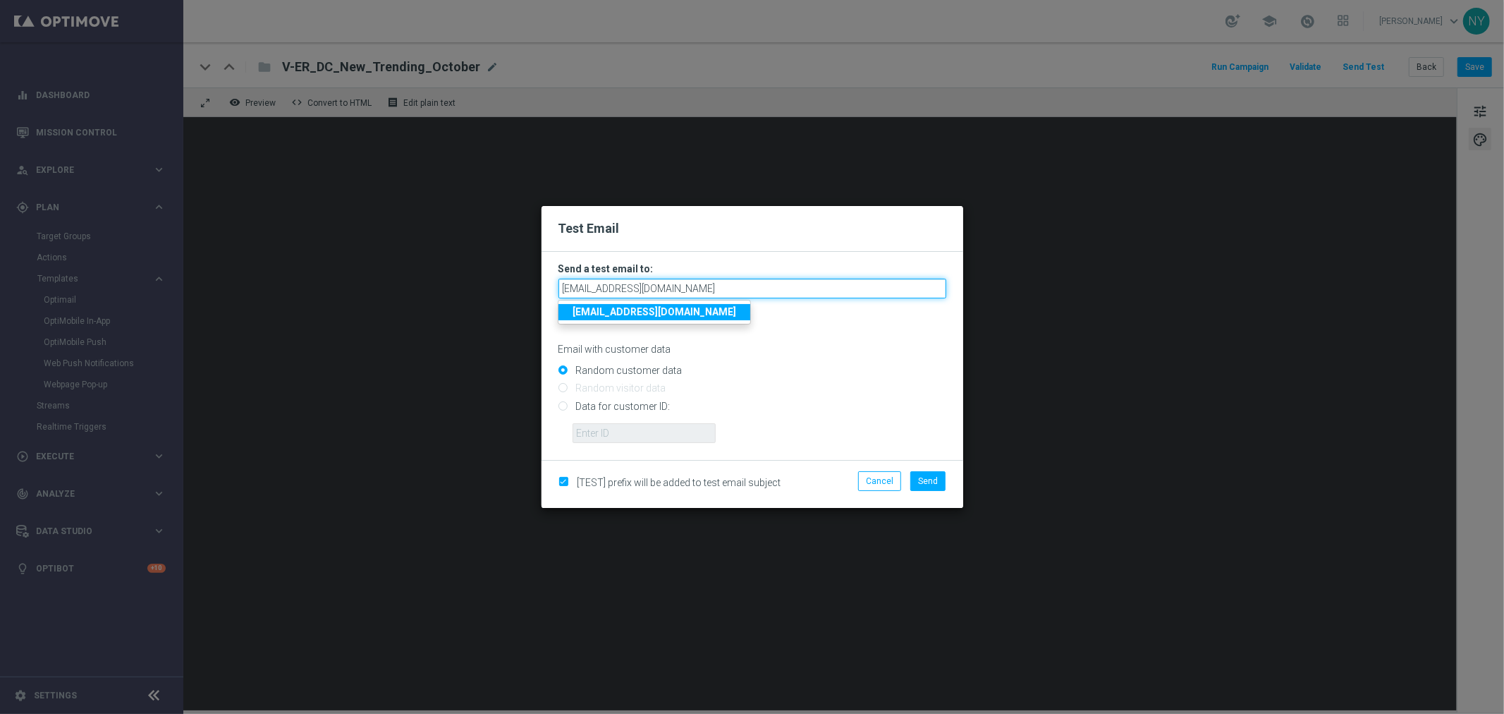
type input "[EMAIL_ADDRESS][DOMAIN_NAME]"
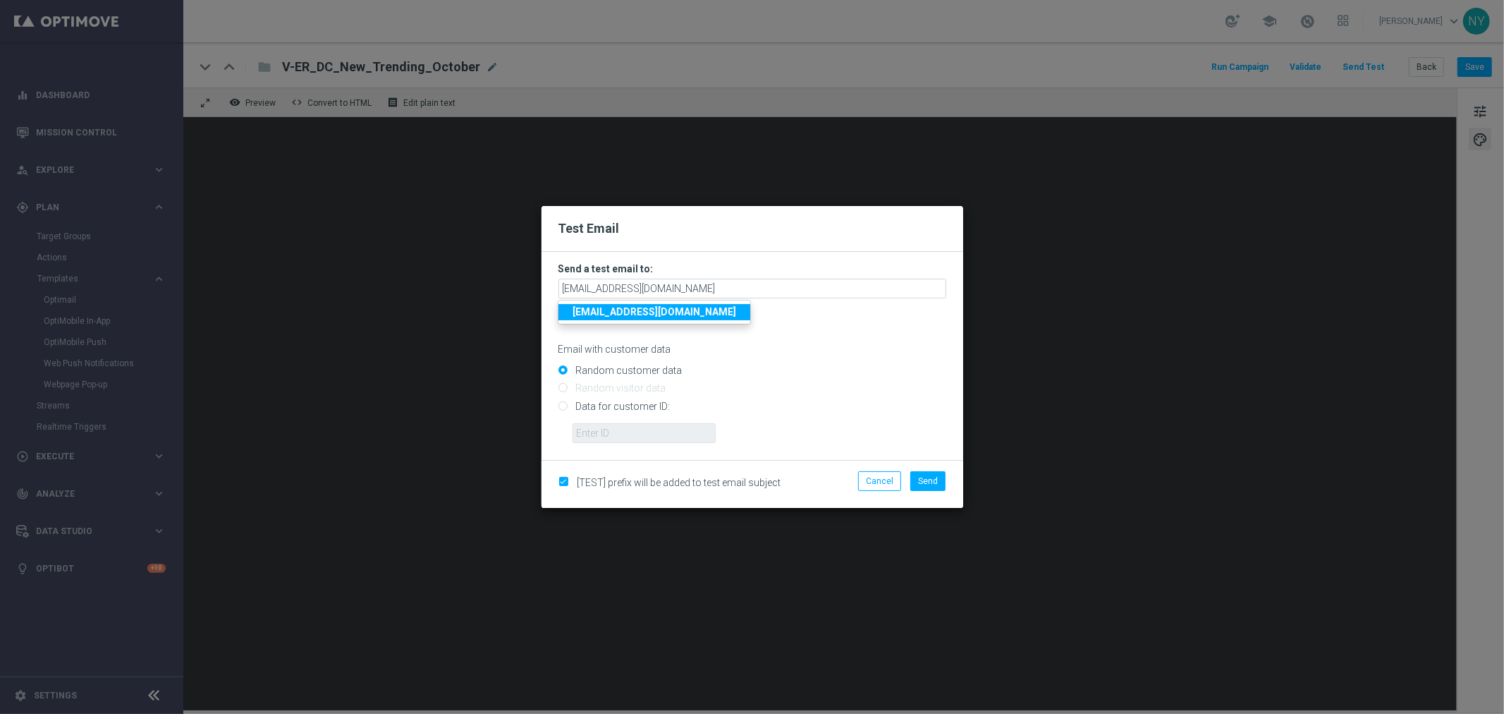
click at [811, 336] on div "Email with customer data" at bounding box center [753, 336] width 388 height 37
click at [560, 404] on input "Data for customer ID:" at bounding box center [753, 412] width 388 height 20
radio input "true"
click at [602, 434] on input "text" at bounding box center [644, 433] width 143 height 20
click at [611, 424] on input "text" at bounding box center [644, 433] width 143 height 20
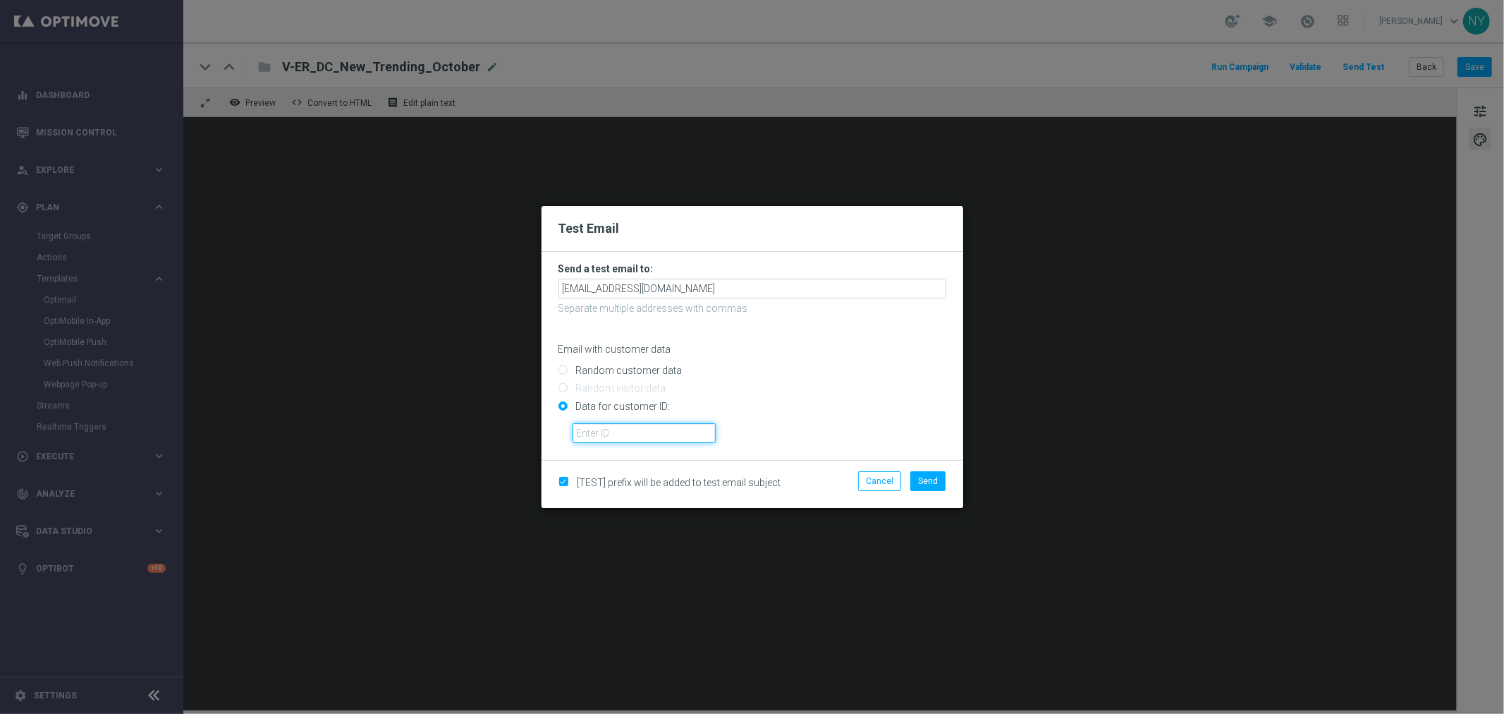
paste input "10000006208"
type input "10000006208"
click at [931, 481] on span "Send" at bounding box center [928, 481] width 20 height 10
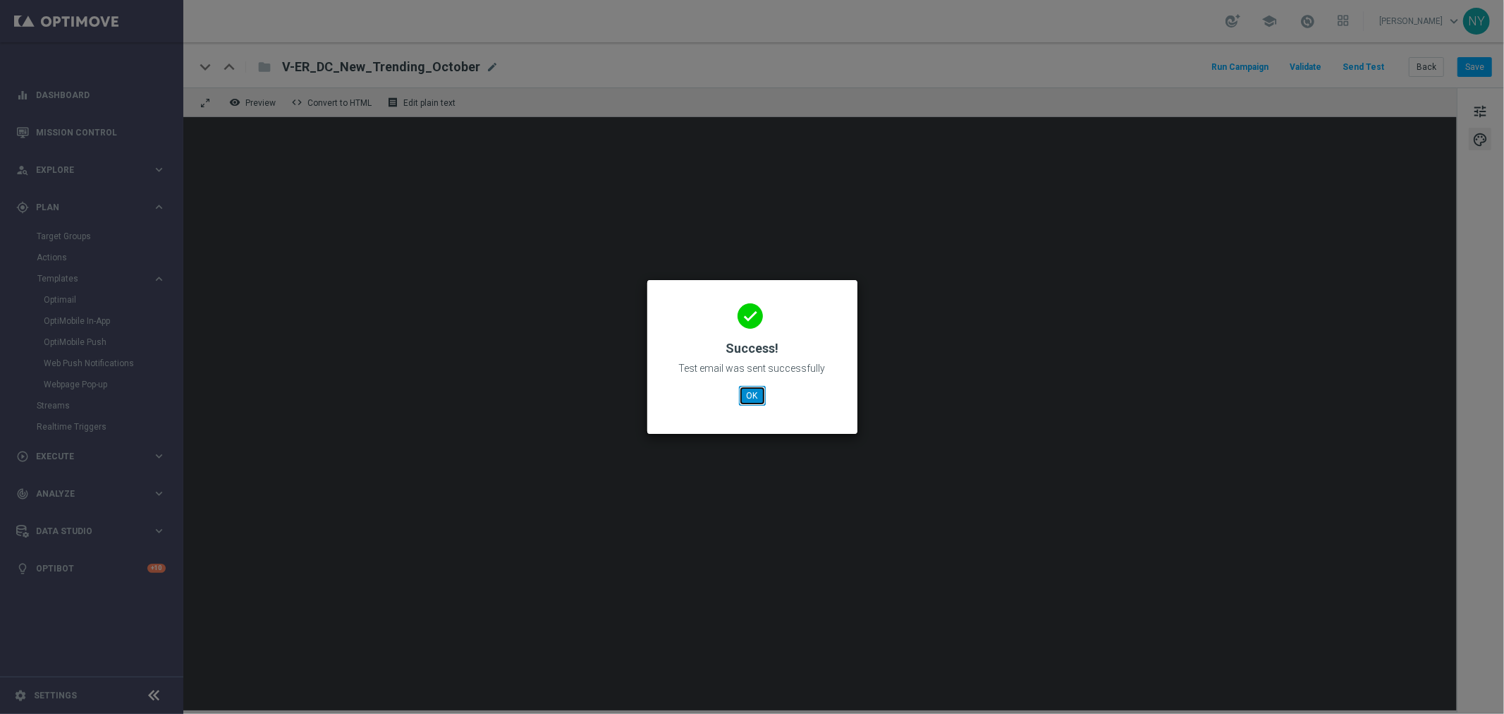
click at [760, 397] on button "OK" at bounding box center [752, 396] width 27 height 20
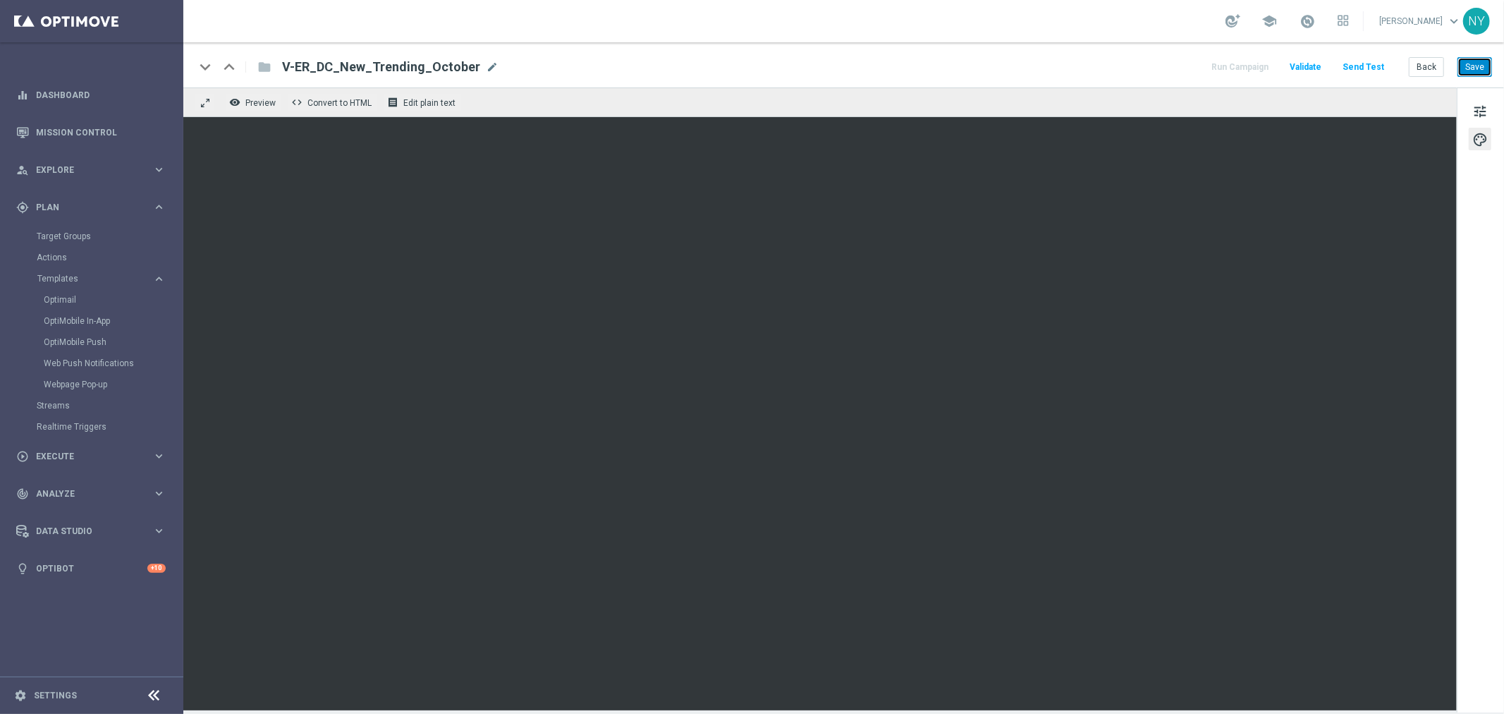
drag, startPoint x: 1477, startPoint y: 64, endPoint x: 1469, endPoint y: 58, distance: 10.0
click at [1477, 63] on button "Save" at bounding box center [1475, 67] width 35 height 20
click at [1370, 64] on button "Send Test" at bounding box center [1364, 67] width 46 height 19
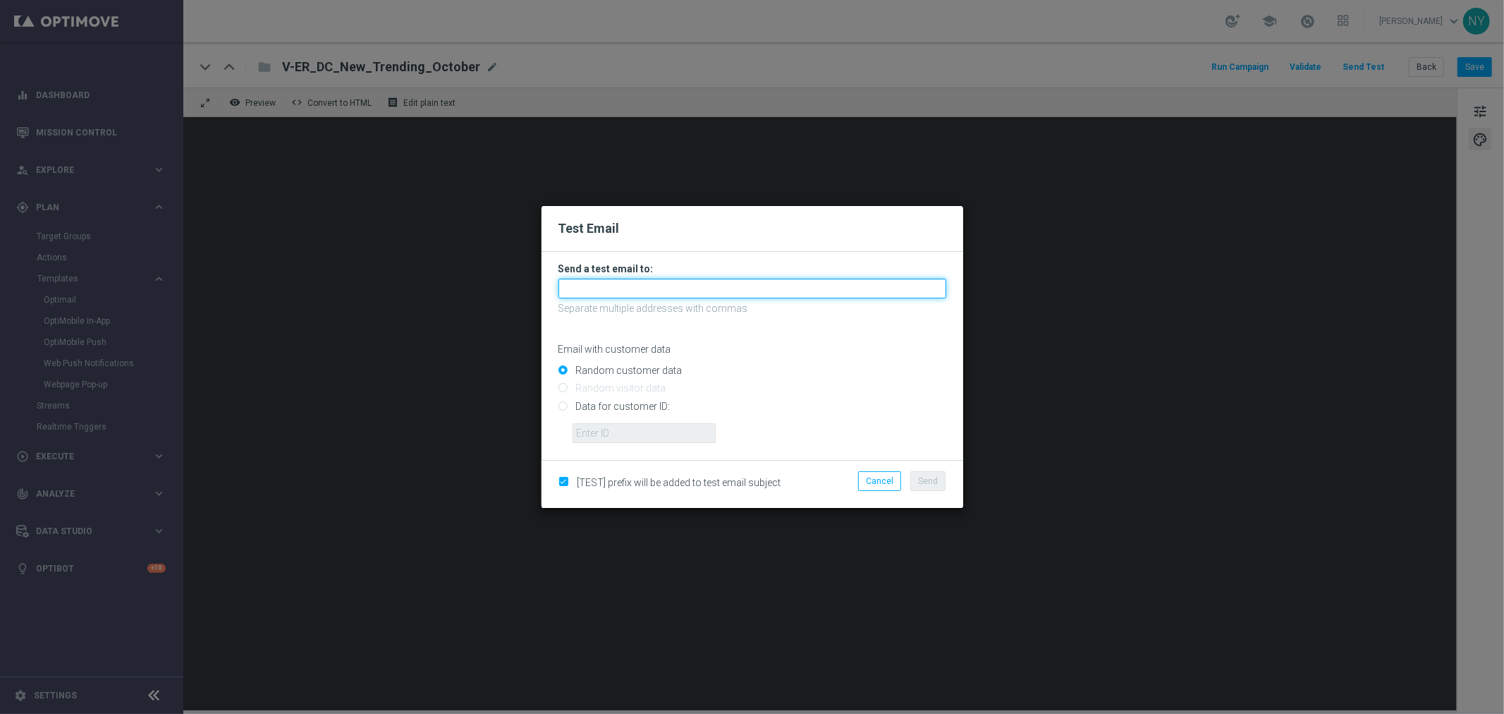
click at [615, 290] on input "text" at bounding box center [753, 289] width 388 height 20
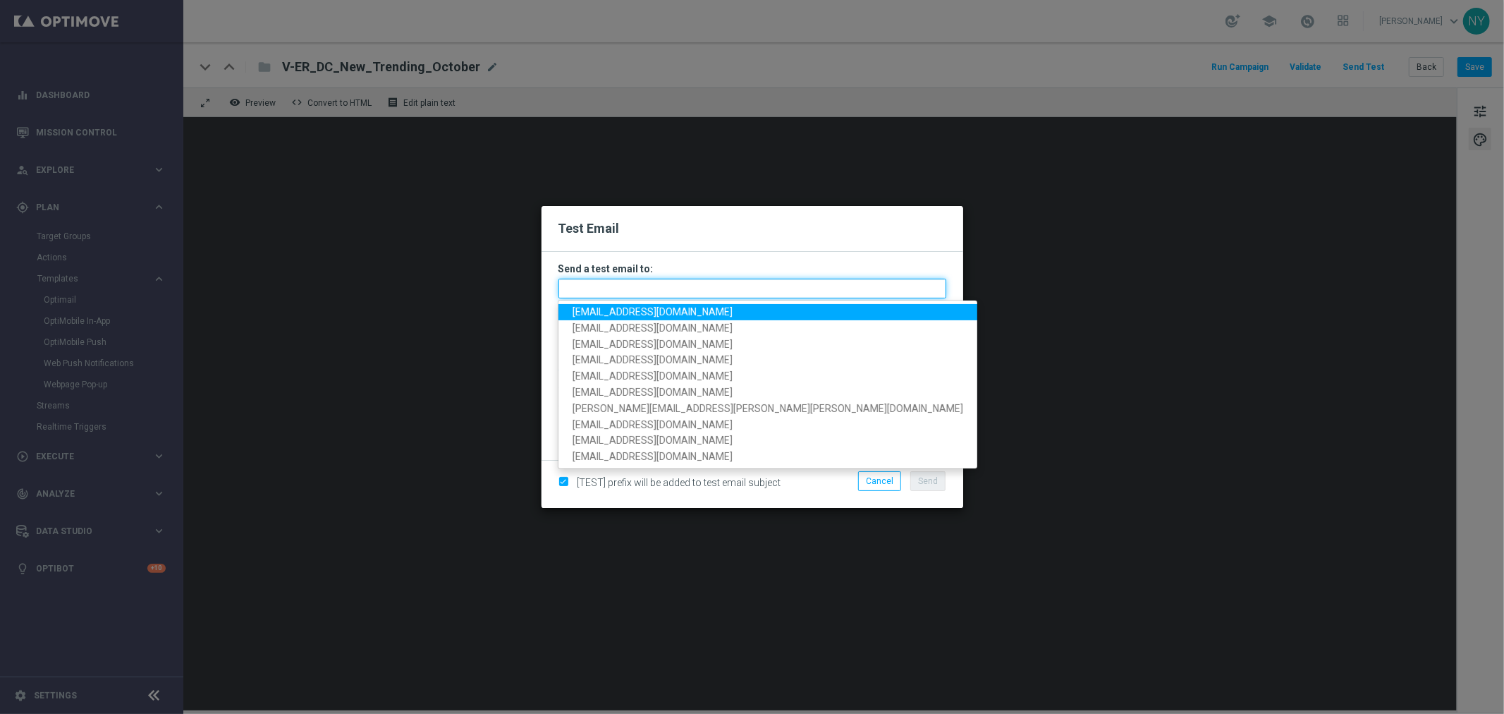
paste input "[EMAIL_ADDRESS][DOMAIN_NAME]"
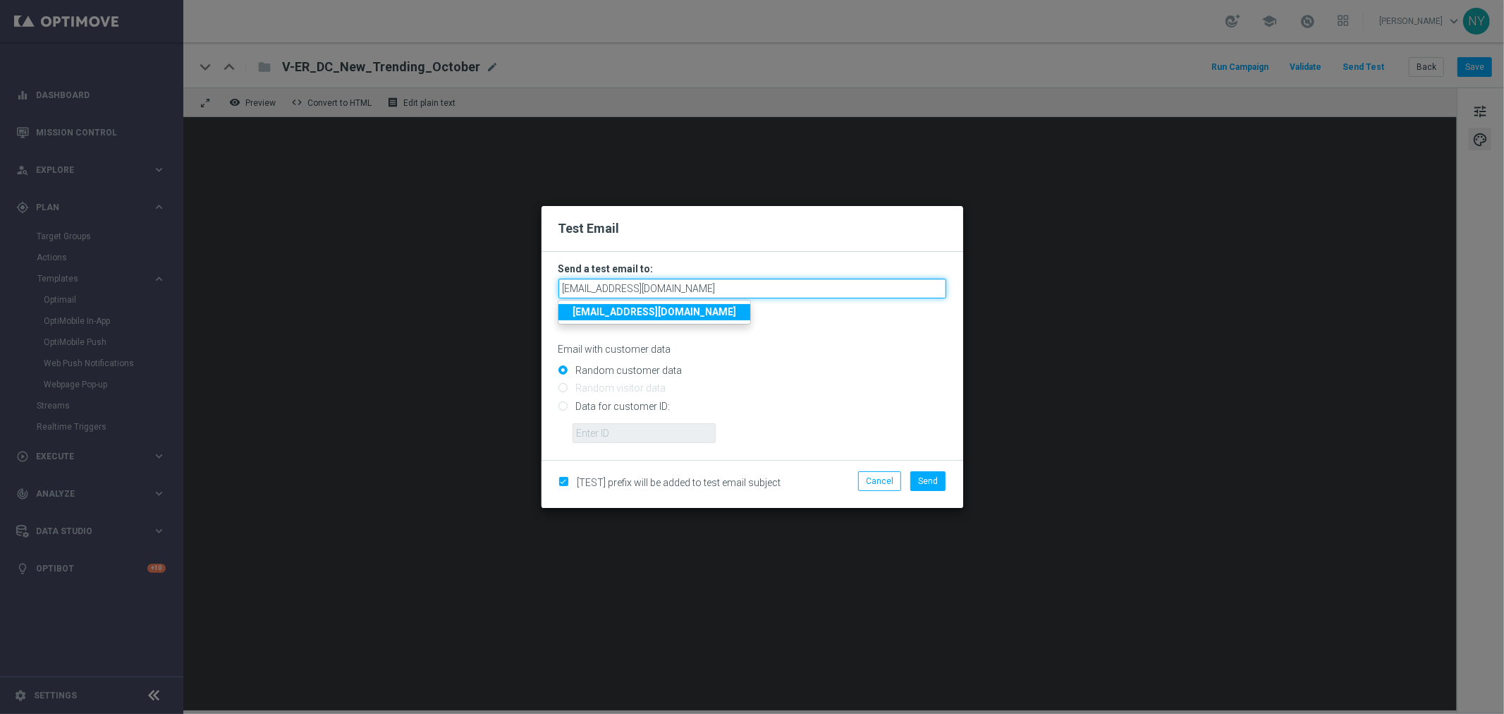
type input "[EMAIL_ADDRESS][DOMAIN_NAME]"
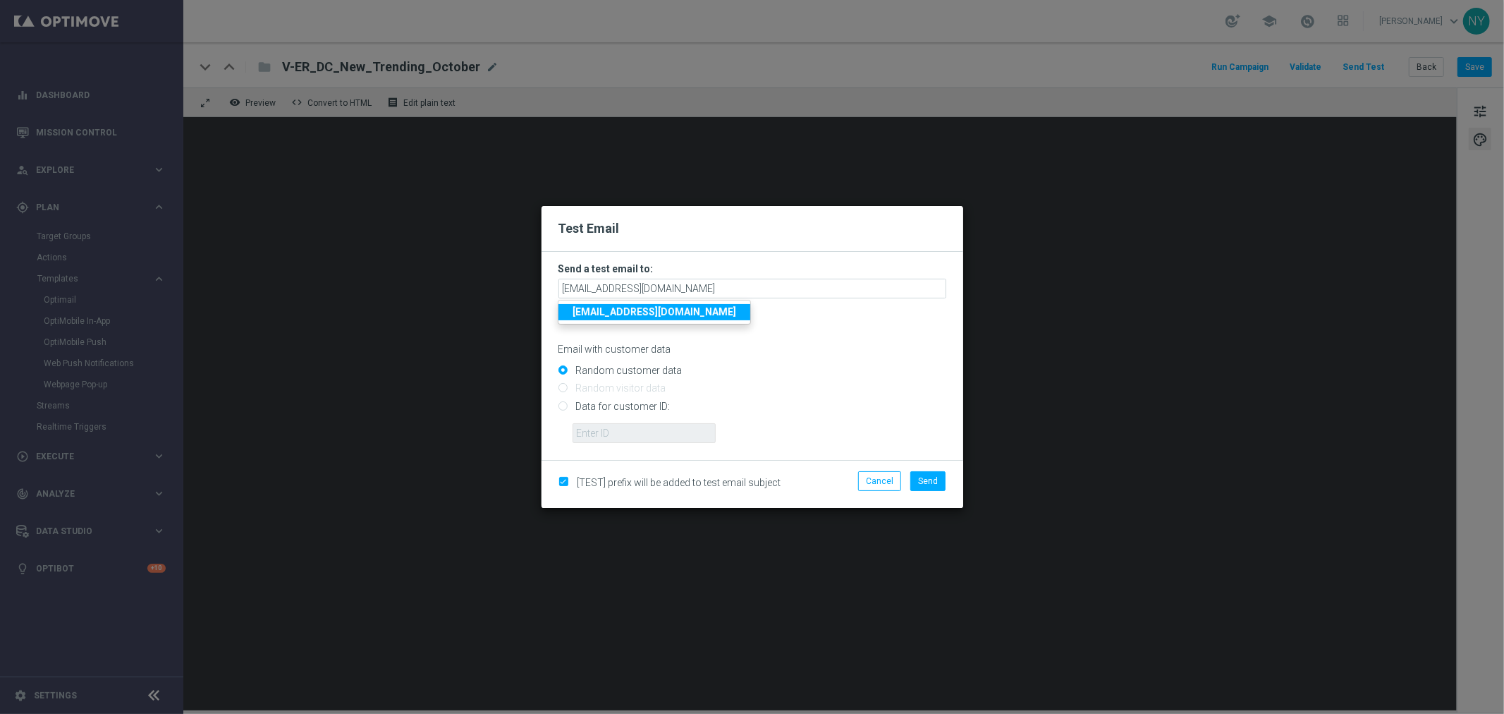
drag, startPoint x: 842, startPoint y: 362, endPoint x: 794, endPoint y: 360, distance: 48.0
click at [845, 362] on div "Random customer data" at bounding box center [753, 368] width 388 height 18
click at [563, 408] on input "Data for customer ID:" at bounding box center [753, 412] width 388 height 20
radio input "true"
drag, startPoint x: 607, startPoint y: 436, endPoint x: 592, endPoint y: 427, distance: 16.4
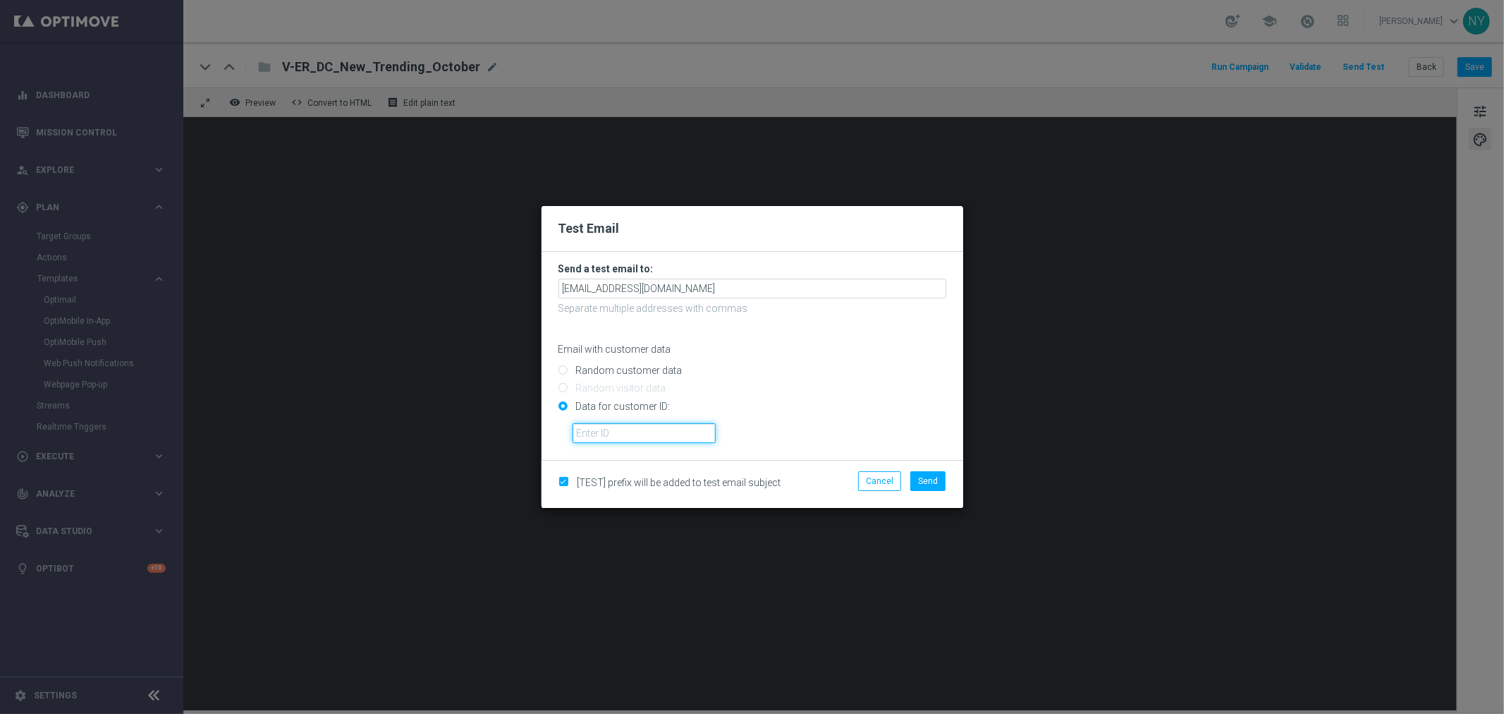
click at [605, 436] on input "text" at bounding box center [644, 433] width 143 height 20
click at [645, 435] on input "text" at bounding box center [644, 433] width 143 height 20
paste input "10000006208"
type input "10000006208"
click at [915, 477] on button "Send" at bounding box center [927, 481] width 35 height 20
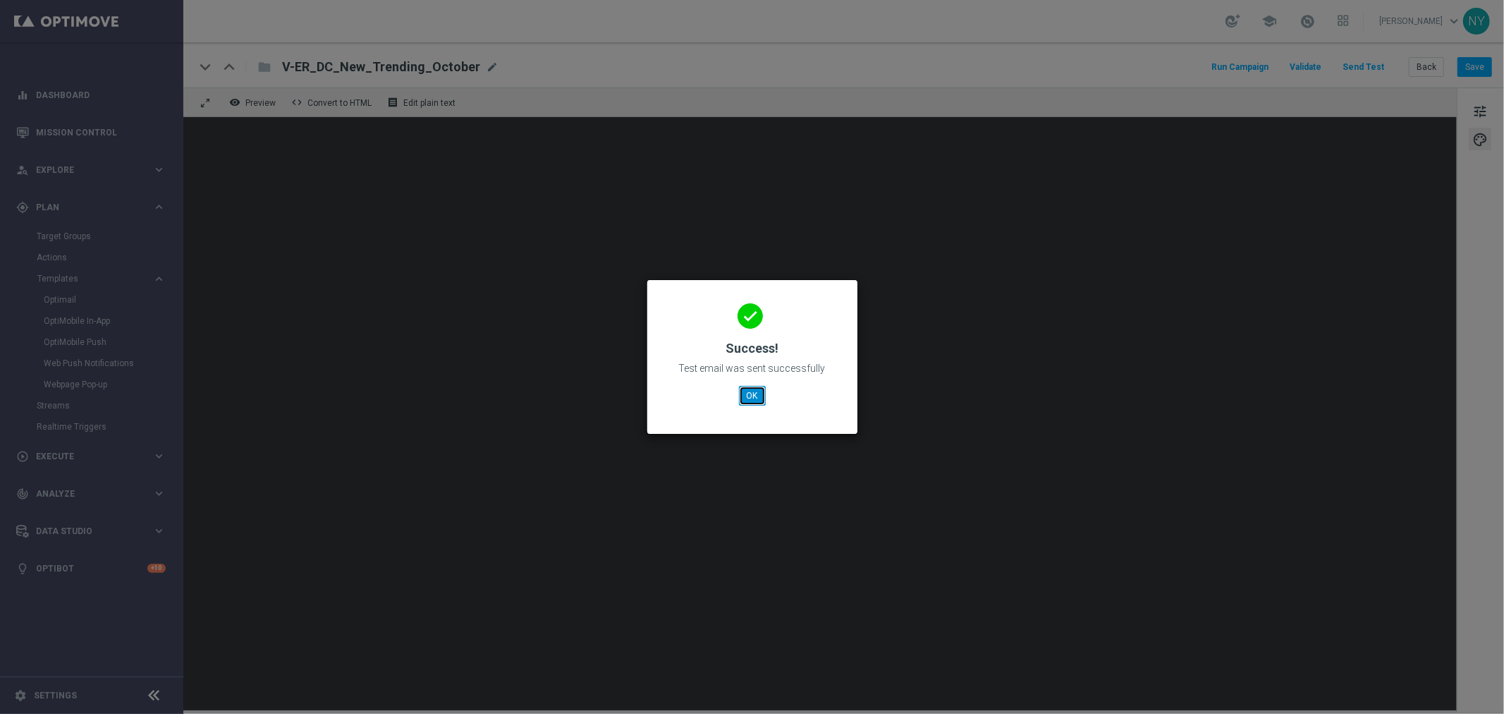
click at [756, 390] on button "OK" at bounding box center [752, 396] width 27 height 20
